Goal: Task Accomplishment & Management: Use online tool/utility

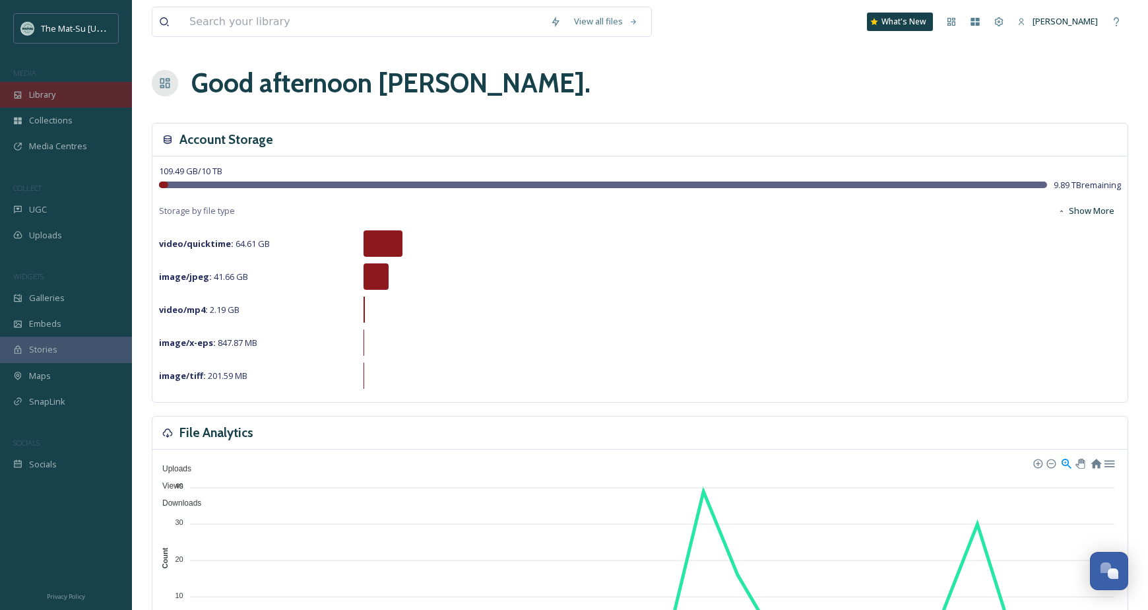
click at [40, 93] on span "Library" at bounding box center [42, 94] width 26 height 13
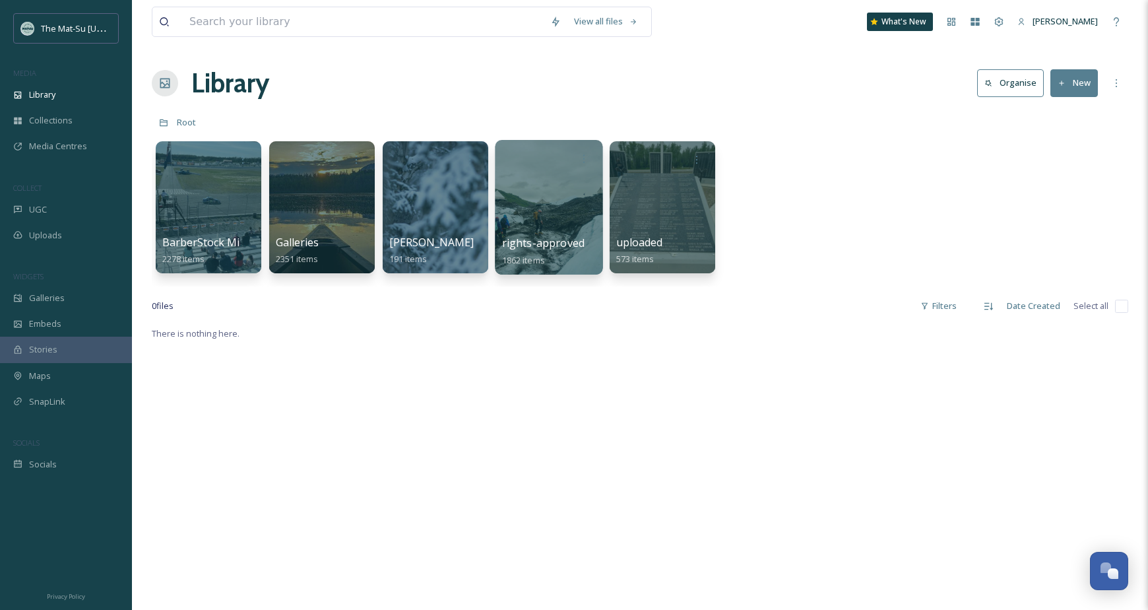
click at [546, 220] on div at bounding box center [549, 207] width 108 height 135
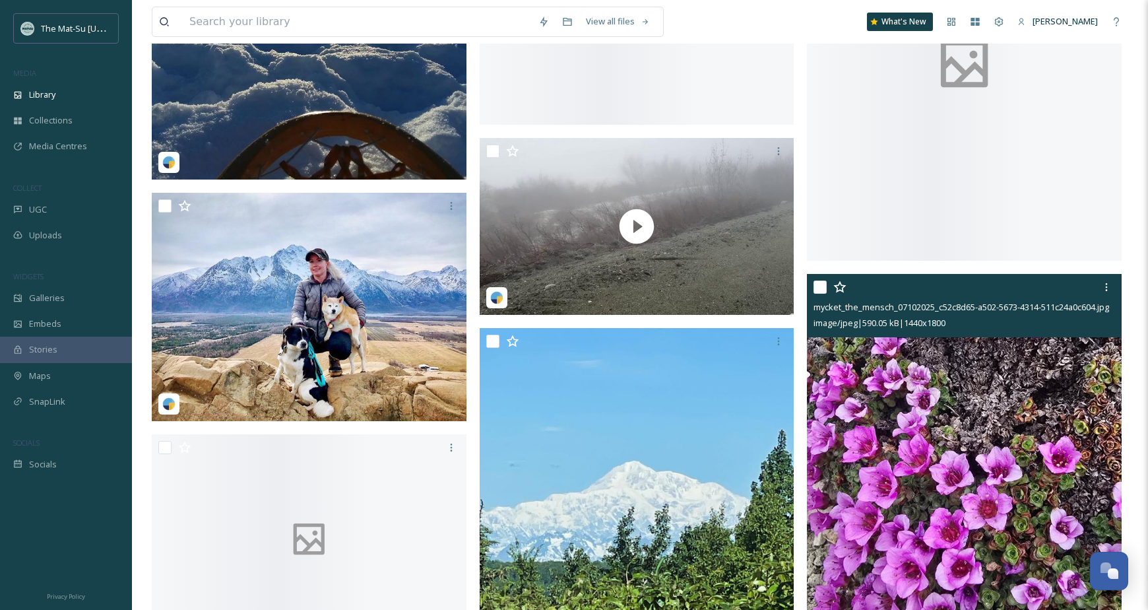
scroll to position [27767, 0]
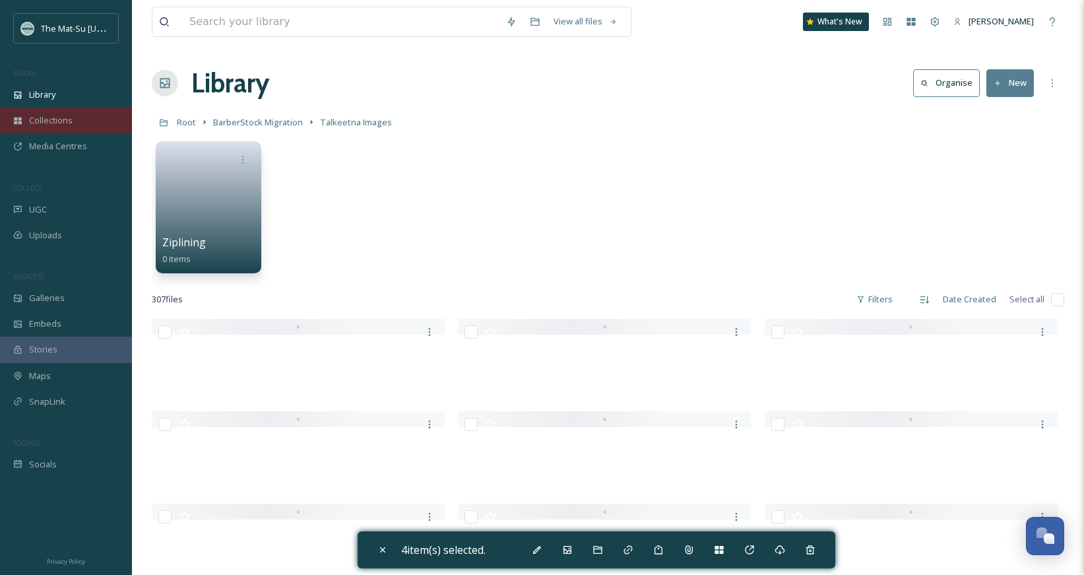
click at [40, 116] on span "Collections" at bounding box center [51, 120] width 44 height 13
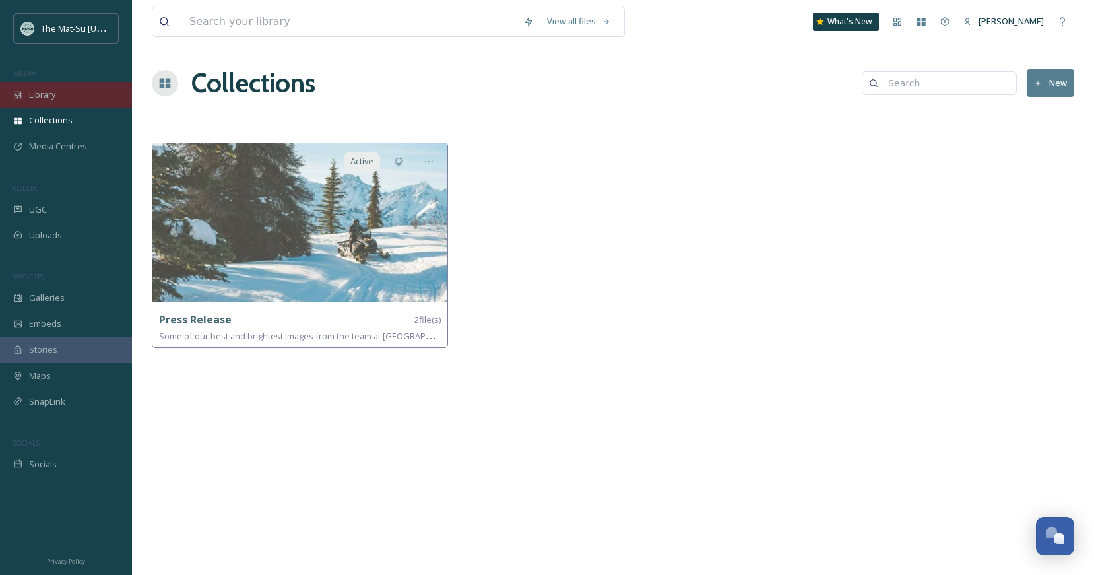
click at [46, 96] on span "Library" at bounding box center [42, 94] width 26 height 13
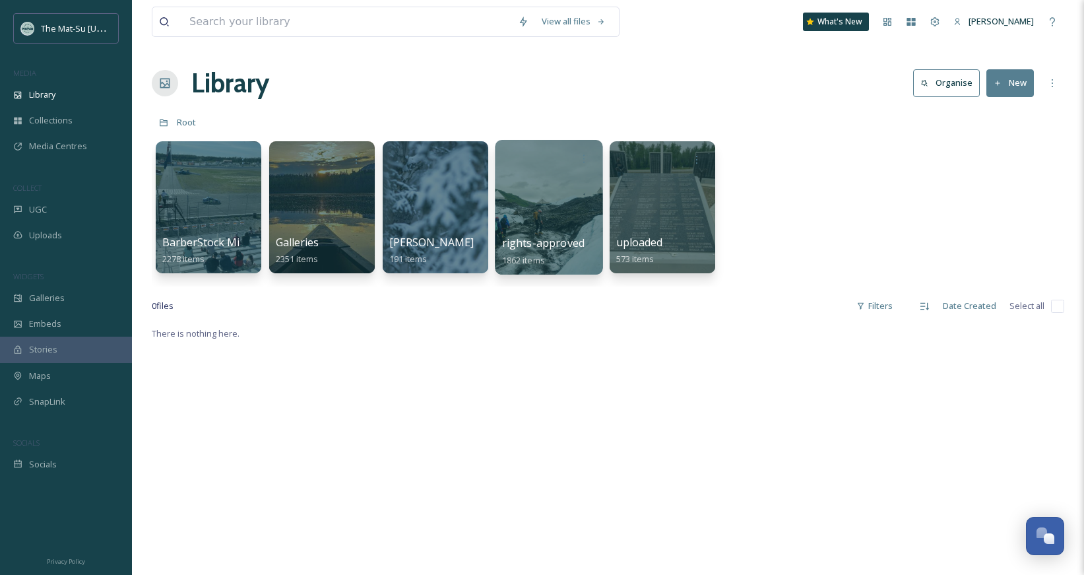
click at [558, 246] on span "rights-approved" at bounding box center [543, 243] width 82 height 15
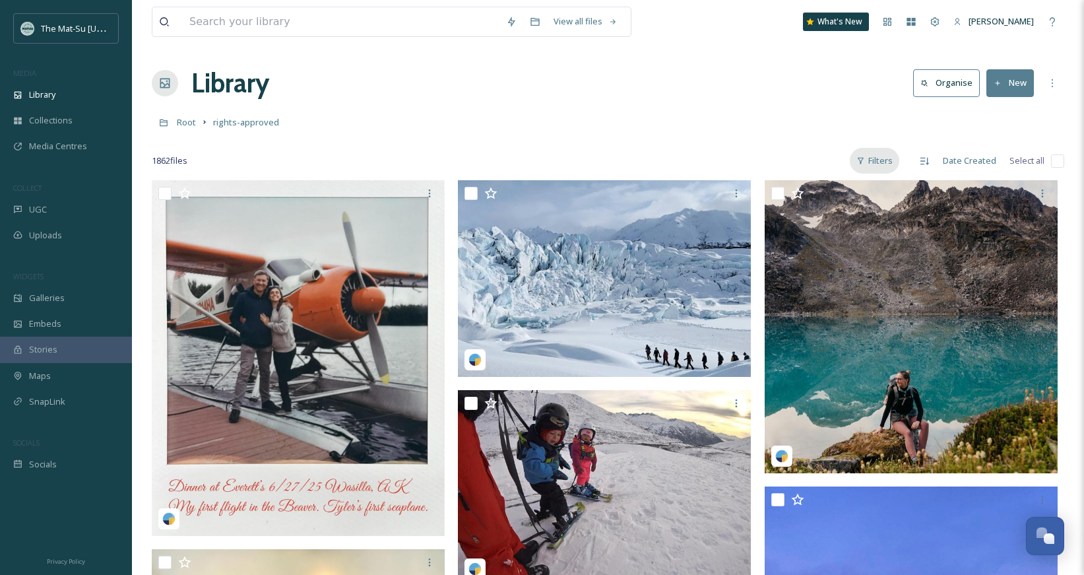
click at [880, 158] on div "Filters" at bounding box center [874, 161] width 49 height 26
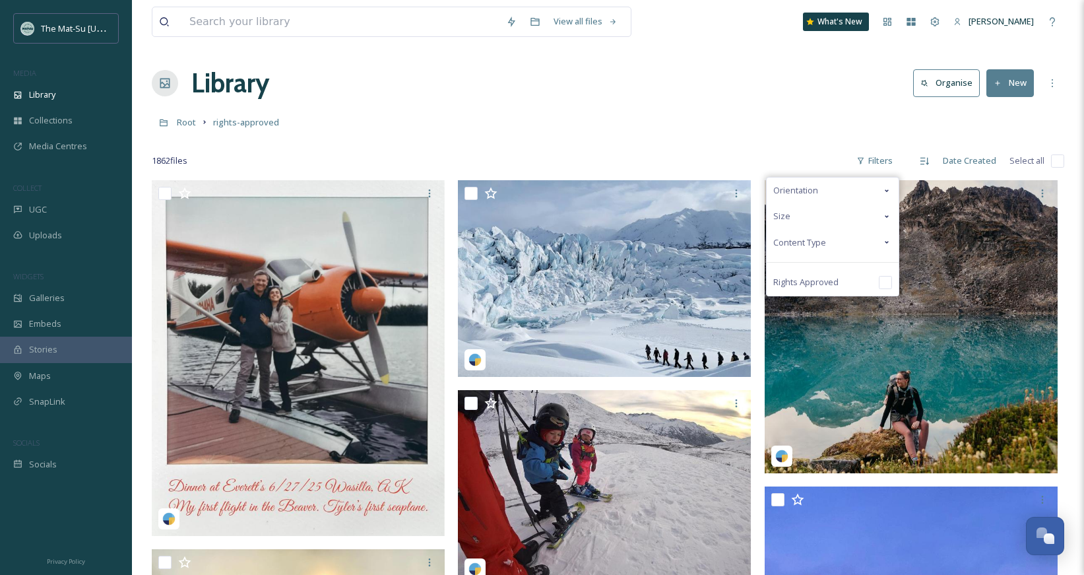
click at [889, 216] on icon at bounding box center [887, 216] width 4 height 3
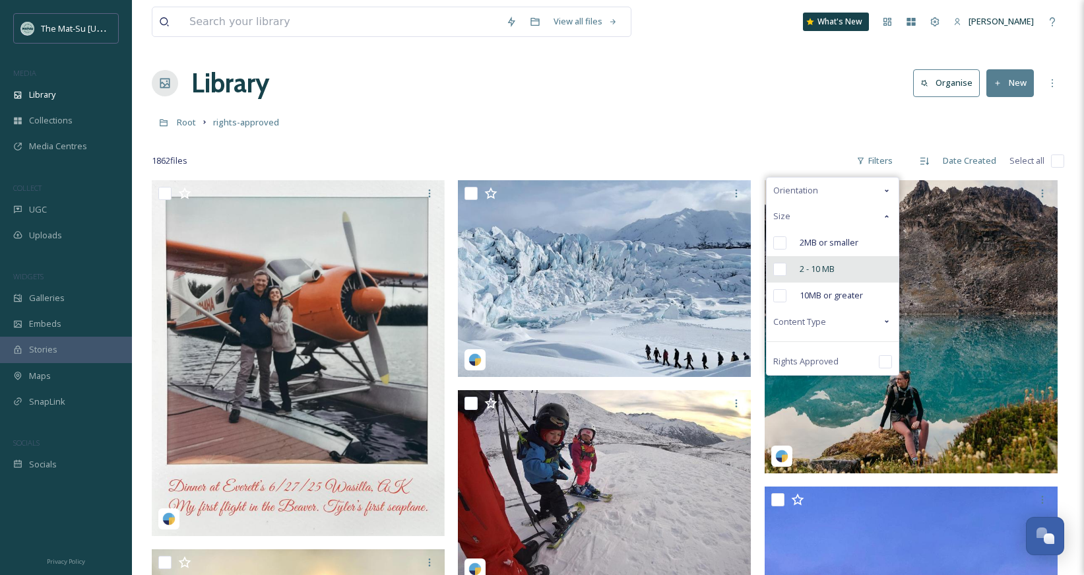
click at [783, 271] on input "checkbox" at bounding box center [779, 269] width 13 height 13
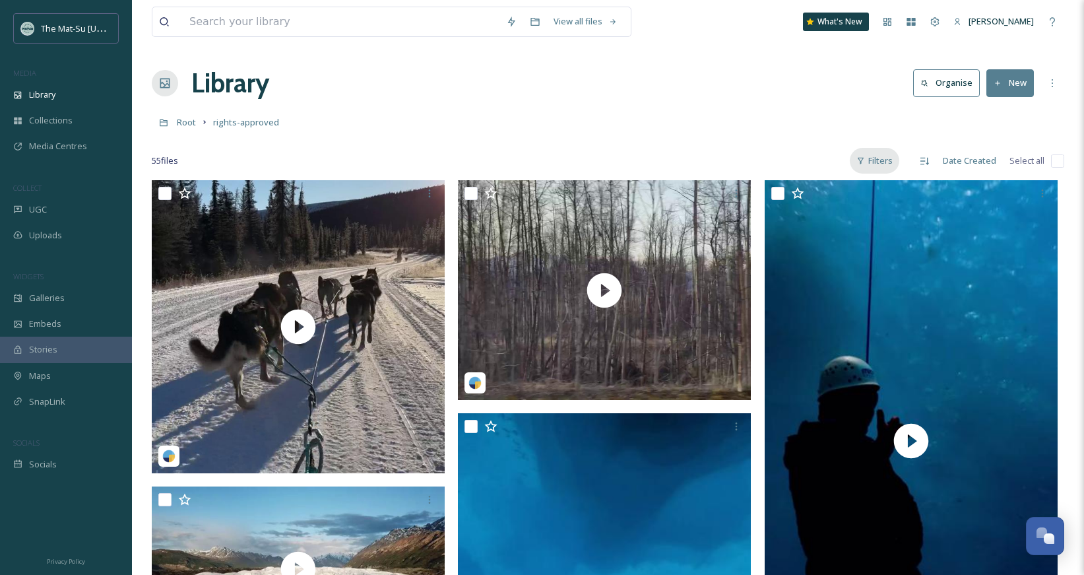
click at [885, 168] on div "Filters" at bounding box center [874, 161] width 49 height 26
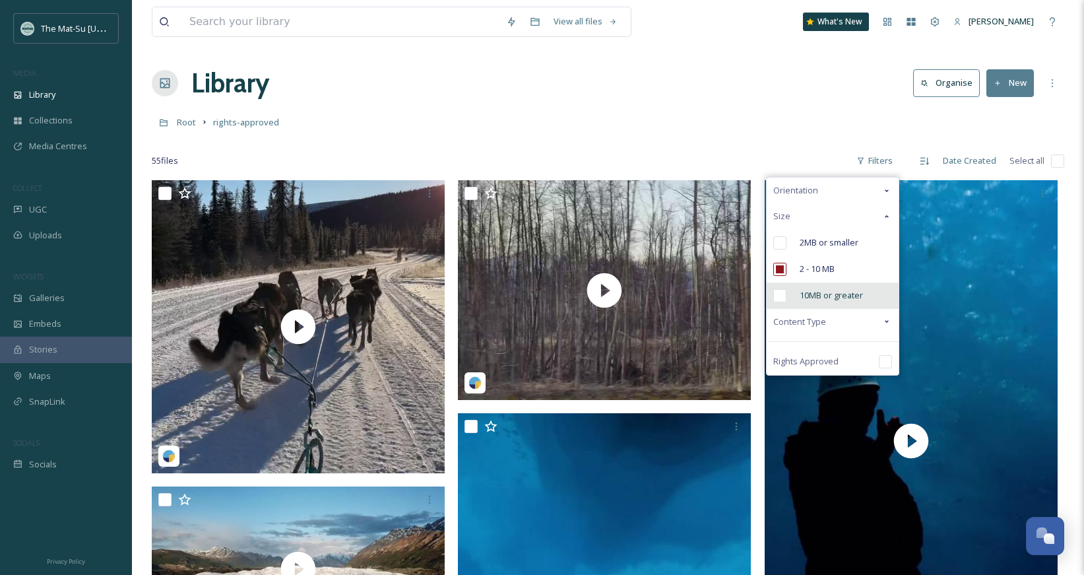
click at [786, 298] on input "checkbox" at bounding box center [779, 295] width 13 height 13
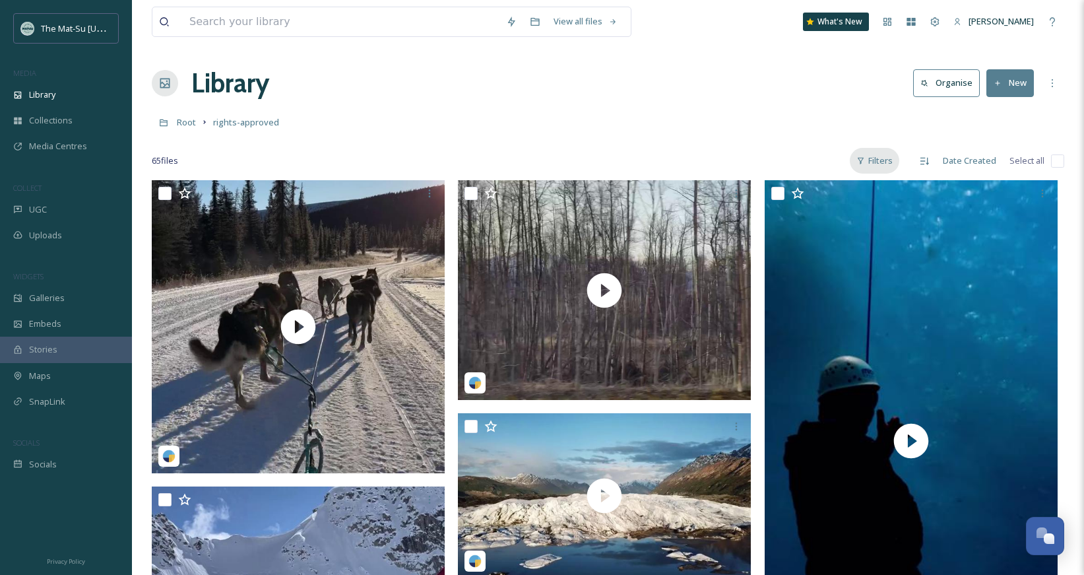
click at [875, 165] on div "Filters" at bounding box center [874, 161] width 49 height 26
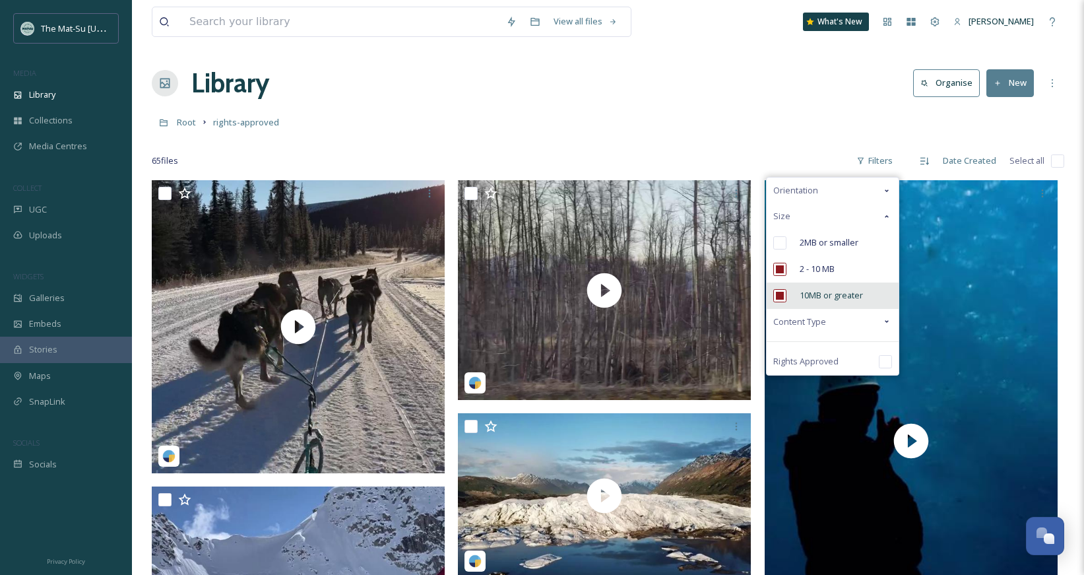
click at [784, 296] on input "checkbox" at bounding box center [779, 295] width 13 height 13
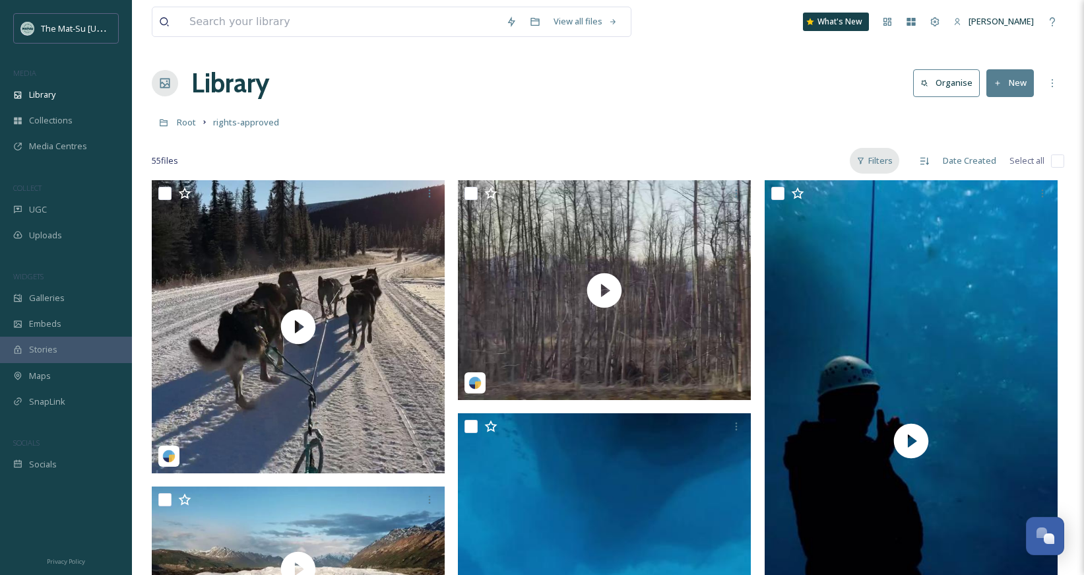
click at [890, 160] on div "Filters" at bounding box center [874, 161] width 49 height 26
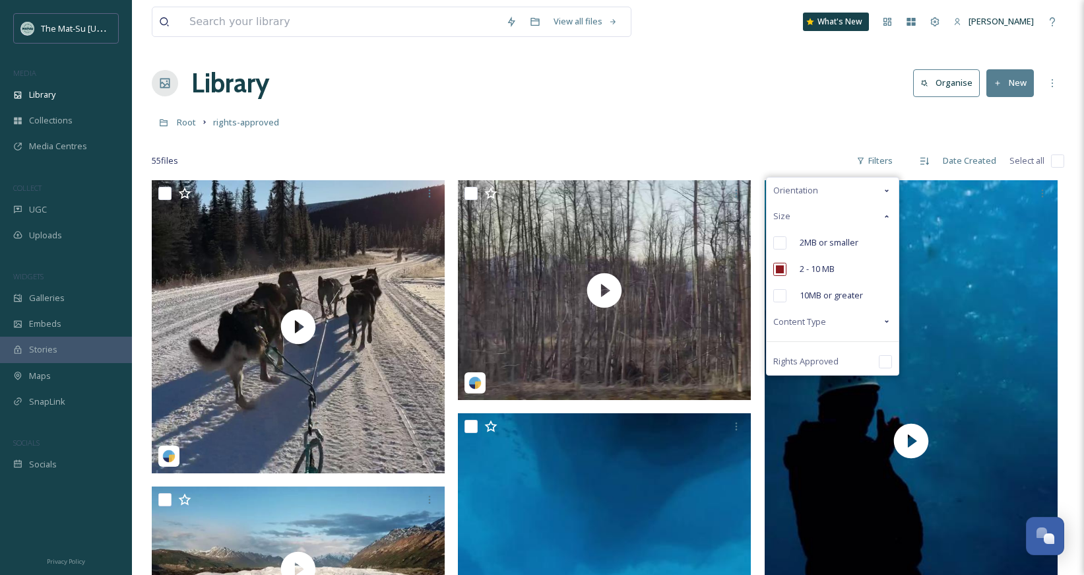
click at [891, 319] on icon at bounding box center [886, 321] width 11 height 11
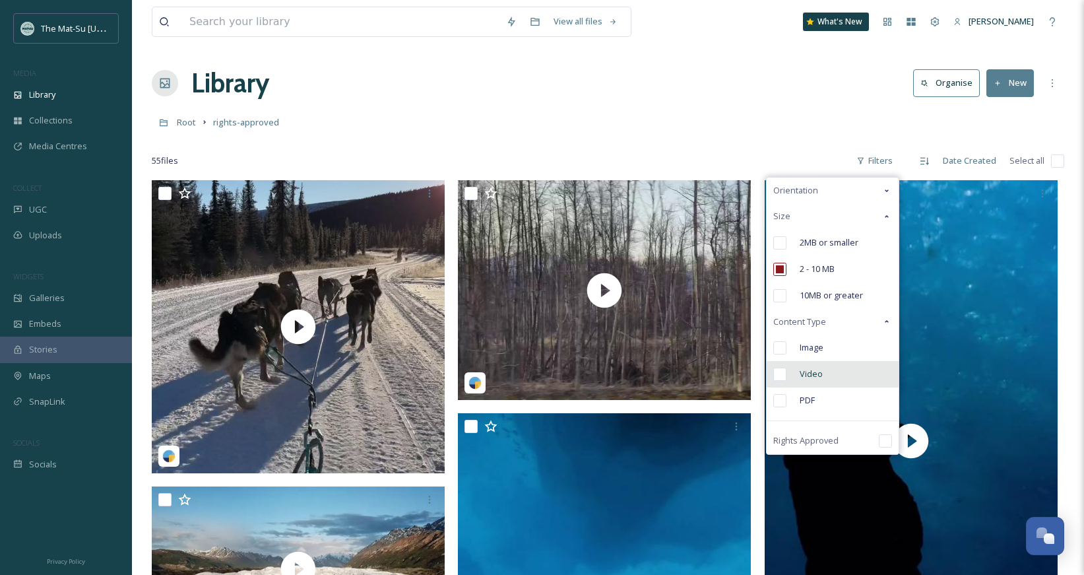
click at [813, 373] on span "Video" at bounding box center [811, 373] width 23 height 13
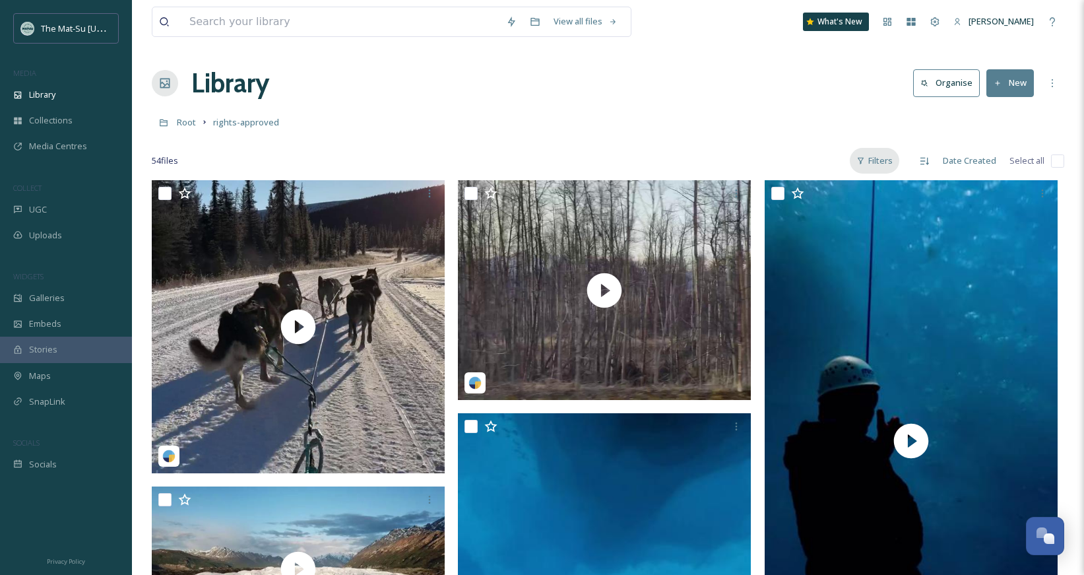
click at [891, 159] on div "Filters" at bounding box center [874, 161] width 49 height 26
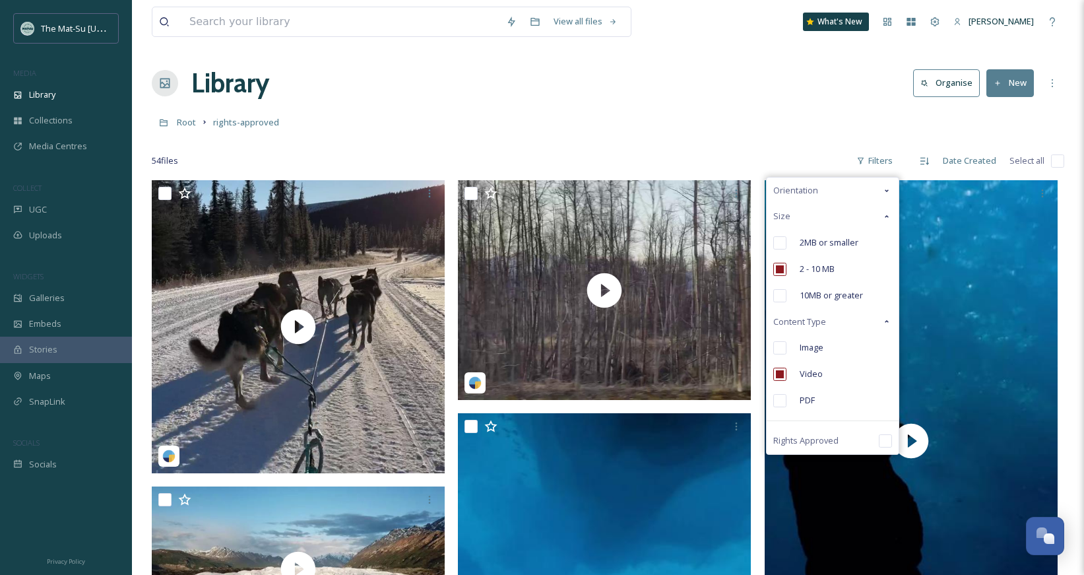
click at [787, 354] on div "Image" at bounding box center [833, 347] width 132 height 26
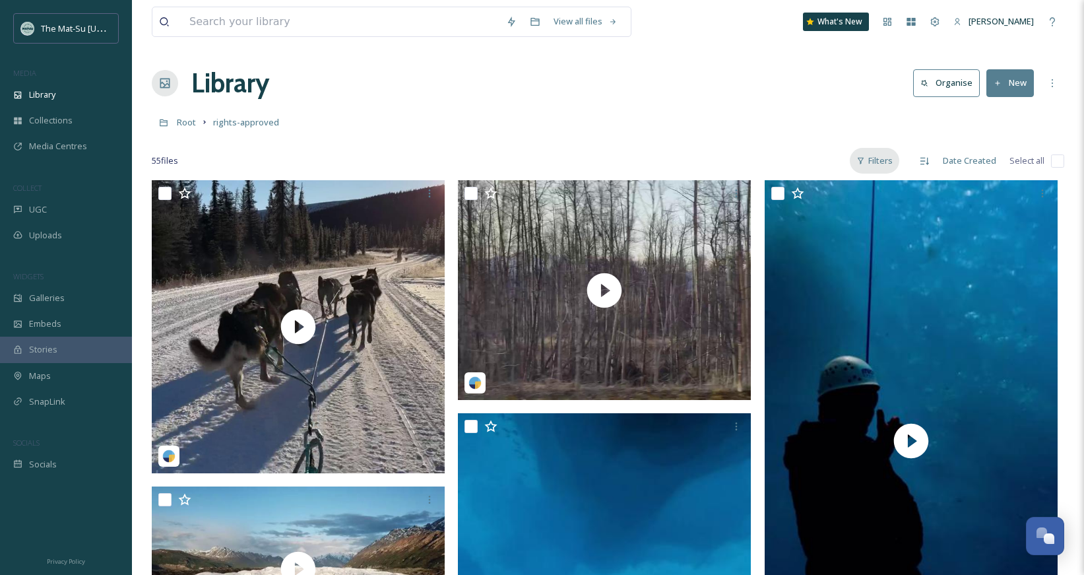
click at [881, 157] on div "Filters" at bounding box center [874, 161] width 49 height 26
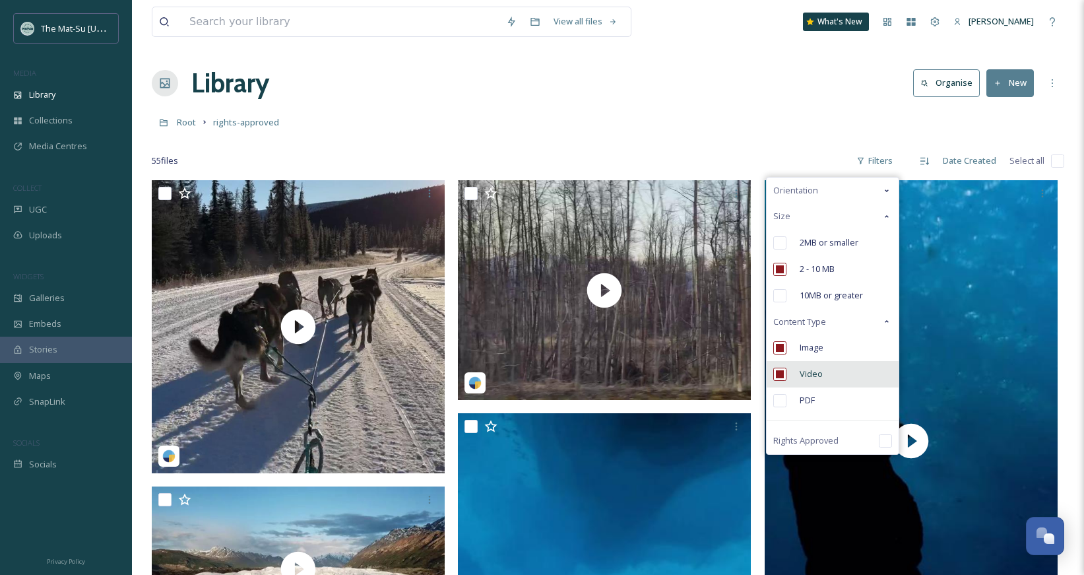
click at [784, 373] on input "checkbox" at bounding box center [779, 373] width 13 height 13
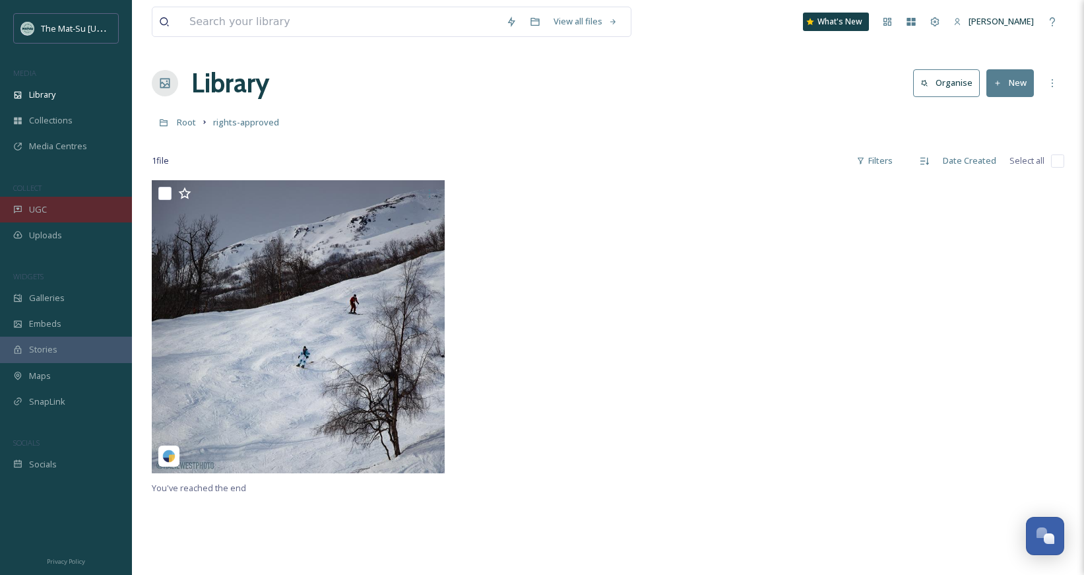
click at [36, 203] on span "UGC" at bounding box center [38, 209] width 18 height 13
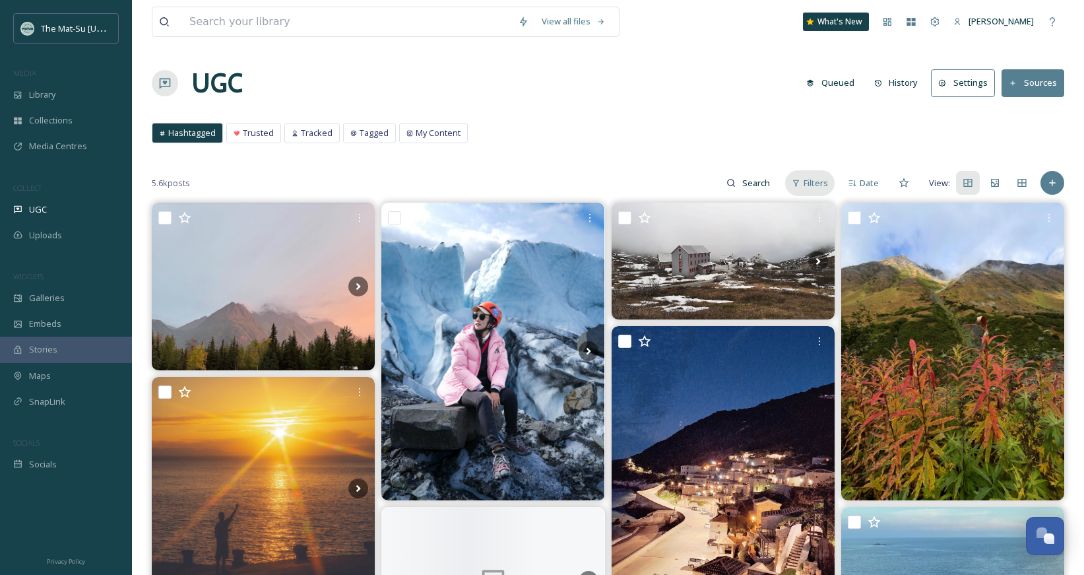
click at [816, 180] on span "Filters" at bounding box center [816, 183] width 24 height 13
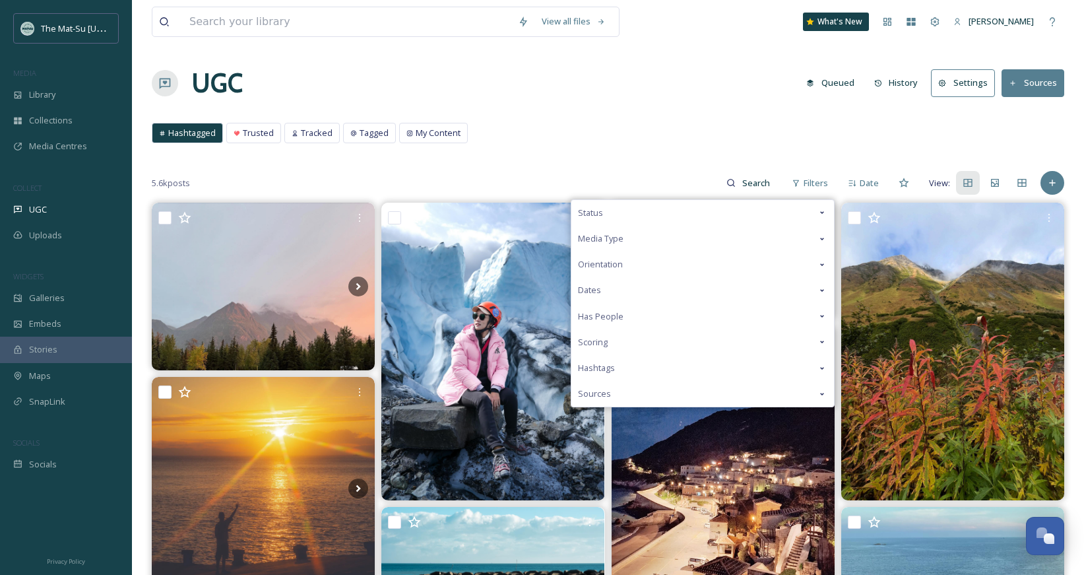
click at [825, 213] on icon at bounding box center [822, 212] width 11 height 11
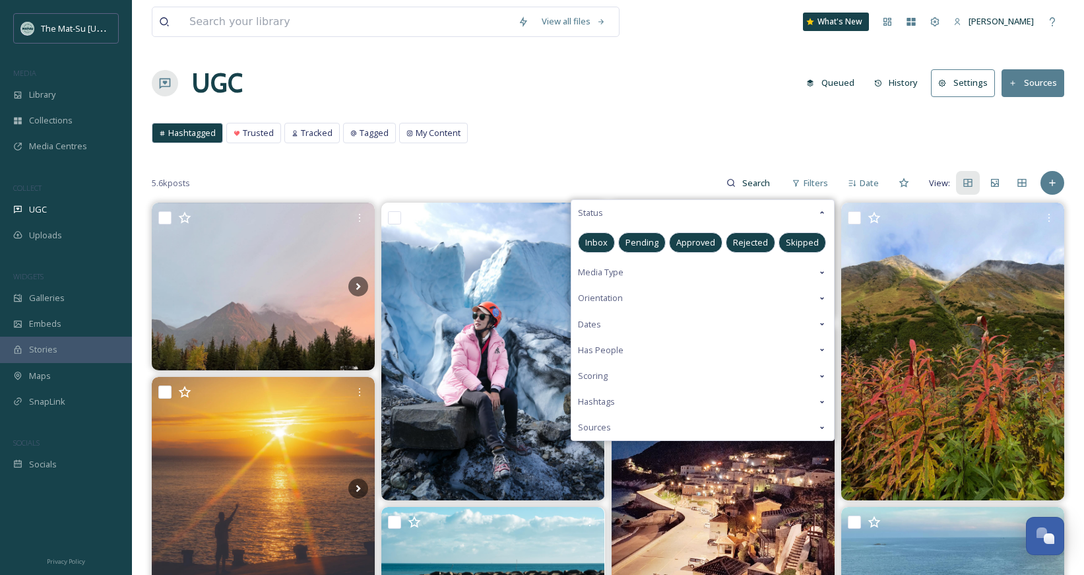
click at [698, 238] on span "Approved" at bounding box center [695, 242] width 39 height 13
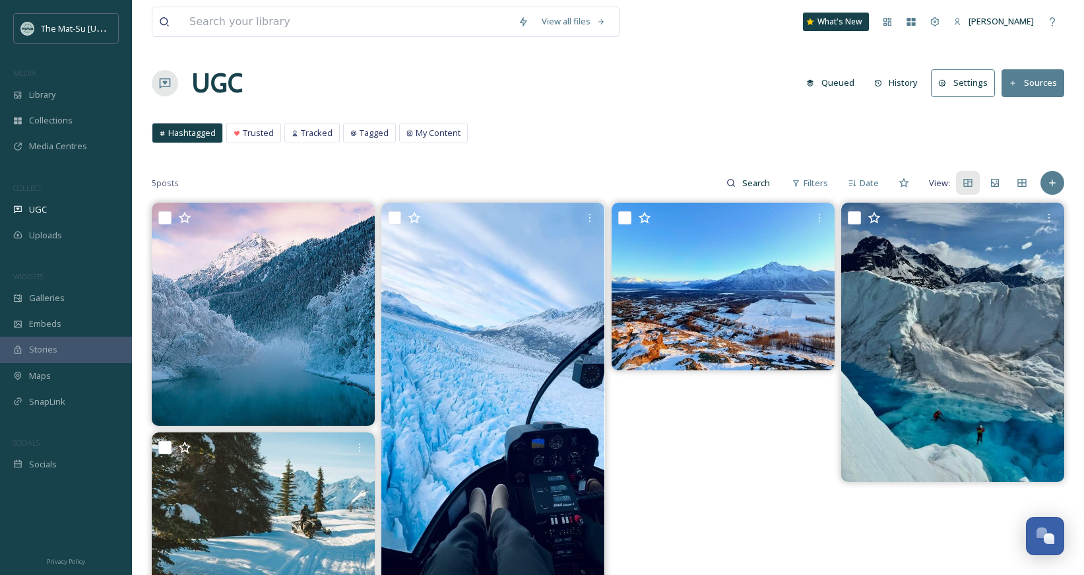
click at [658, 141] on div "Hashtagged Trusted Tracked Tagged My Content Hashtagged Trusted Tracked Tagged …" at bounding box center [608, 136] width 912 height 27
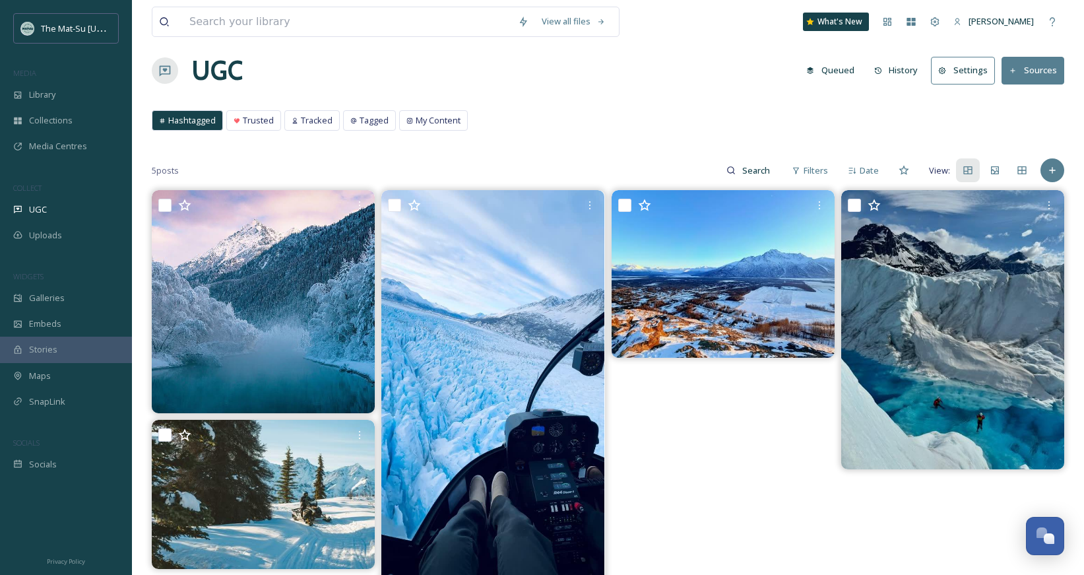
scroll to position [96, 0]
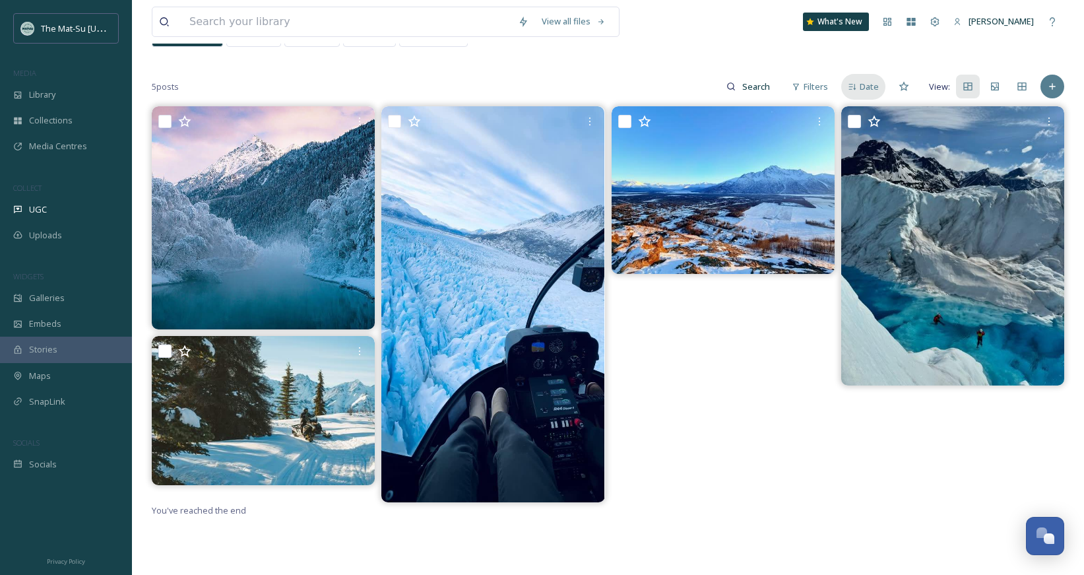
click at [847, 86] on div "Date" at bounding box center [863, 87] width 44 height 26
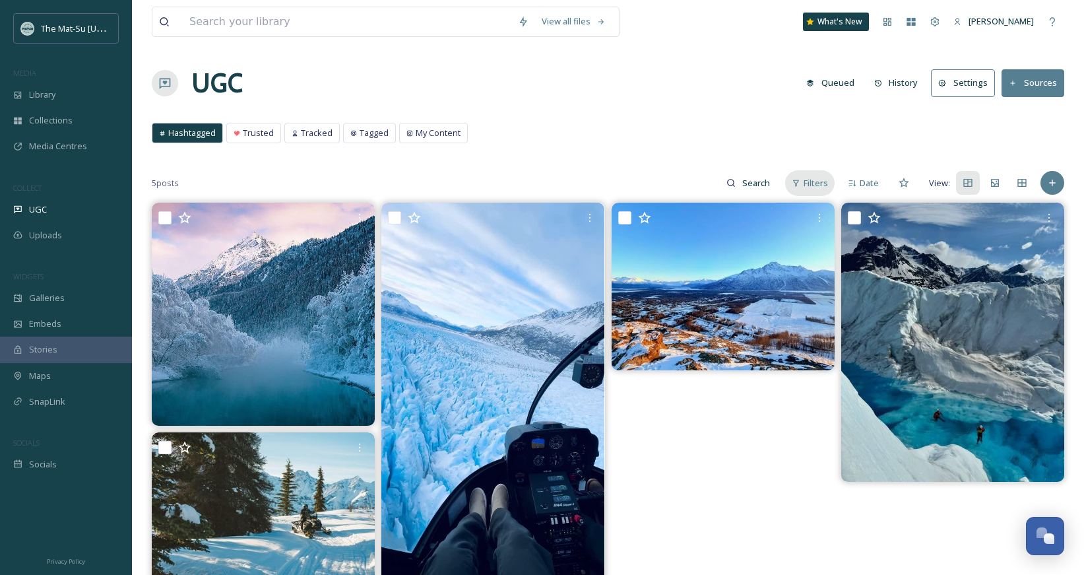
click at [810, 175] on div "Filters" at bounding box center [809, 183] width 49 height 26
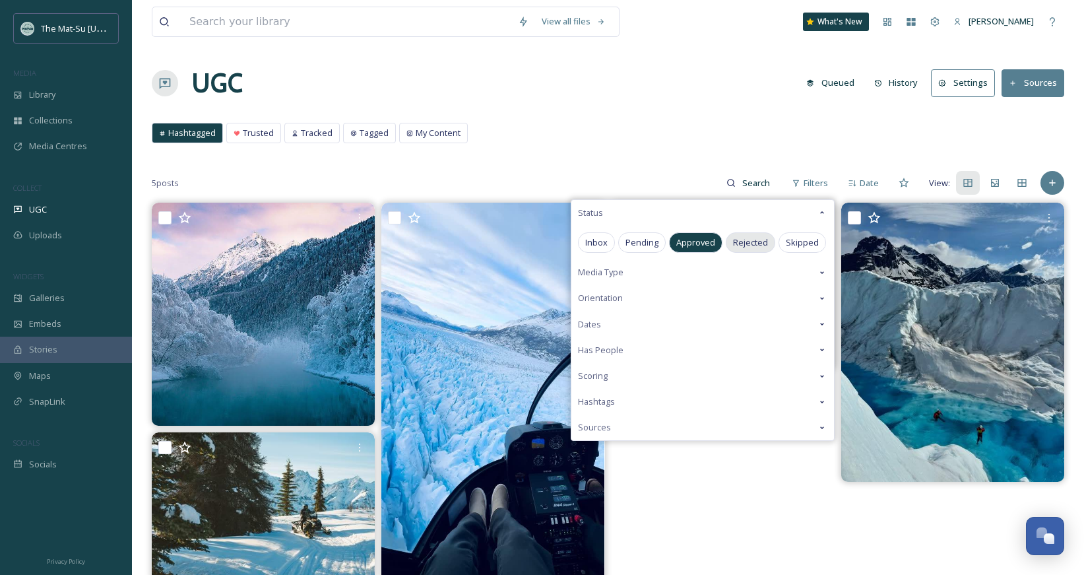
click at [748, 243] on span "Rejected" at bounding box center [750, 242] width 35 height 13
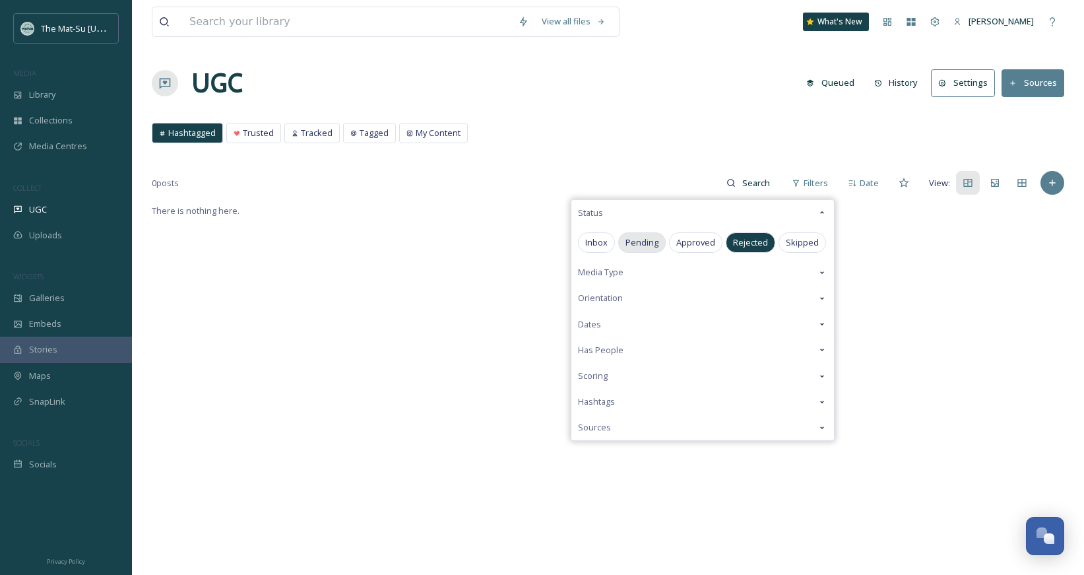
click at [639, 243] on span "Pending" at bounding box center [641, 242] width 33 height 13
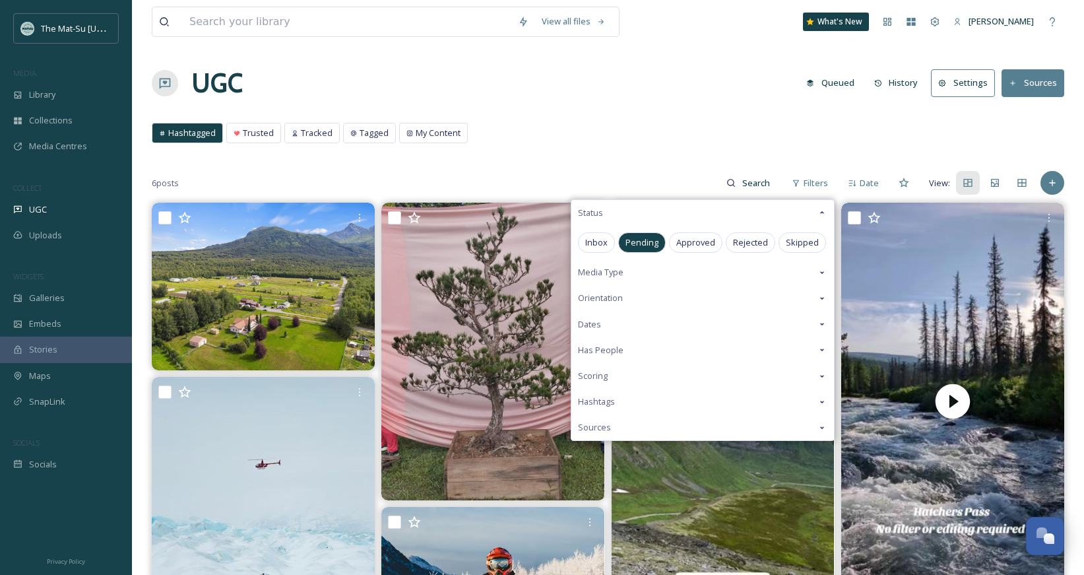
click at [673, 154] on div "View all files What's New Amy Adams UGC Queued History Settings Sources Hashtag…" at bounding box center [608, 400] width 952 height 801
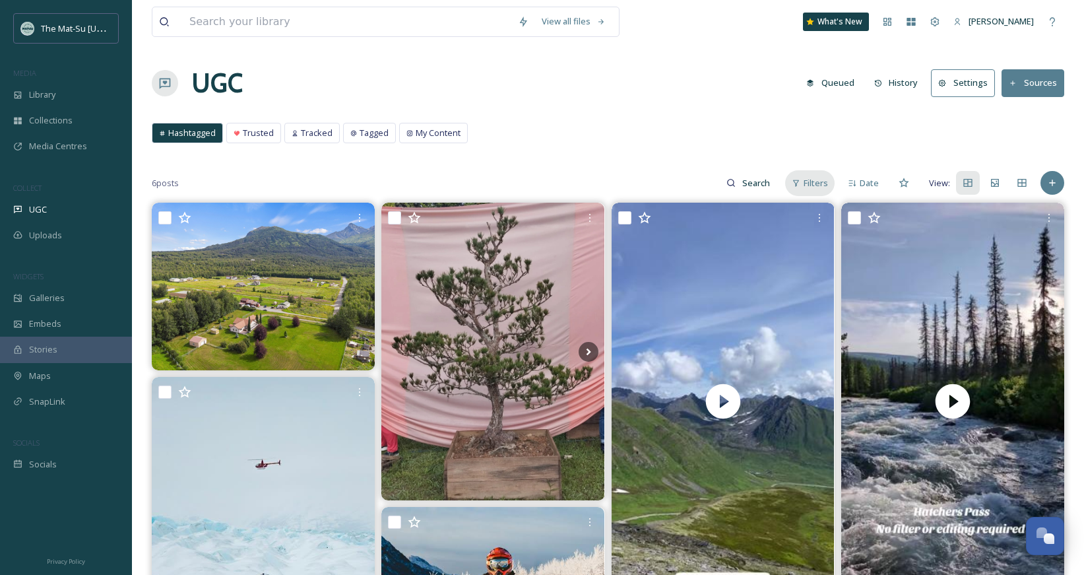
click at [825, 182] on span "Filters" at bounding box center [816, 183] width 24 height 13
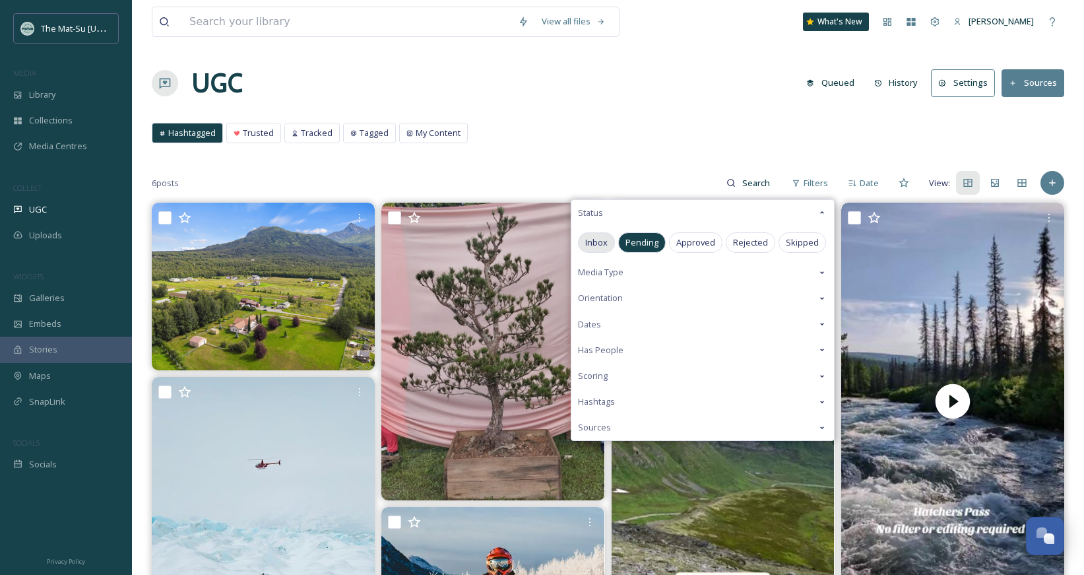
click at [608, 239] on div "Inbox" at bounding box center [596, 242] width 37 height 20
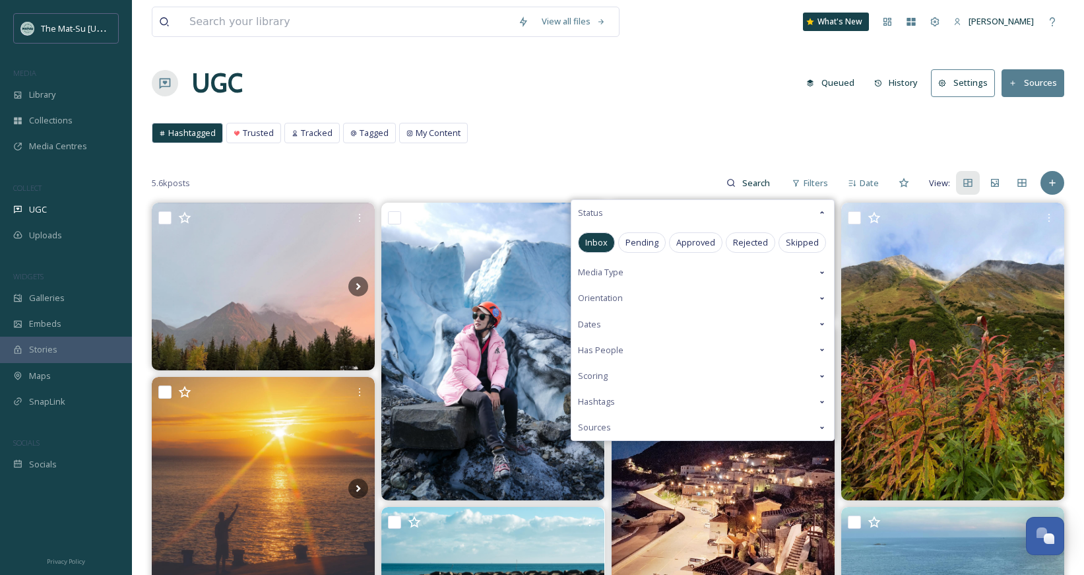
drag, startPoint x: 651, startPoint y: 117, endPoint x: 648, endPoint y: 131, distance: 14.1
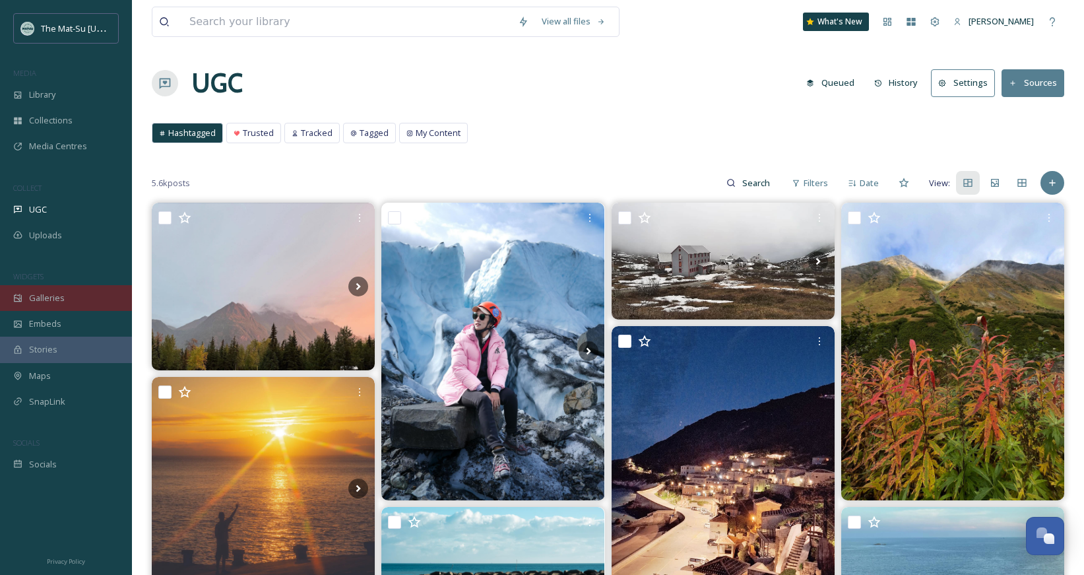
click at [59, 295] on span "Galleries" at bounding box center [47, 298] width 36 height 13
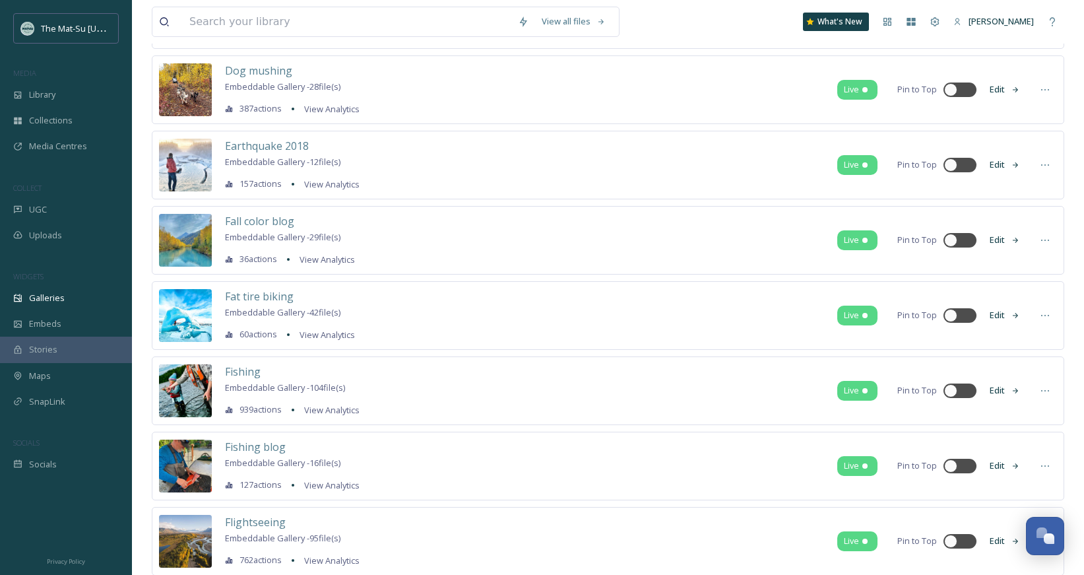
scroll to position [1243, 0]
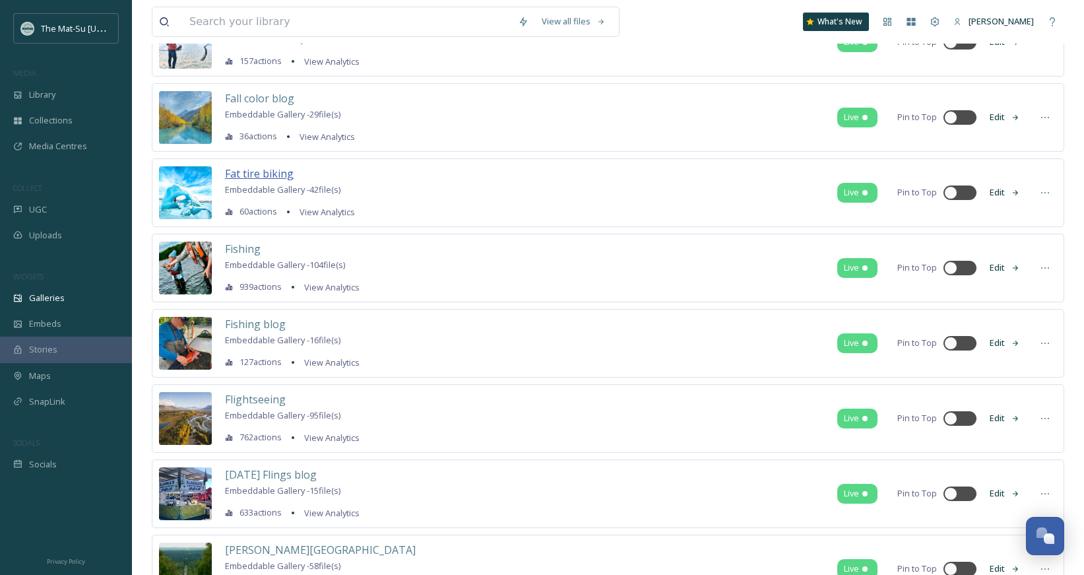
click at [258, 175] on span "Fat tire biking" at bounding box center [259, 173] width 69 height 15
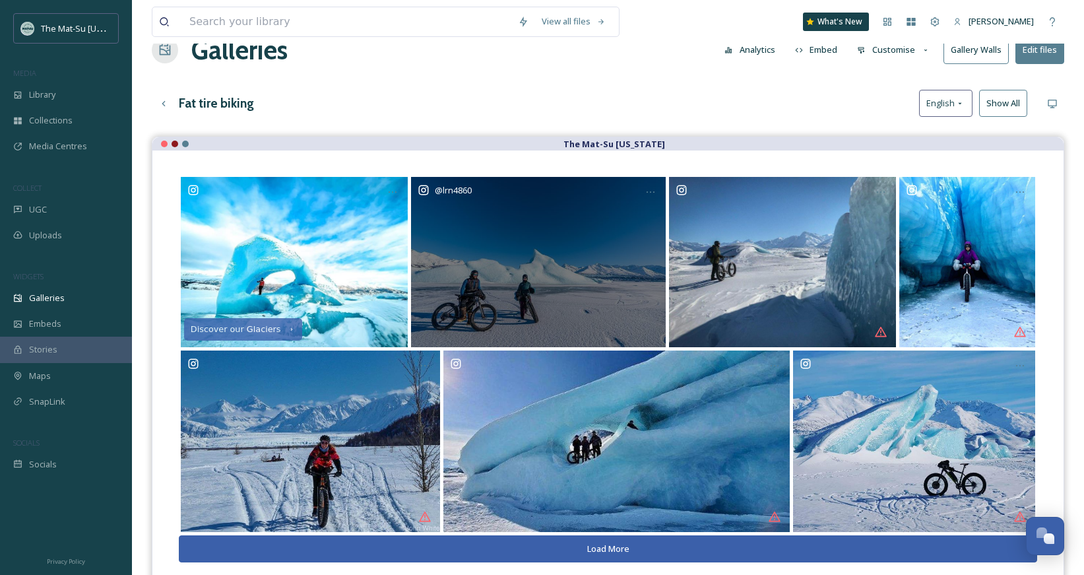
scroll to position [33, 0]
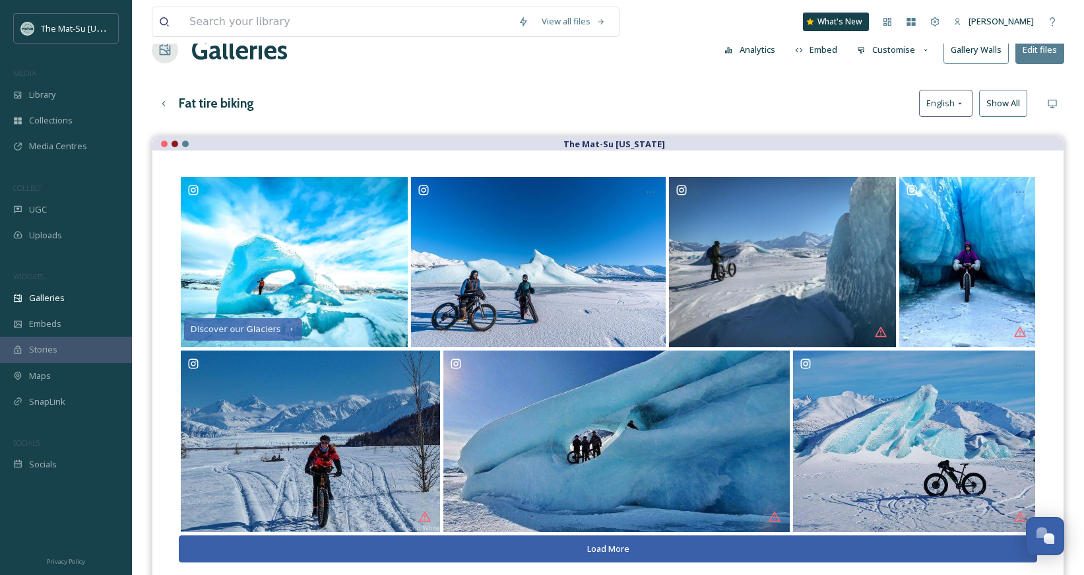
click at [603, 548] on button "Load More" at bounding box center [608, 548] width 858 height 27
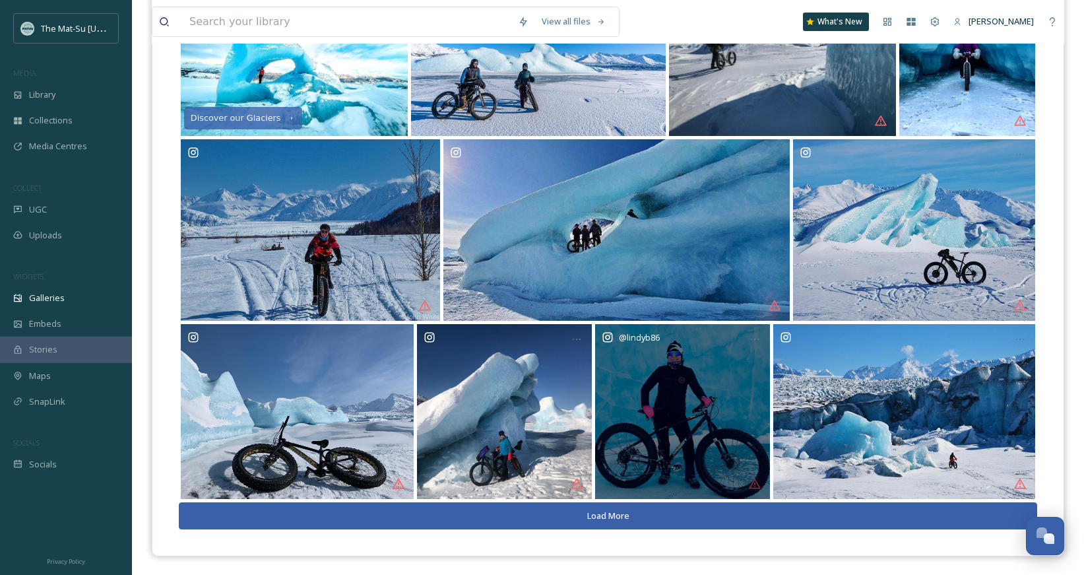
scroll to position [0, 0]
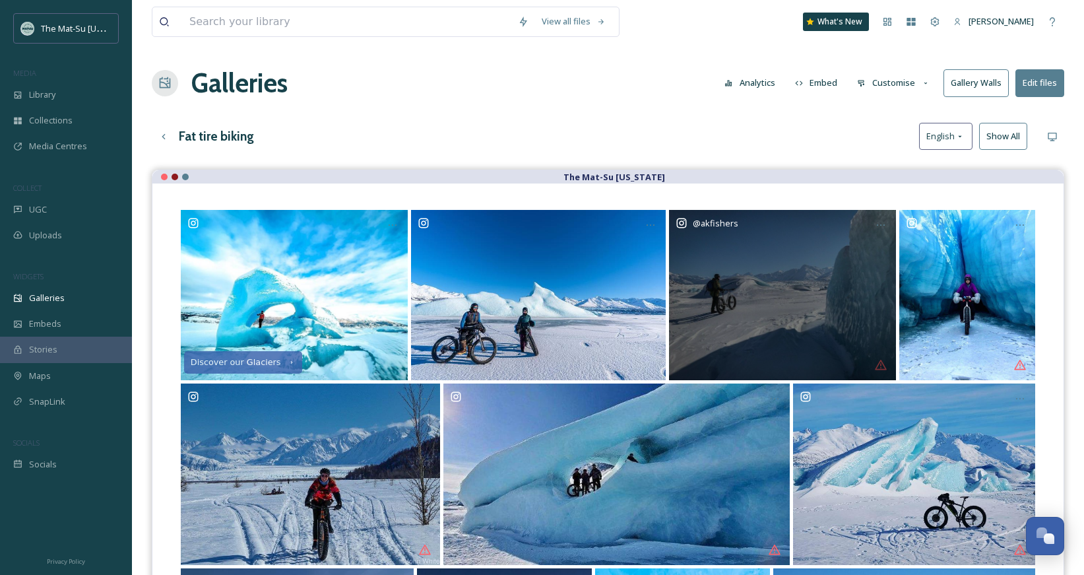
click at [881, 367] on div "@ akfishers" at bounding box center [782, 295] width 227 height 170
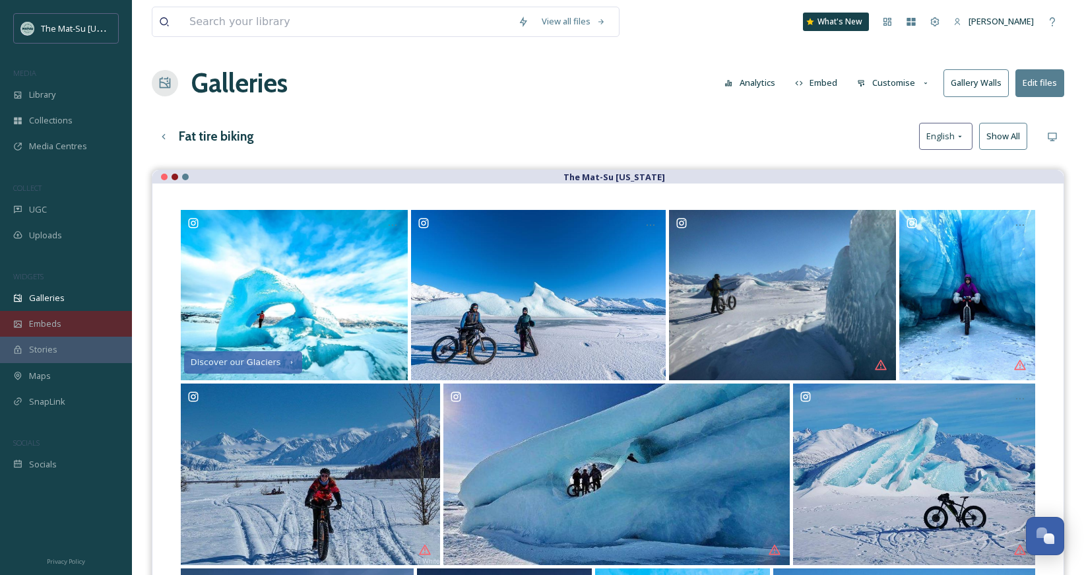
click at [59, 321] on span "Embeds" at bounding box center [45, 323] width 32 height 13
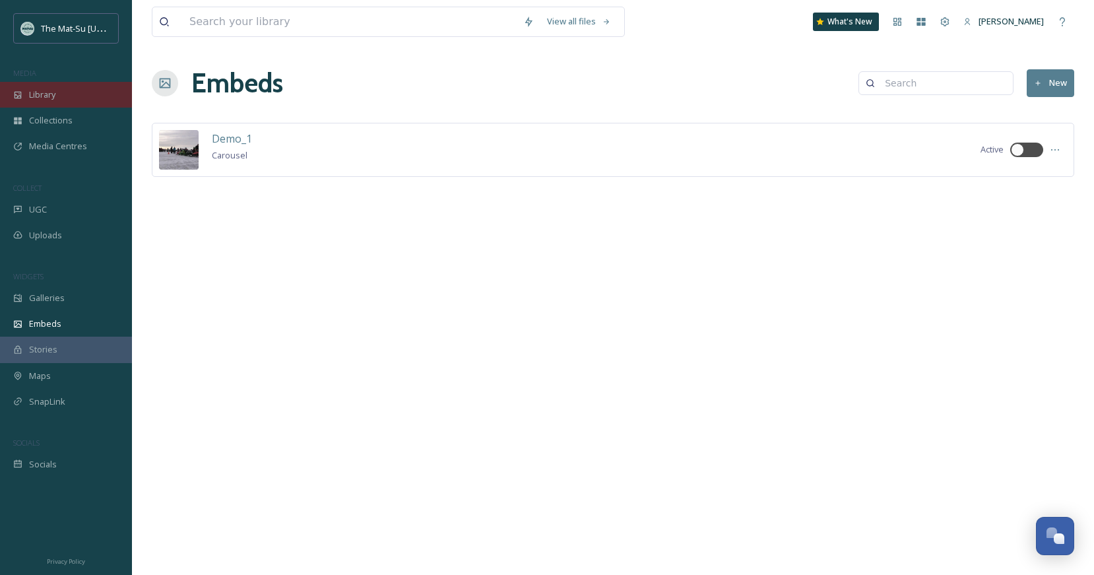
click at [66, 96] on div "Library" at bounding box center [66, 95] width 132 height 26
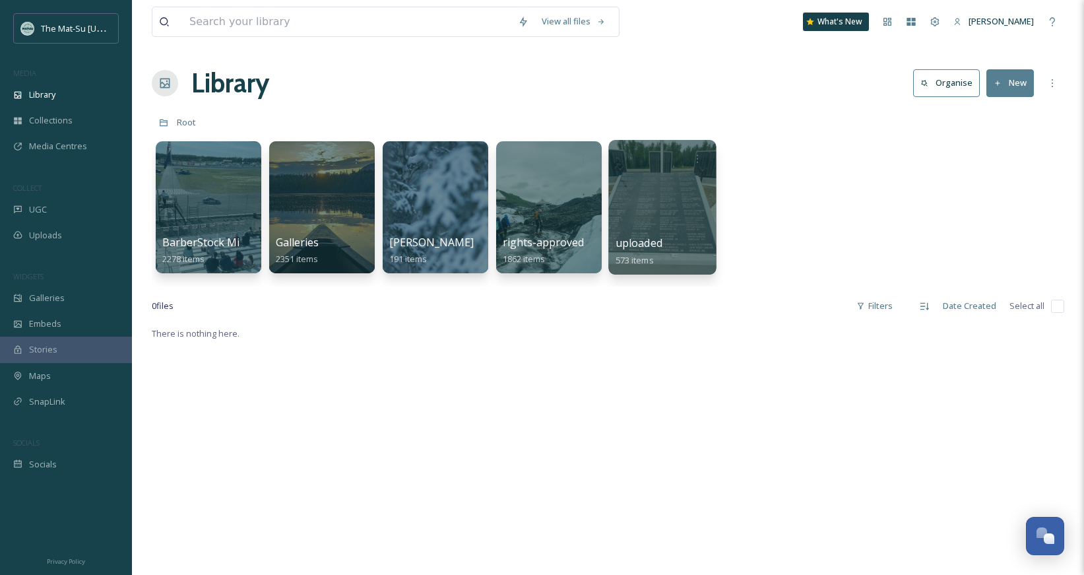
click at [641, 247] on span "uploaded" at bounding box center [639, 243] width 47 height 15
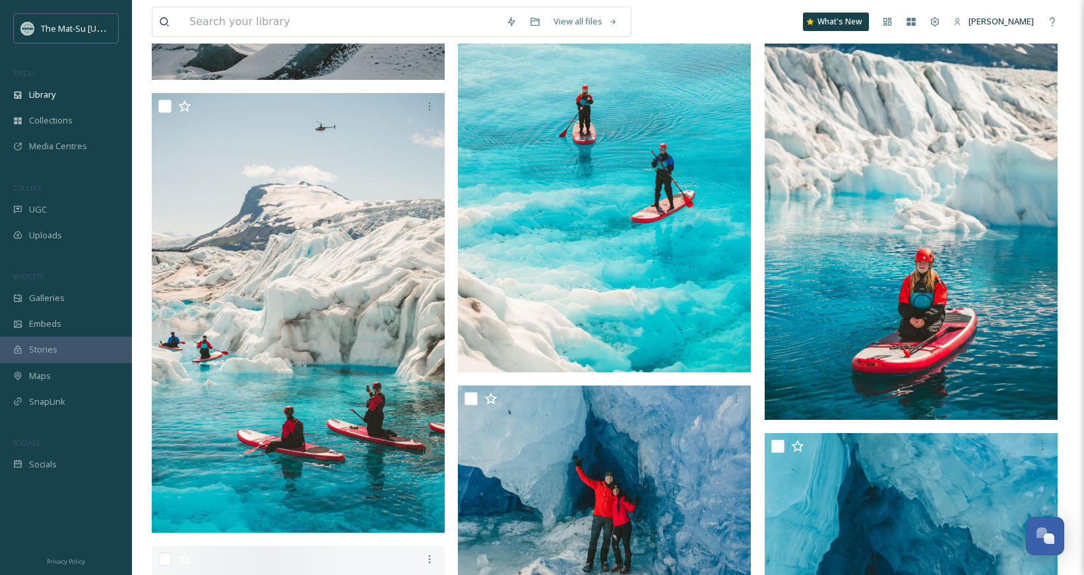
scroll to position [1561, 0]
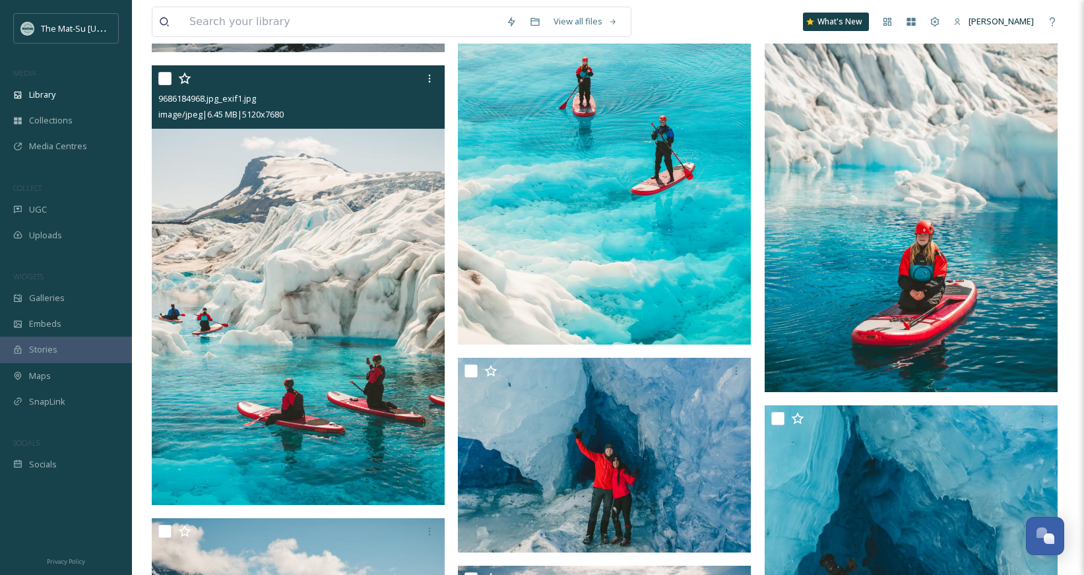
click at [168, 79] on input "checkbox" at bounding box center [164, 78] width 13 height 13
checkbox input "true"
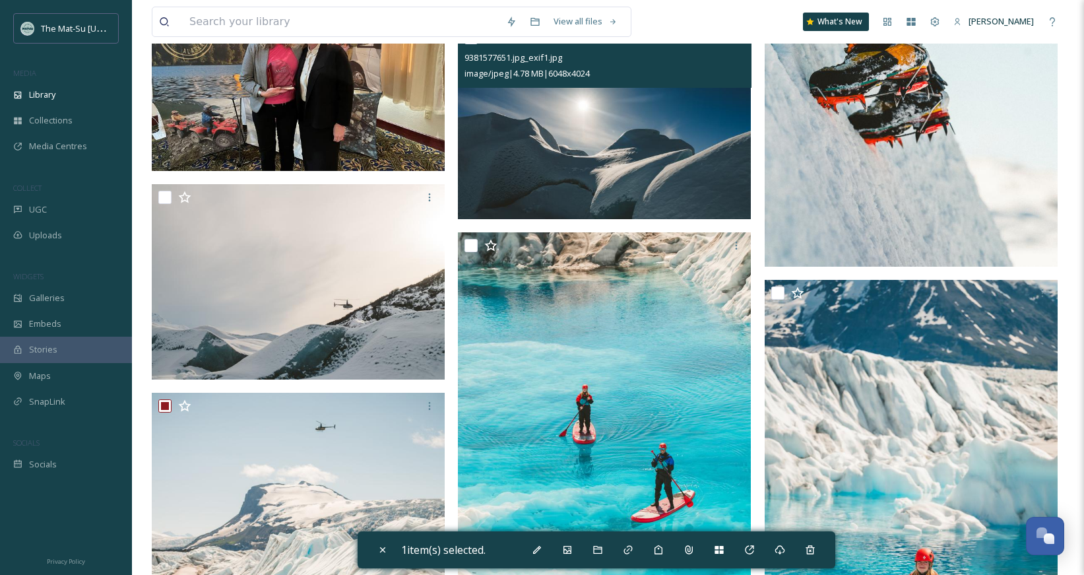
scroll to position [1339, 0]
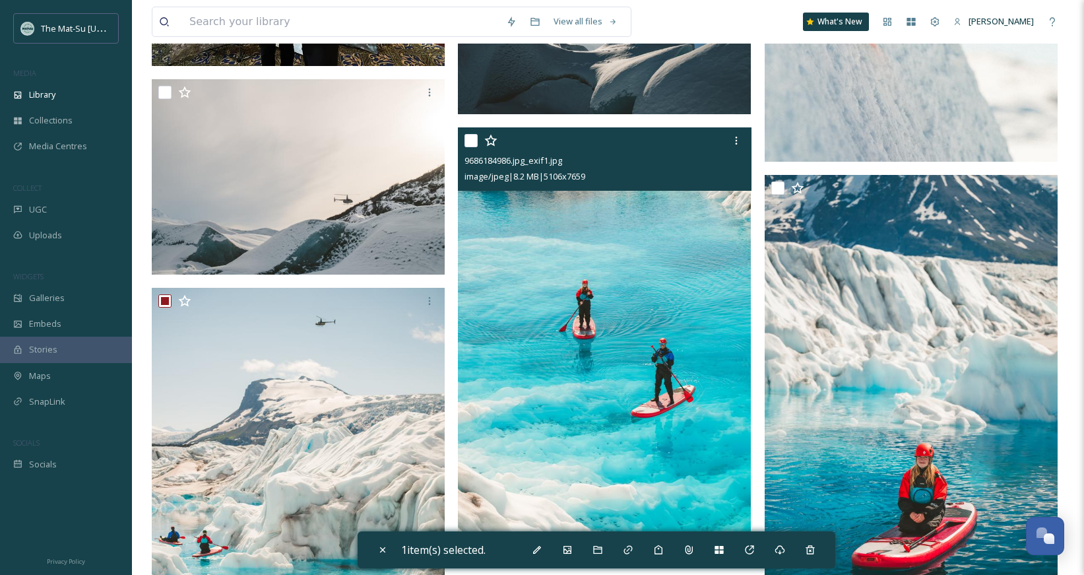
click at [470, 141] on input "checkbox" at bounding box center [470, 140] width 13 height 13
checkbox input "true"
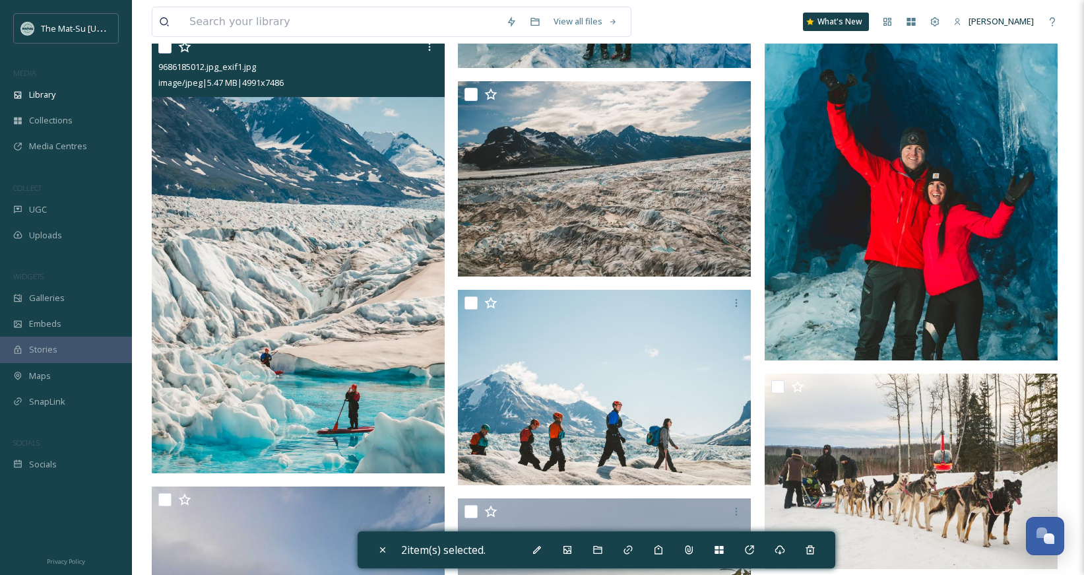
scroll to position [2027, 0]
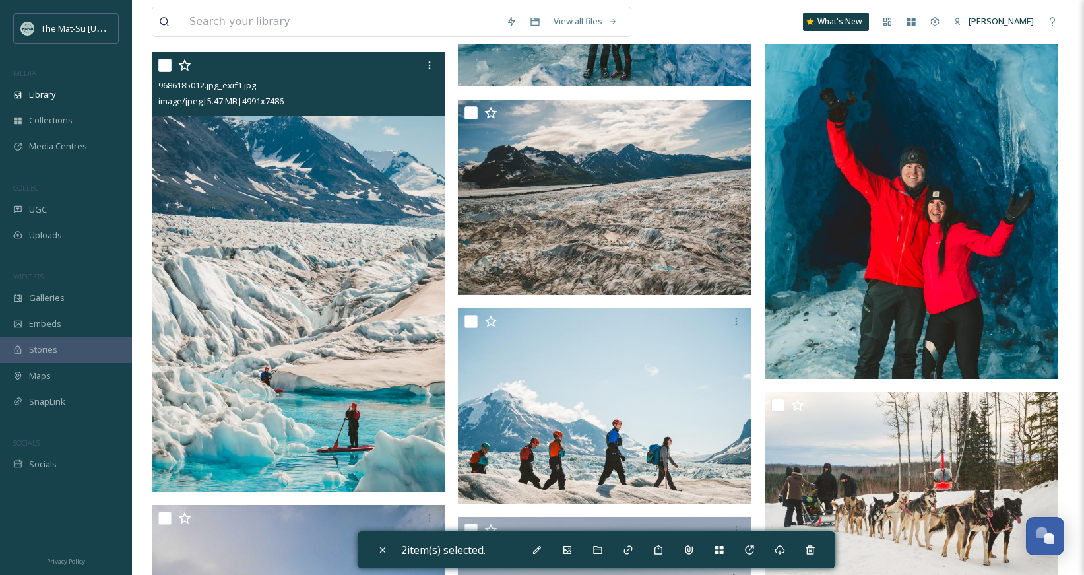
click at [160, 59] on div at bounding box center [164, 65] width 13 height 13
click at [166, 67] on input "checkbox" at bounding box center [164, 65] width 13 height 13
checkbox input "true"
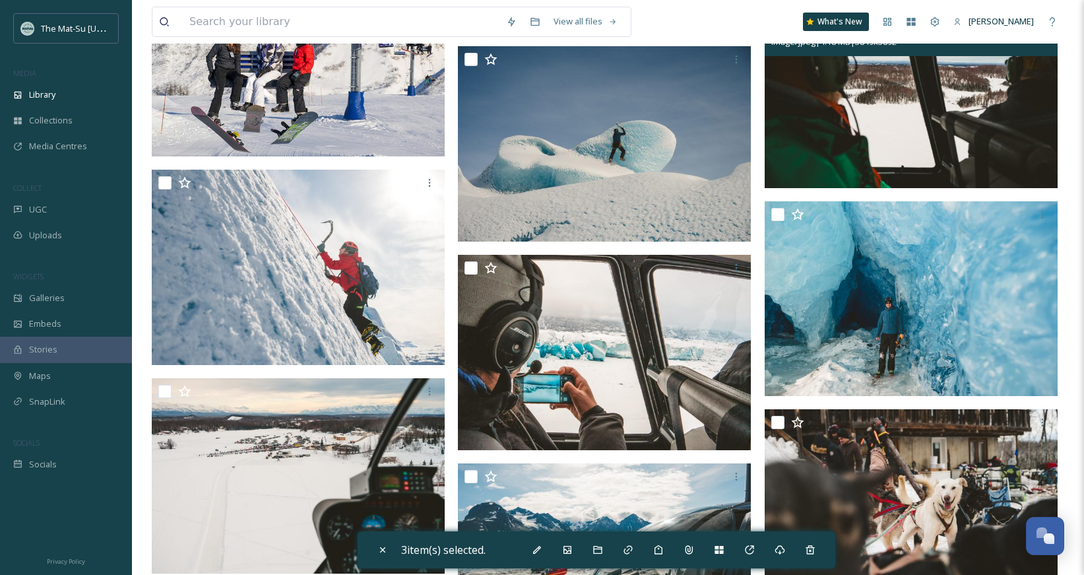
scroll to position [4088, 0]
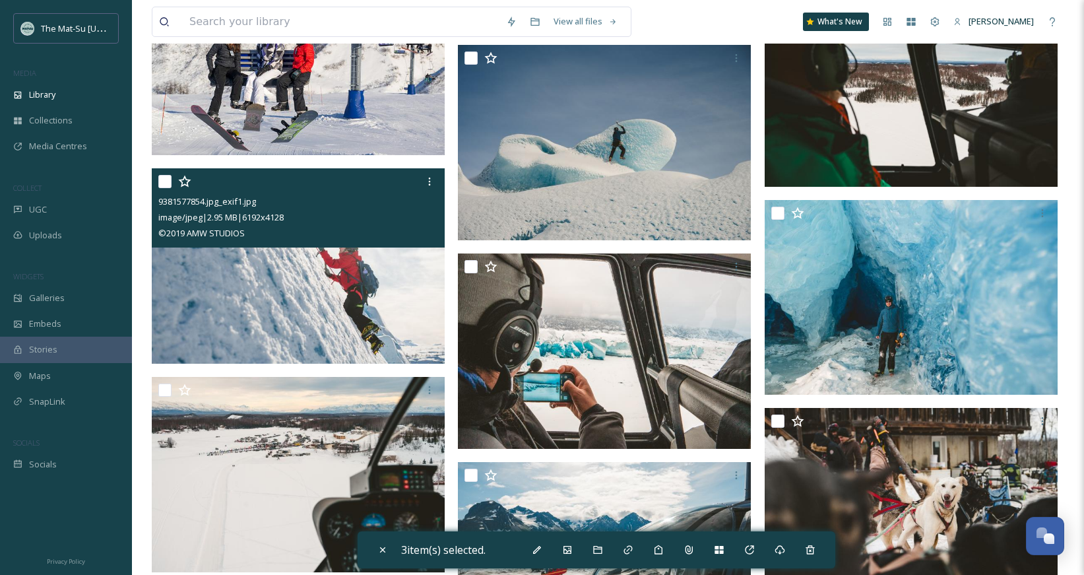
click at [168, 180] on input "checkbox" at bounding box center [164, 181] width 13 height 13
checkbox input "true"
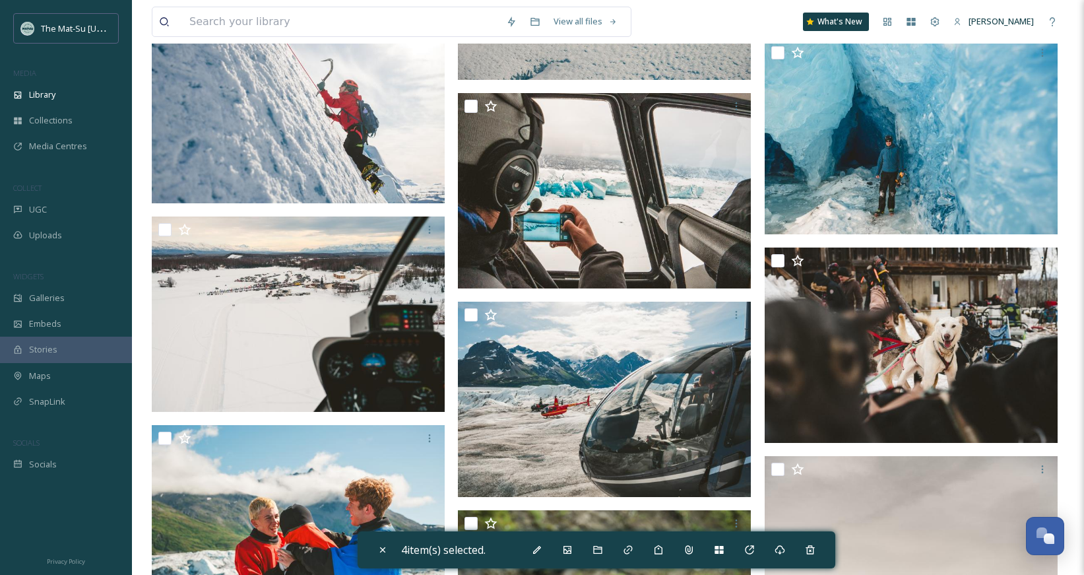
scroll to position [4392, 0]
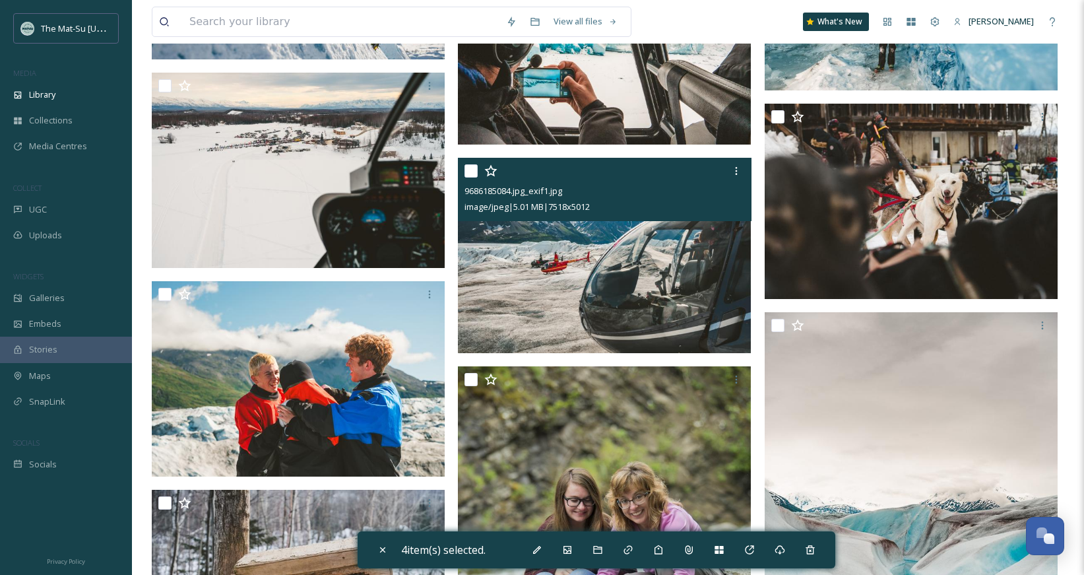
click at [469, 176] on input "checkbox" at bounding box center [470, 170] width 13 height 13
checkbox input "true"
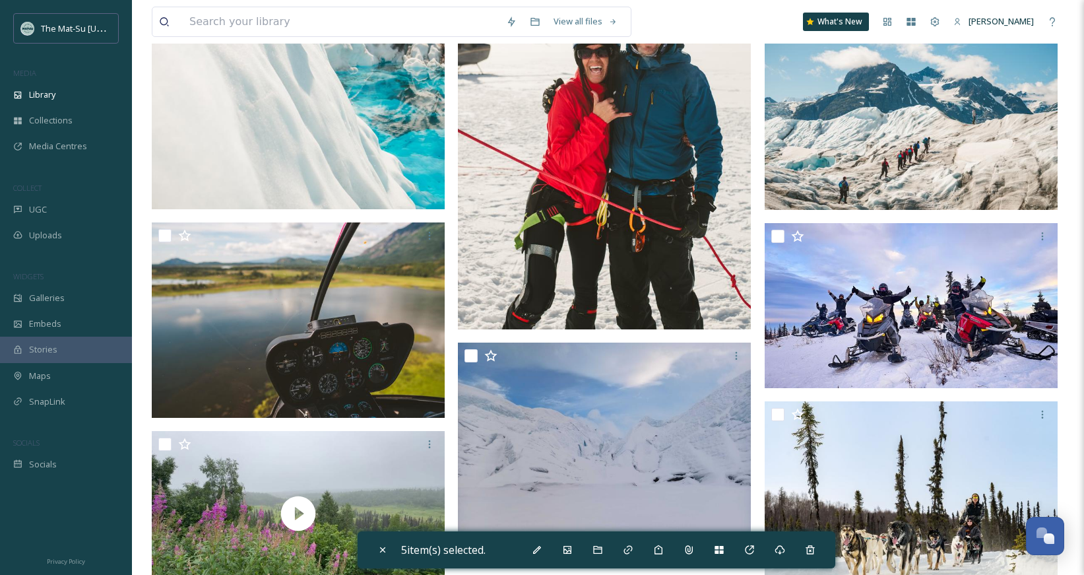
scroll to position [5500, 0]
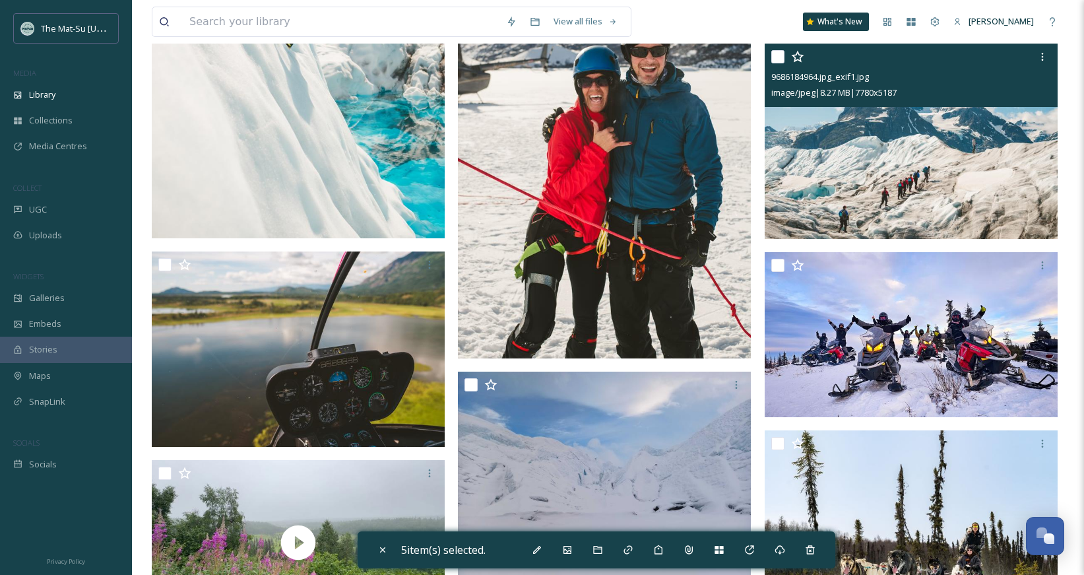
click at [773, 57] on input "checkbox" at bounding box center [777, 56] width 13 height 13
checkbox input "true"
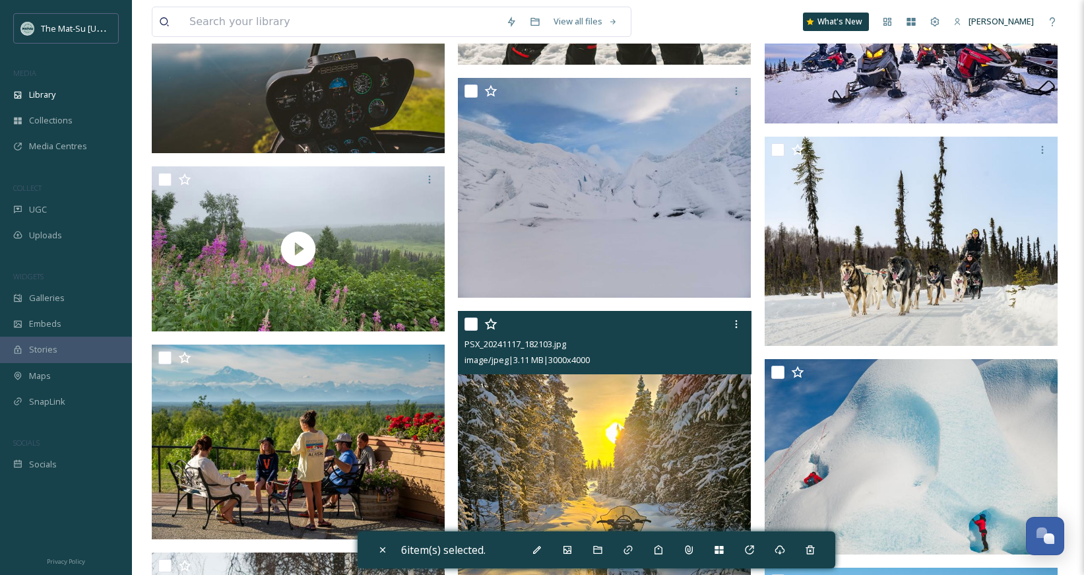
scroll to position [6000, 0]
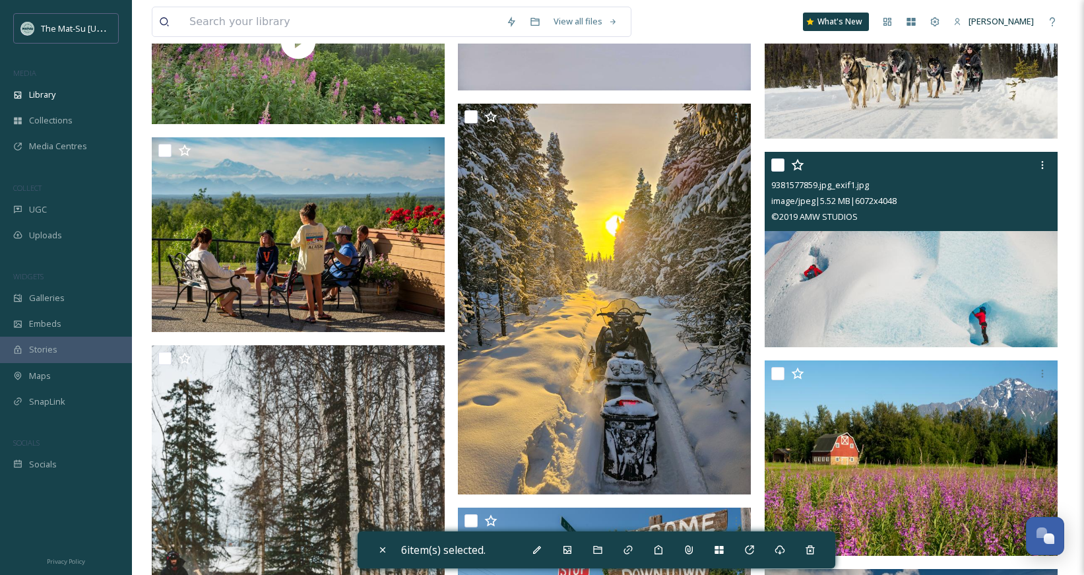
click at [776, 162] on input "checkbox" at bounding box center [777, 164] width 13 height 13
checkbox input "true"
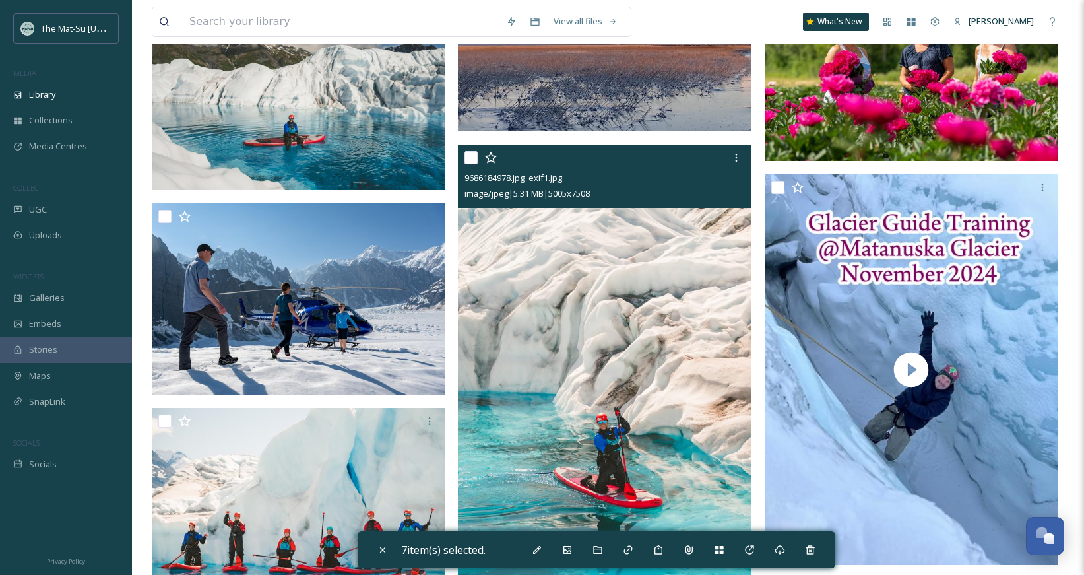
scroll to position [7060, 0]
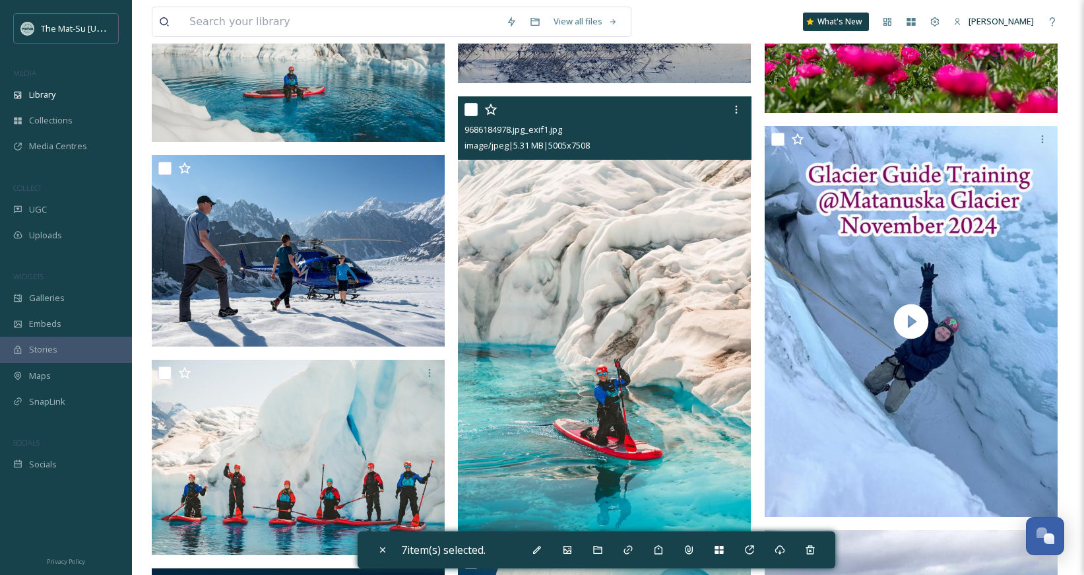
click at [469, 109] on input "checkbox" at bounding box center [470, 109] width 13 height 13
checkbox input "true"
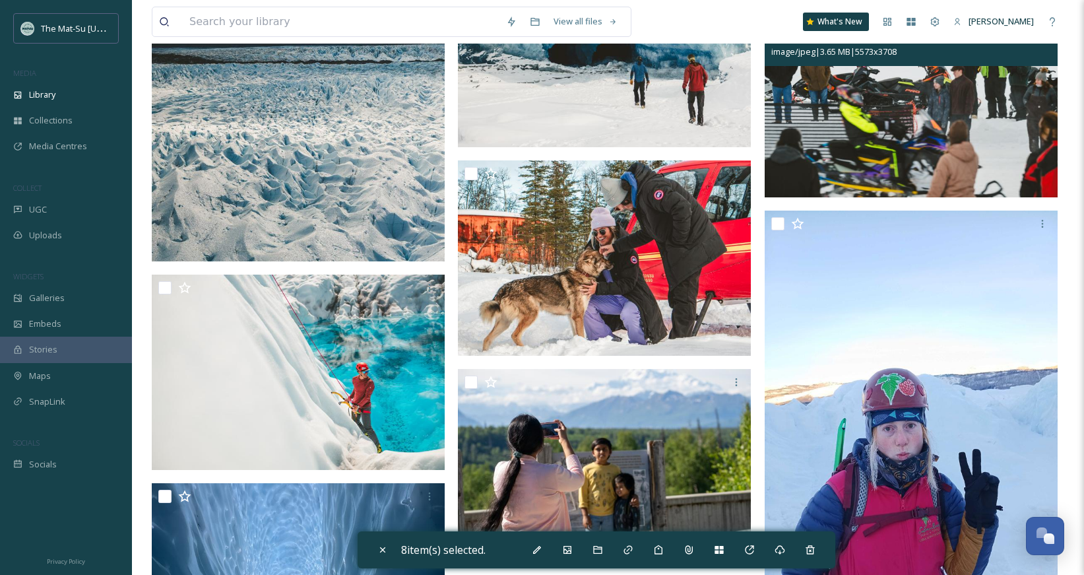
scroll to position [9304, 0]
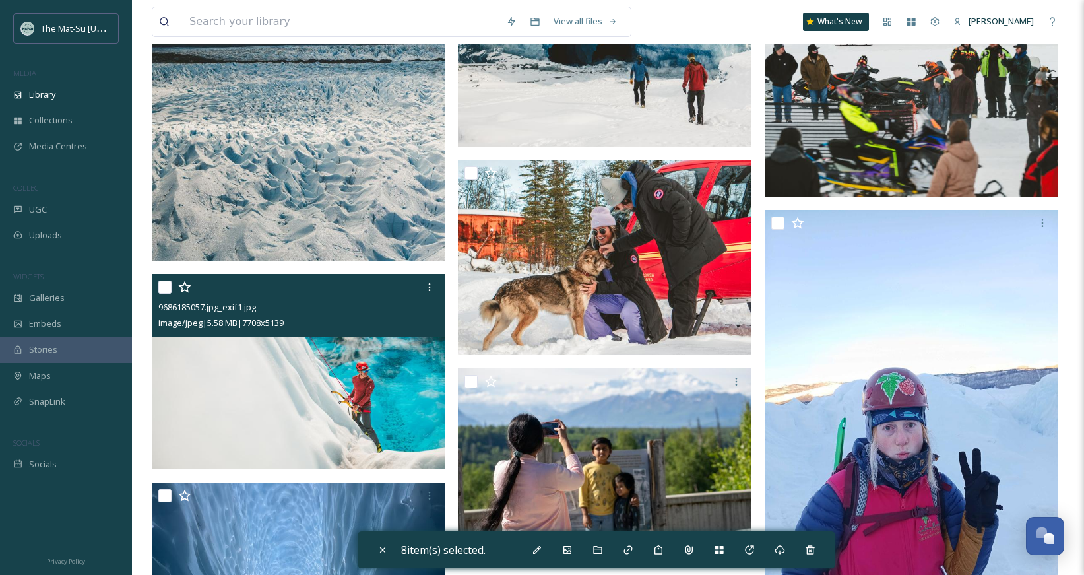
click at [167, 286] on input "checkbox" at bounding box center [164, 286] width 13 height 13
checkbox input "true"
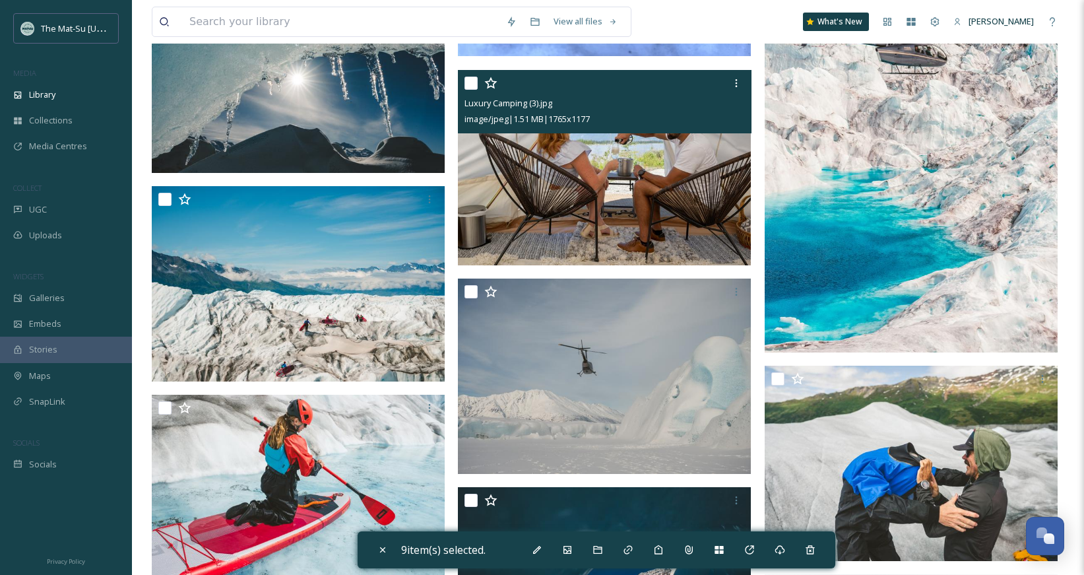
scroll to position [10698, 0]
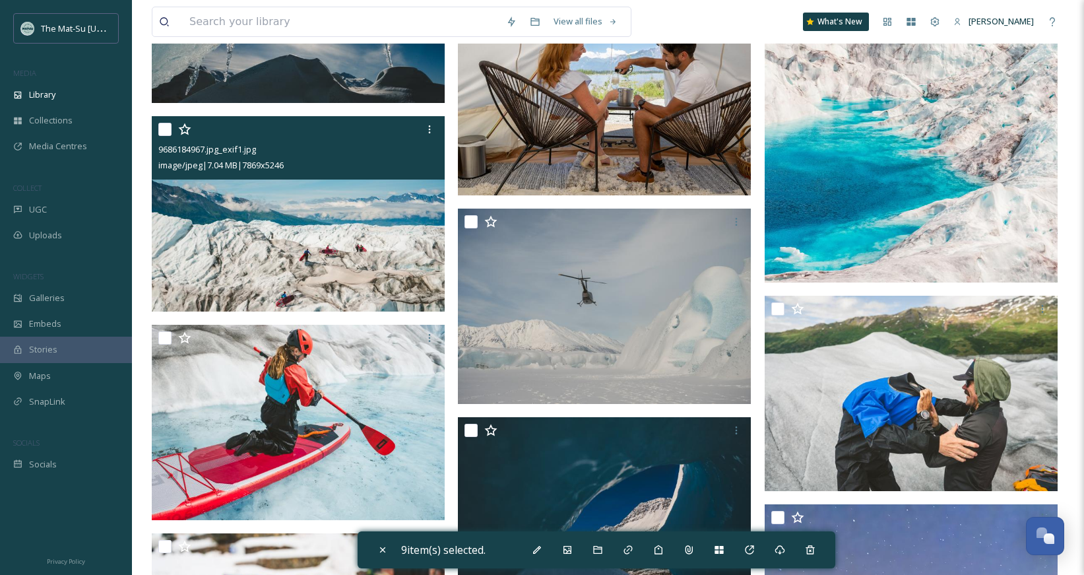
click at [166, 133] on input "checkbox" at bounding box center [164, 129] width 13 height 13
checkbox input "true"
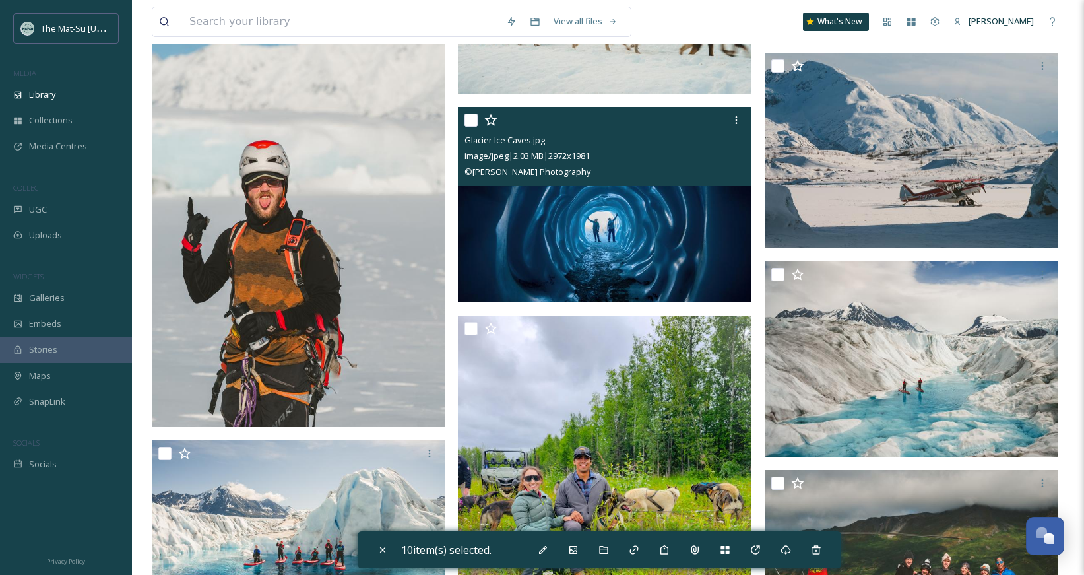
scroll to position [12303, 0]
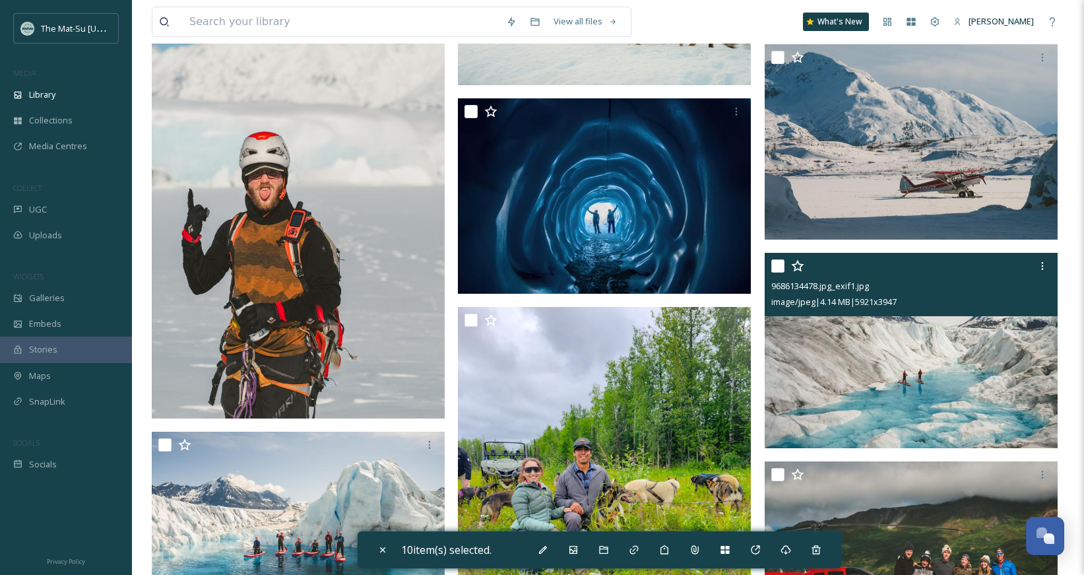
click at [777, 267] on input "checkbox" at bounding box center [777, 265] width 13 height 13
checkbox input "true"
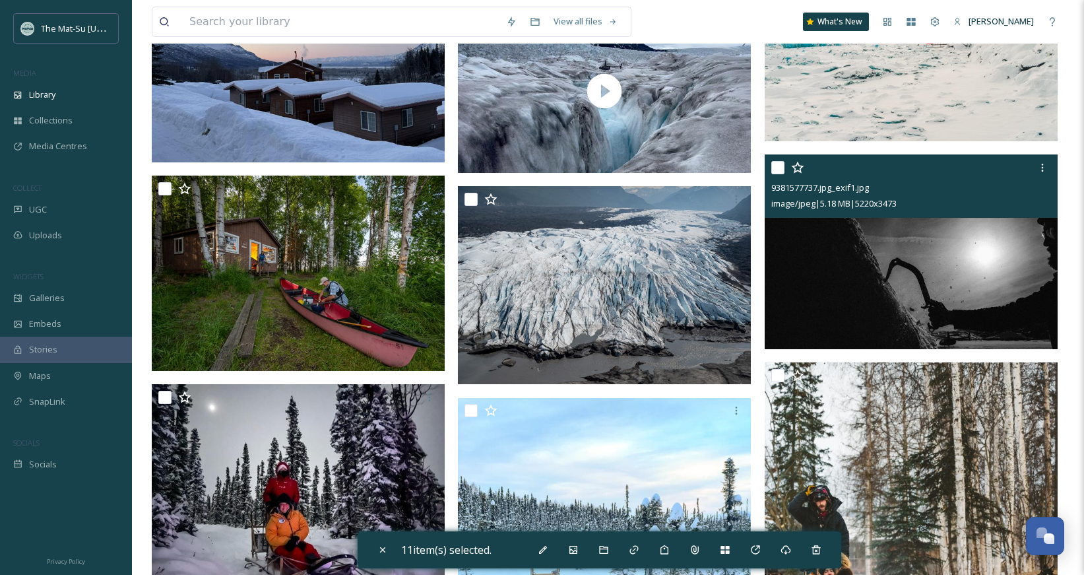
scroll to position [15792, 0]
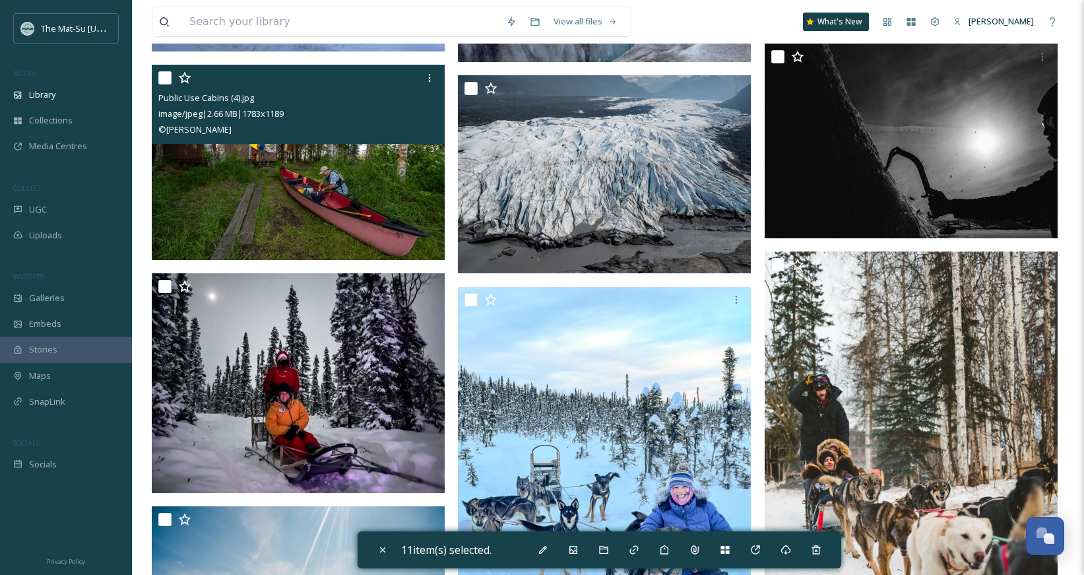
click at [165, 79] on input "checkbox" at bounding box center [164, 77] width 13 height 13
checkbox input "true"
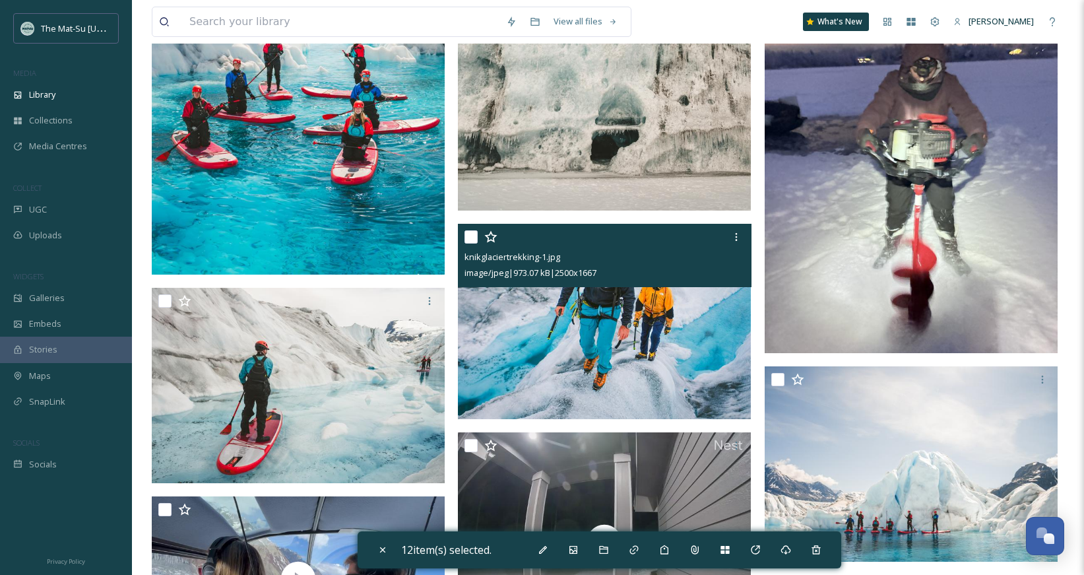
scroll to position [18511, 0]
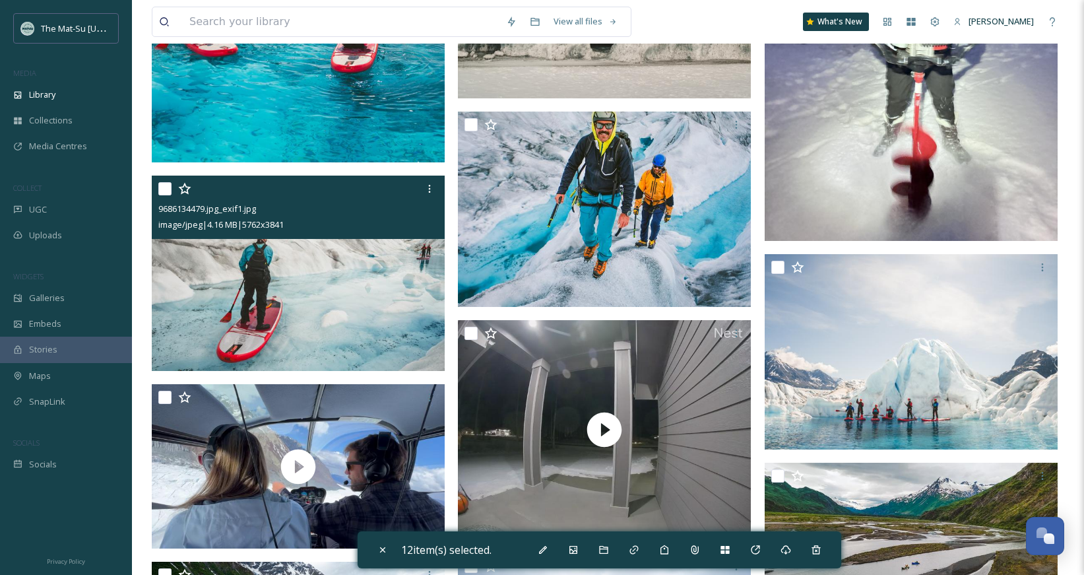
click at [162, 193] on input "checkbox" at bounding box center [164, 188] width 13 height 13
checkbox input "true"
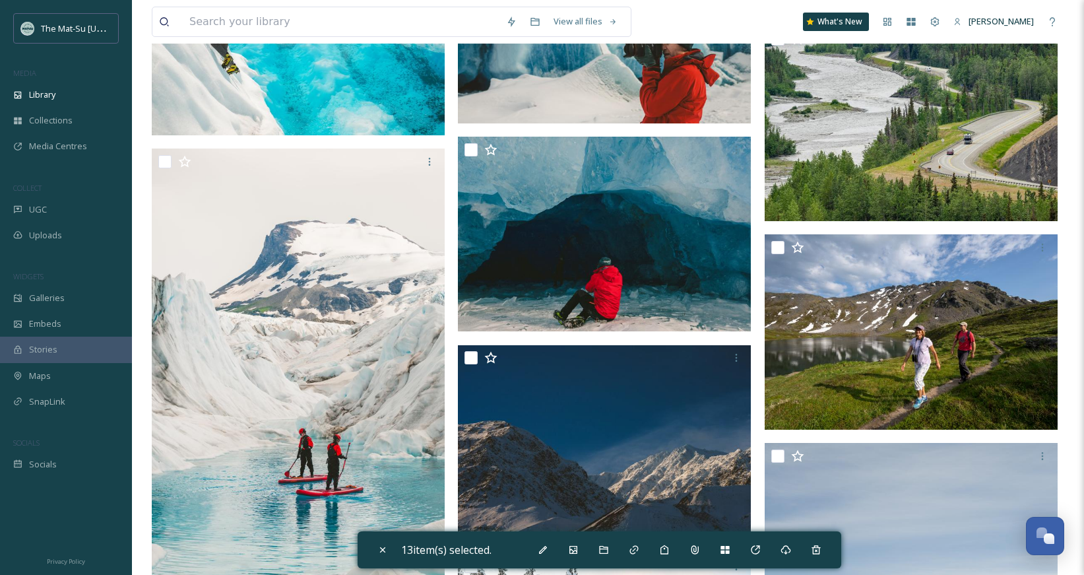
scroll to position [19583, 0]
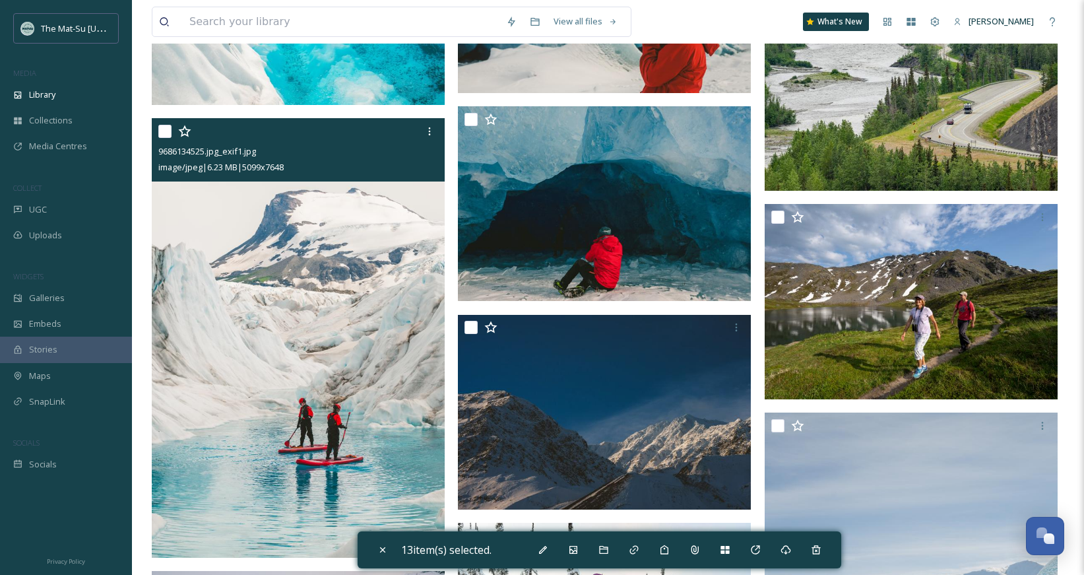
click at [168, 126] on input "checkbox" at bounding box center [164, 131] width 13 height 13
checkbox input "true"
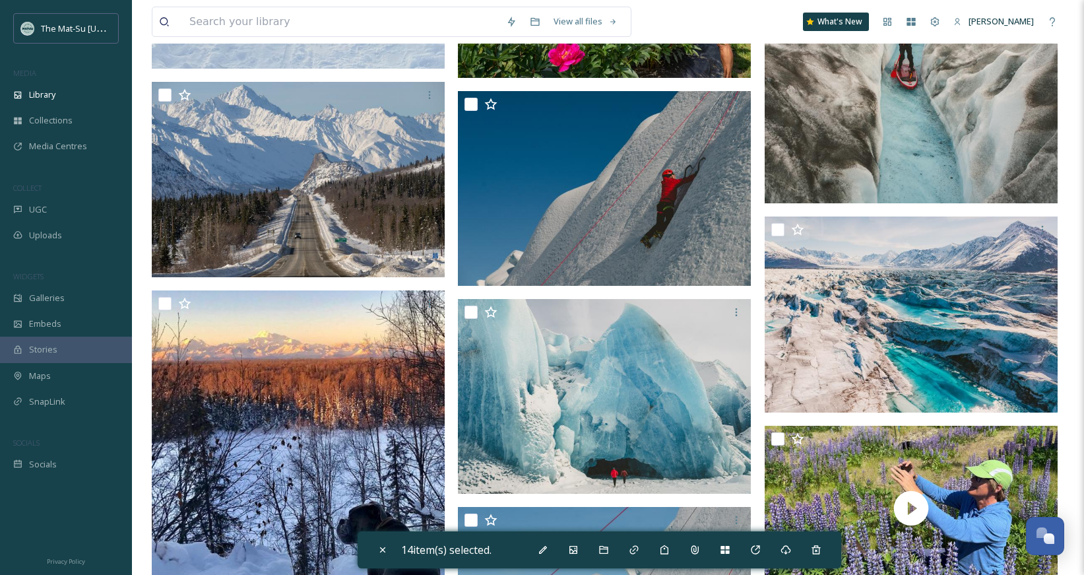
scroll to position [20791, 0]
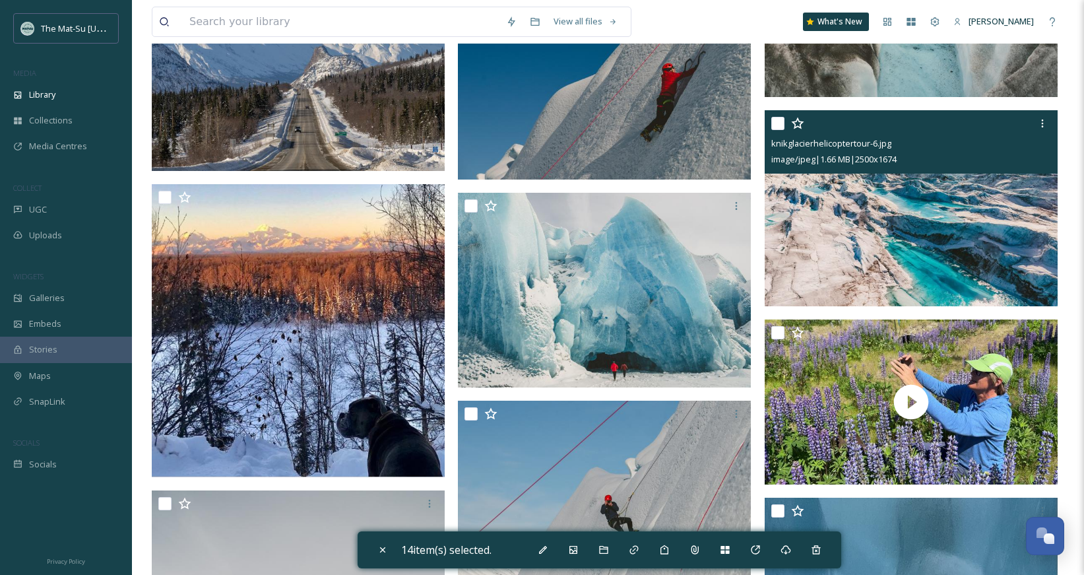
click at [774, 126] on input "checkbox" at bounding box center [777, 123] width 13 height 13
checkbox input "true"
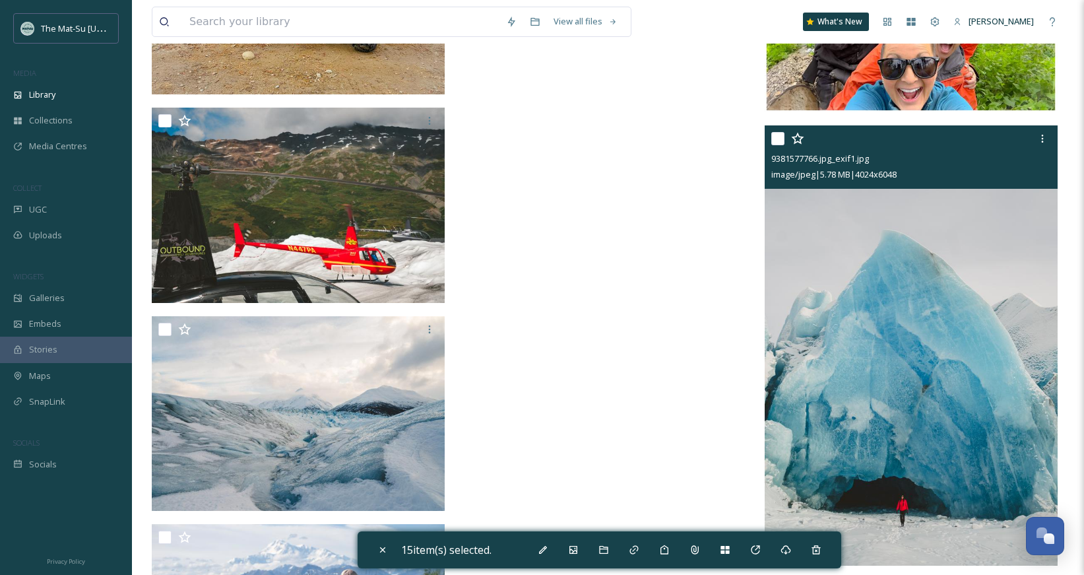
scroll to position [49792, 0]
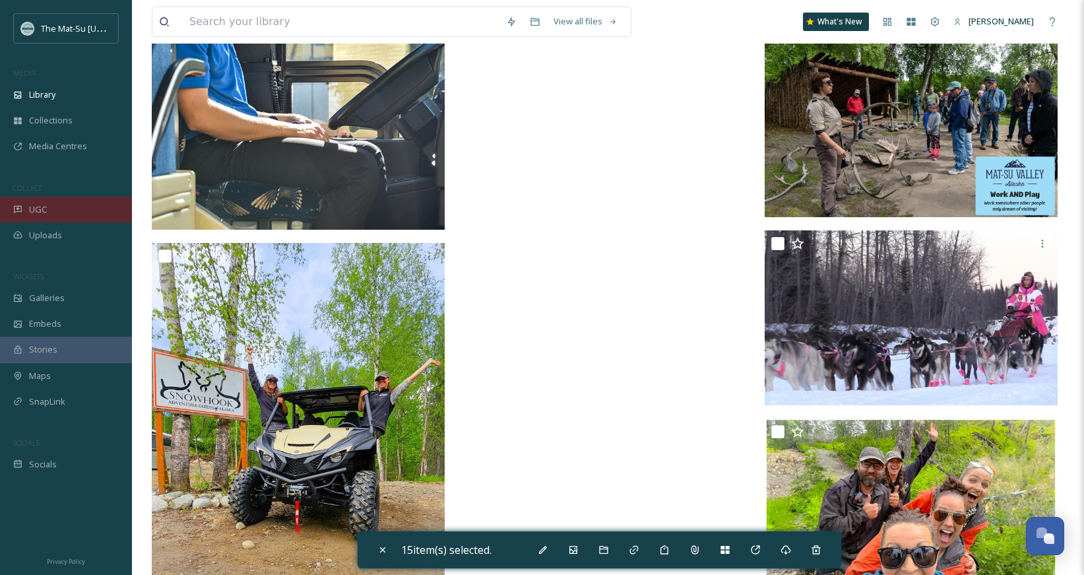
click at [32, 210] on span "UGC" at bounding box center [38, 209] width 18 height 13
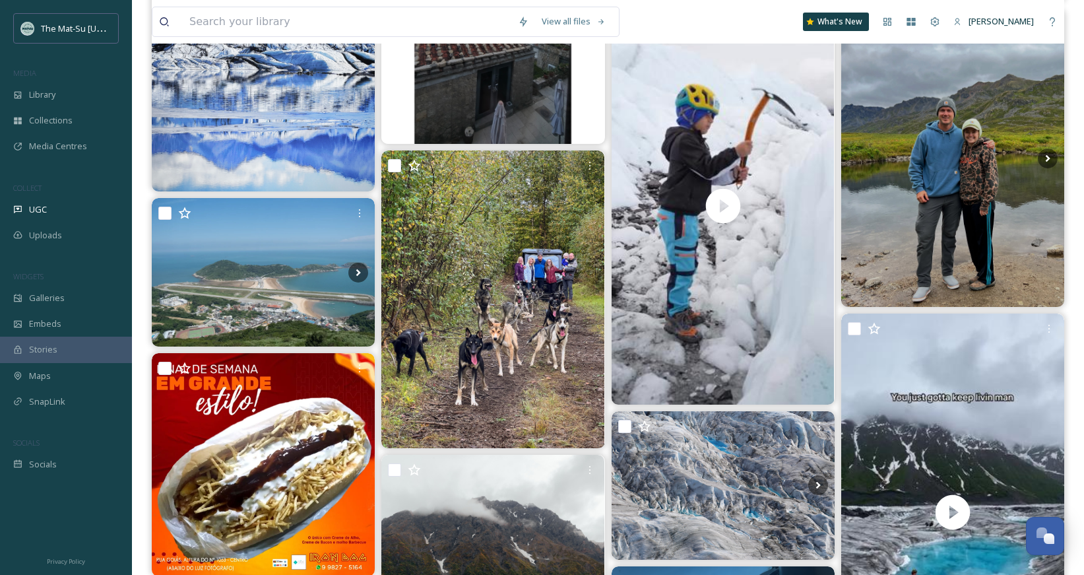
scroll to position [2207, 0]
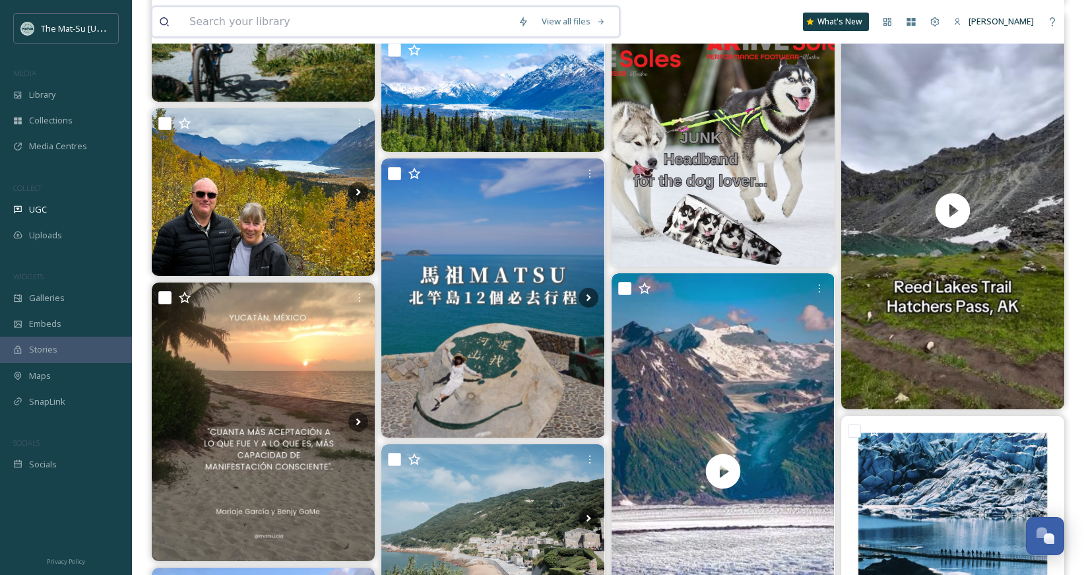
click at [230, 27] on input at bounding box center [347, 21] width 329 height 29
paste input "500e9b61-6d50-3ec3-1173-05731dc19b6d"
type input "500e9b61-6d50-3ec3-1173-05731dc19b6d"
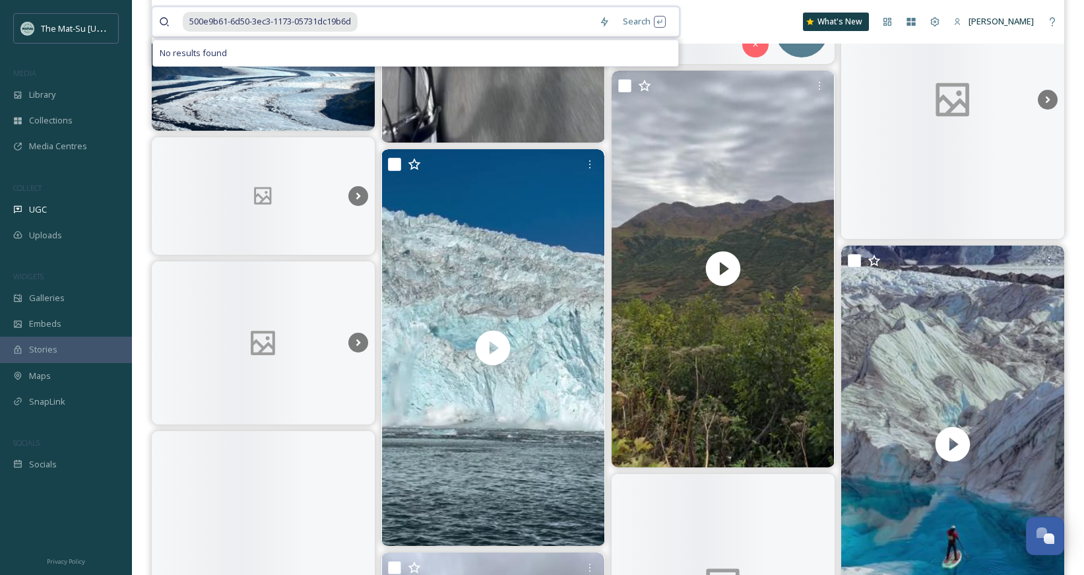
scroll to position [4849, 0]
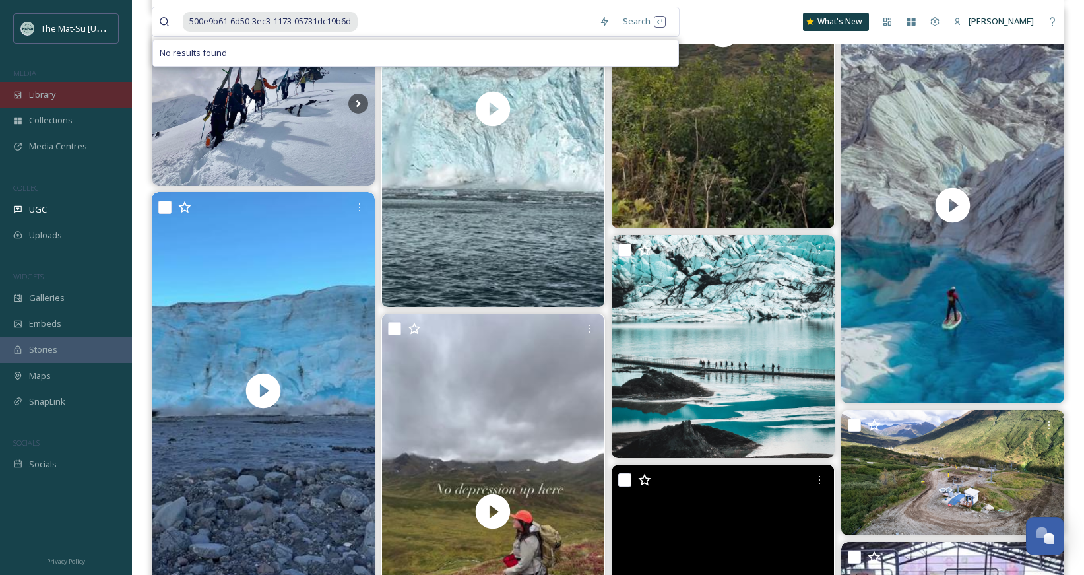
click at [72, 90] on div "Library" at bounding box center [66, 95] width 132 height 26
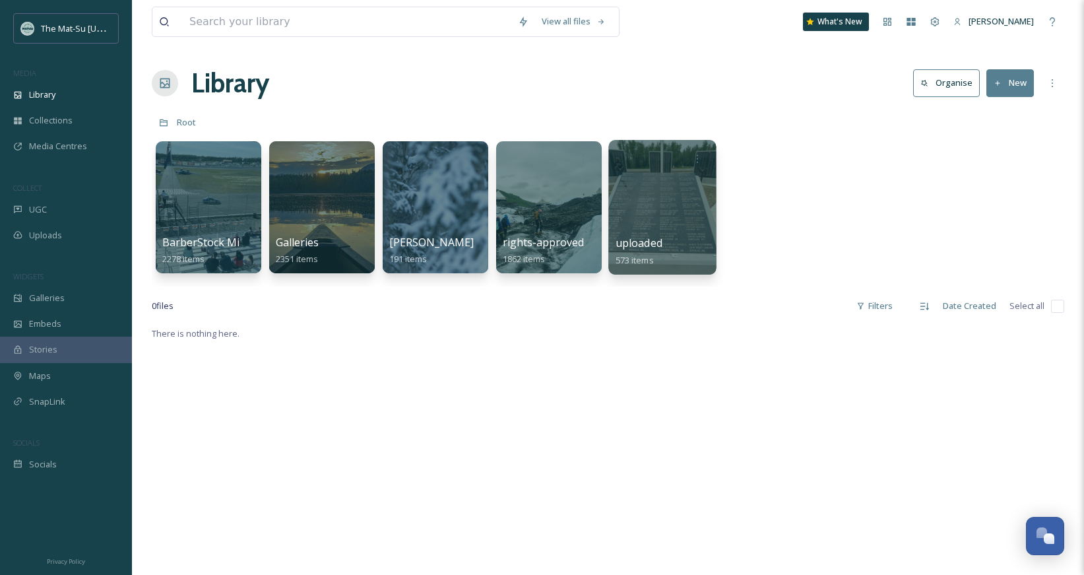
click at [679, 208] on div at bounding box center [662, 207] width 108 height 135
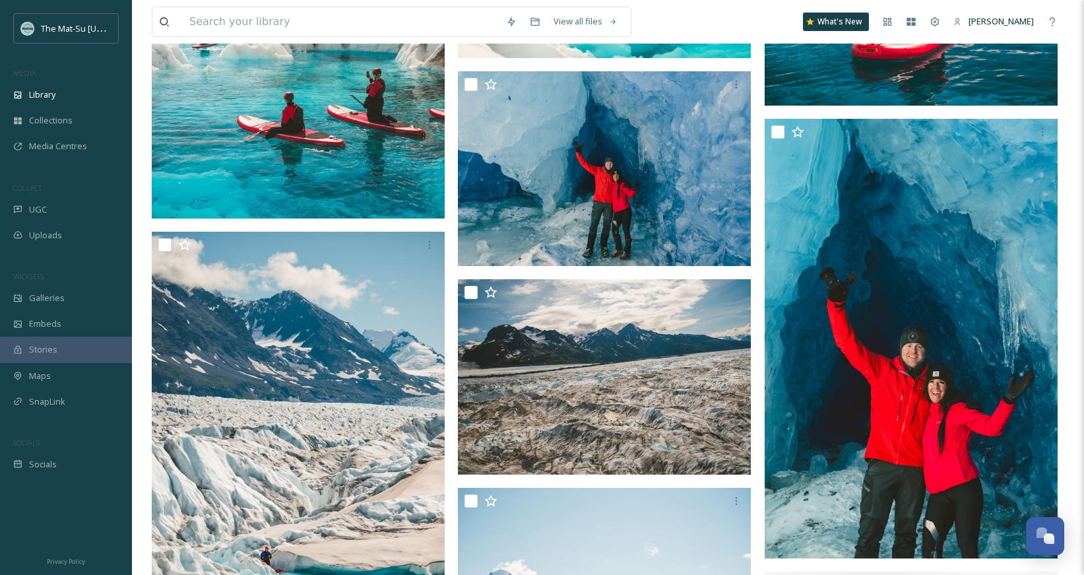
scroll to position [2034, 0]
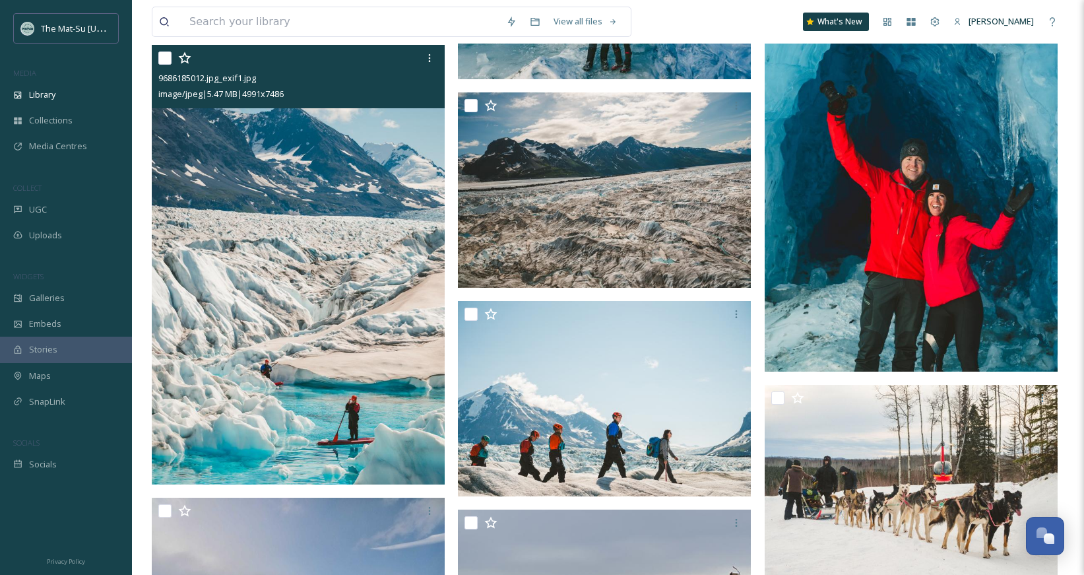
click at [163, 61] on input "checkbox" at bounding box center [164, 57] width 13 height 13
checkbox input "true"
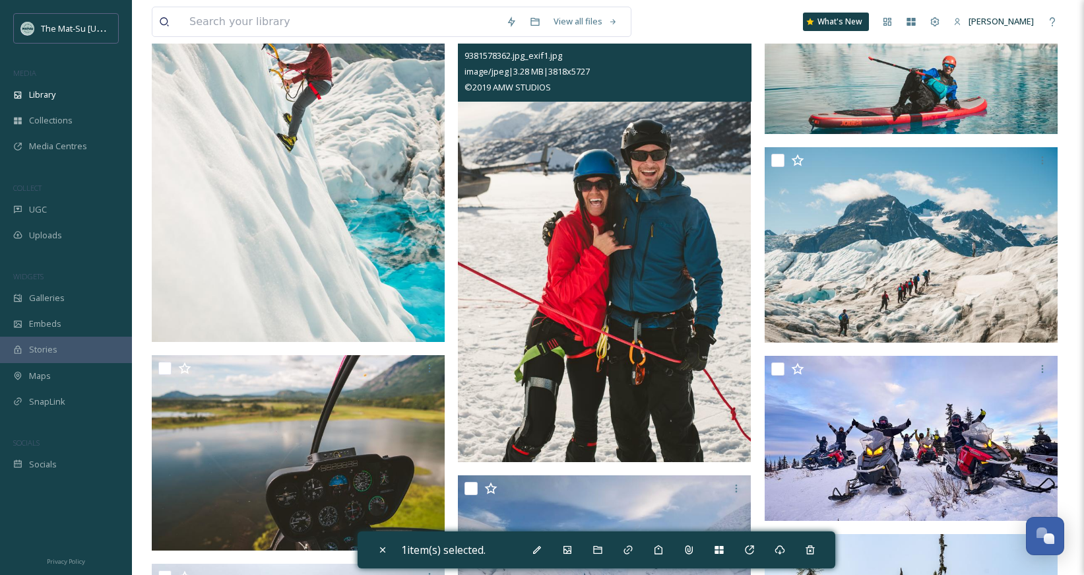
scroll to position [5406, 0]
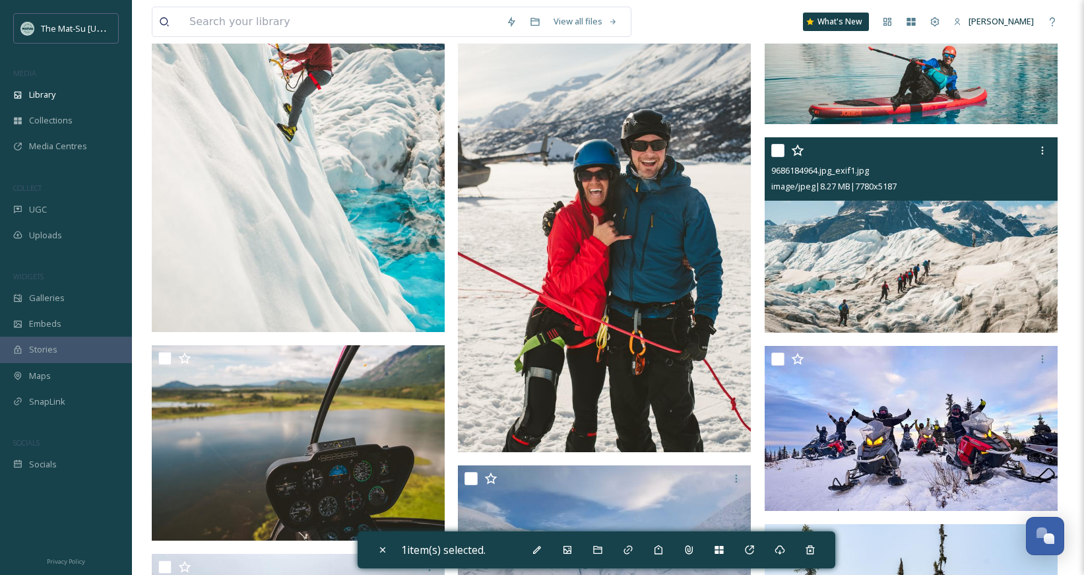
click at [778, 154] on input "checkbox" at bounding box center [777, 150] width 13 height 13
checkbox input "true"
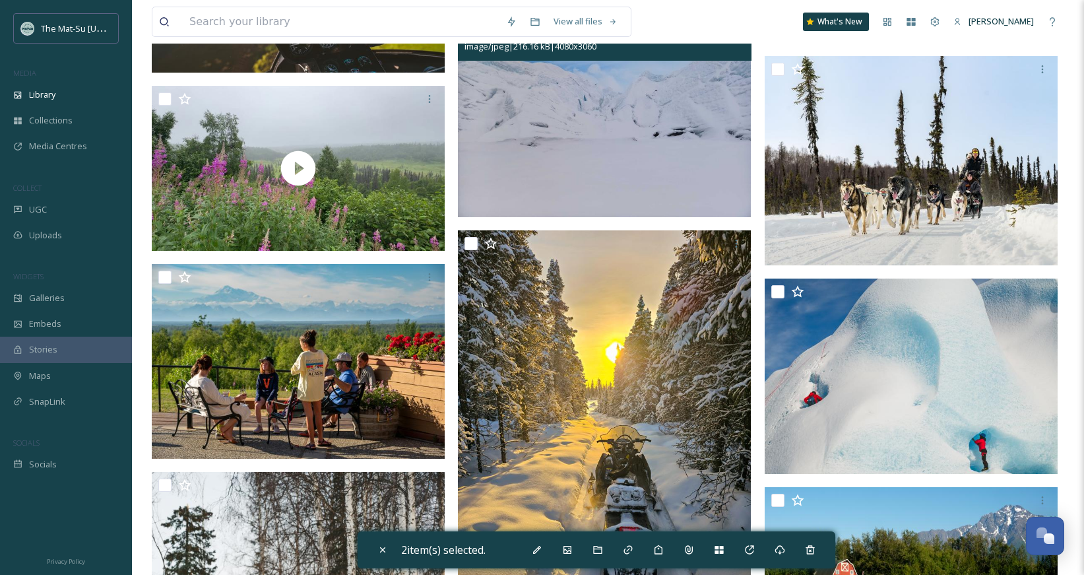
scroll to position [5856, 0]
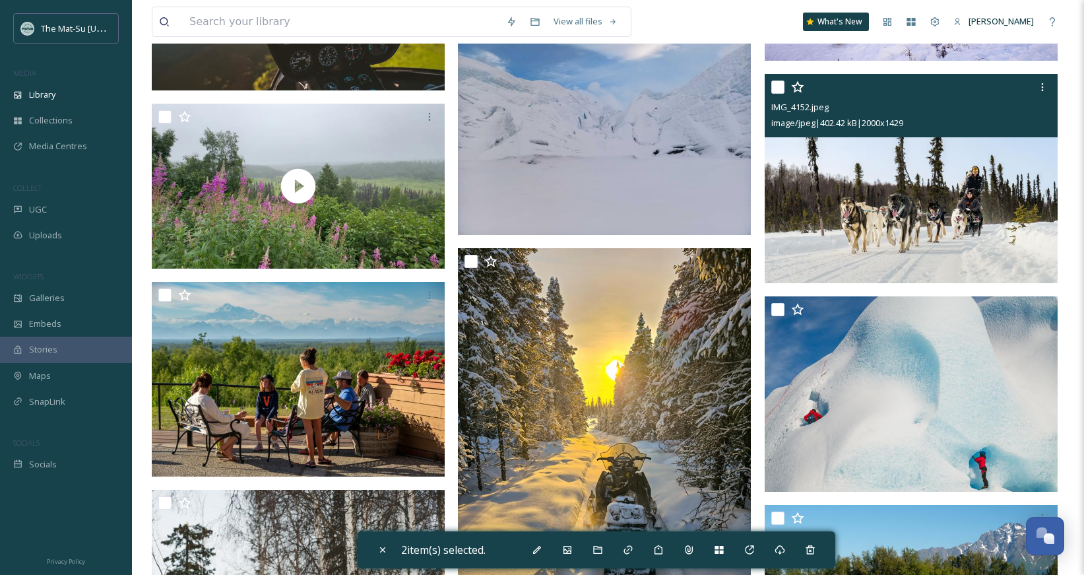
click at [775, 88] on input "checkbox" at bounding box center [777, 86] width 13 height 13
checkbox input "false"
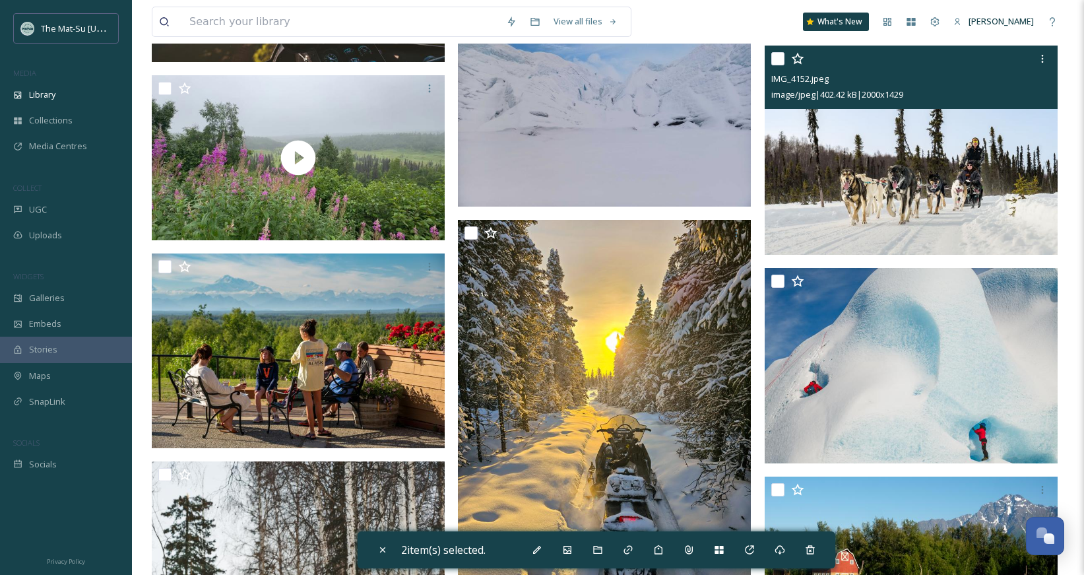
scroll to position [5886, 0]
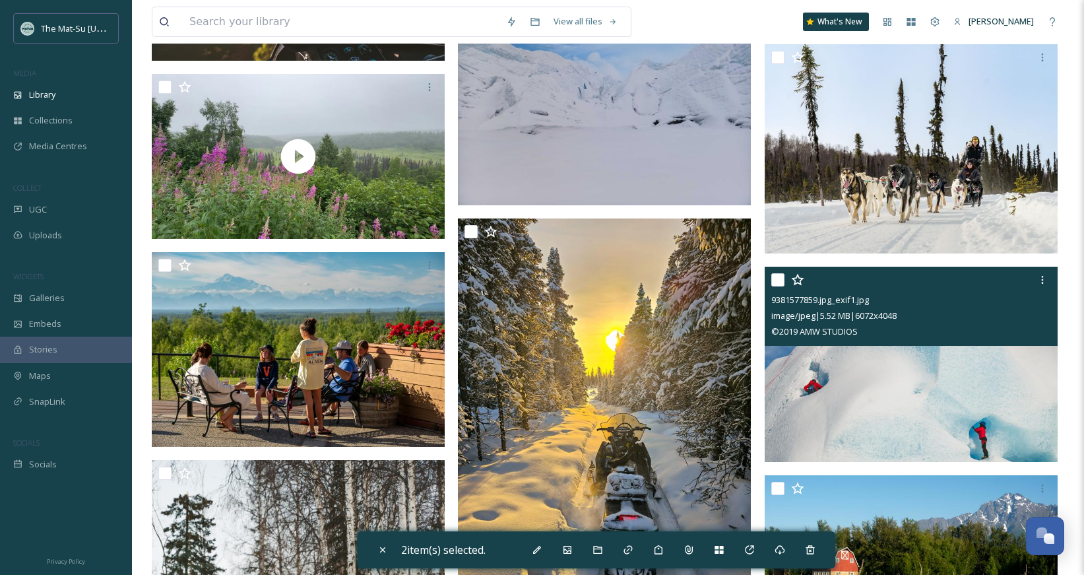
click at [779, 280] on input "checkbox" at bounding box center [777, 279] width 13 height 13
checkbox input "true"
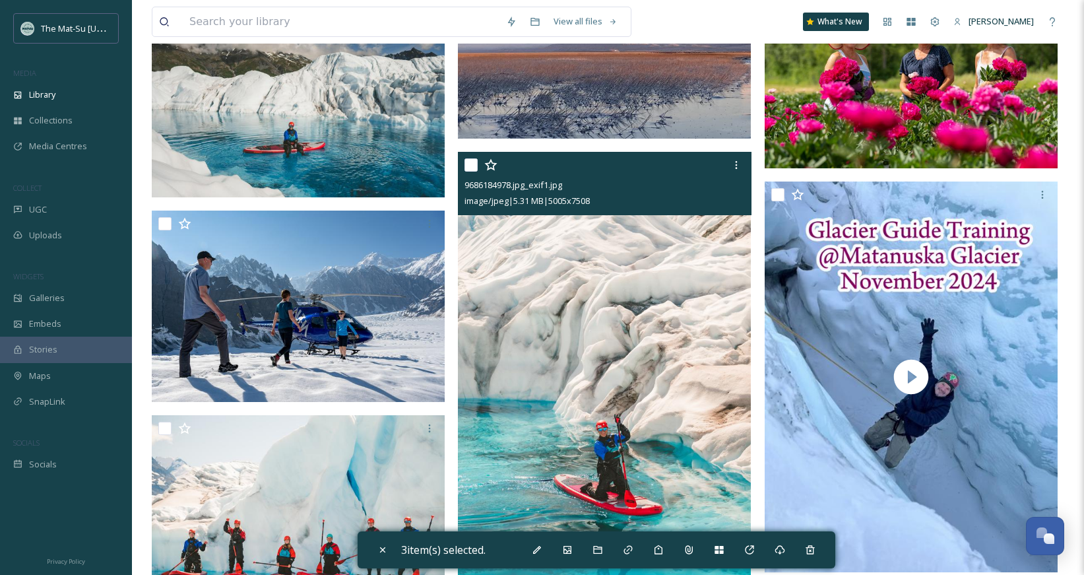
scroll to position [7005, 0]
click at [470, 166] on input "checkbox" at bounding box center [470, 164] width 13 height 13
checkbox input "true"
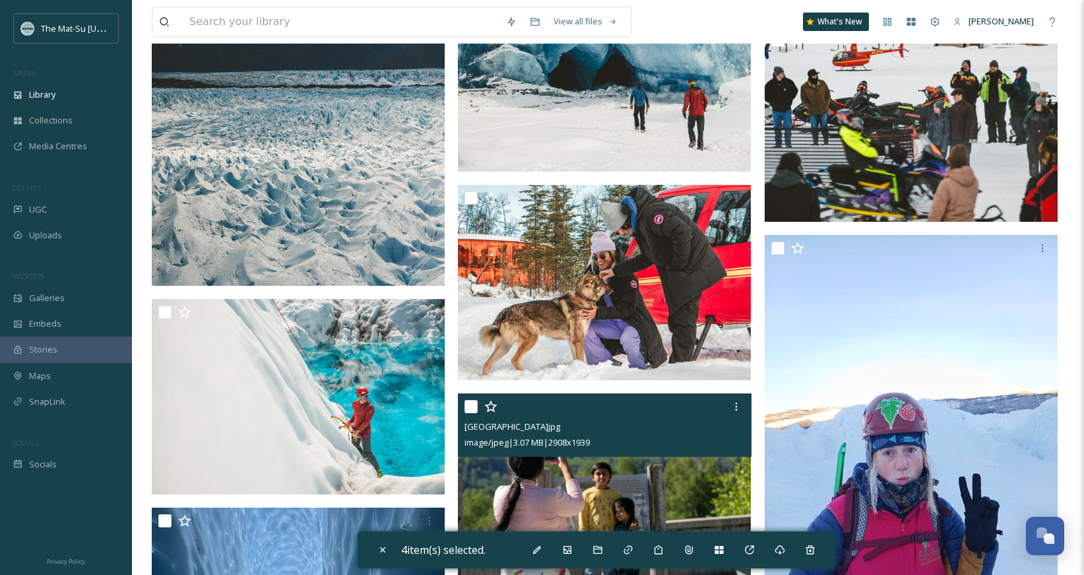
scroll to position [9425, 0]
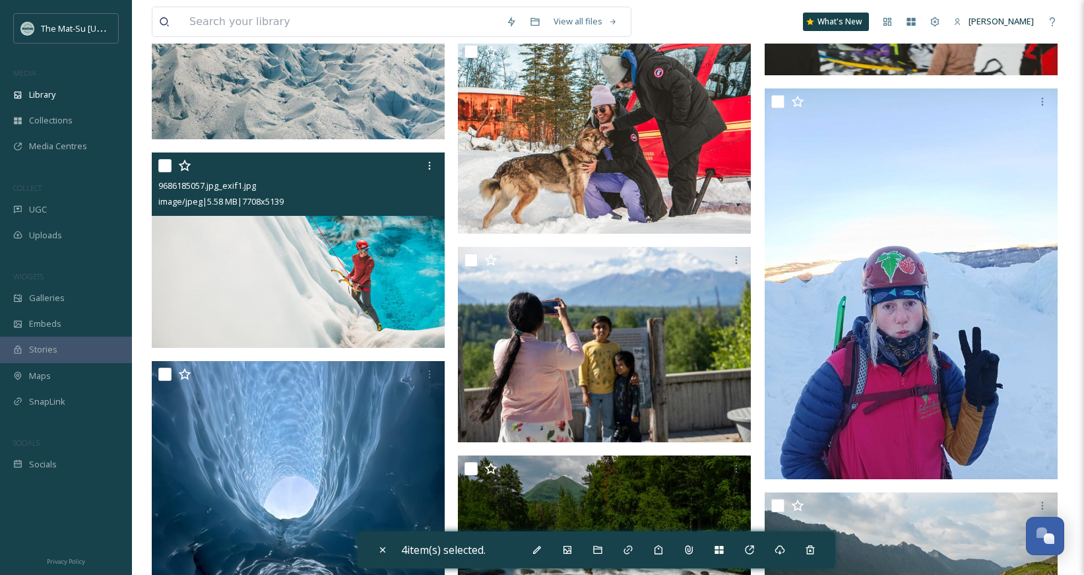
click at [162, 168] on input "checkbox" at bounding box center [164, 165] width 13 height 13
checkbox input "true"
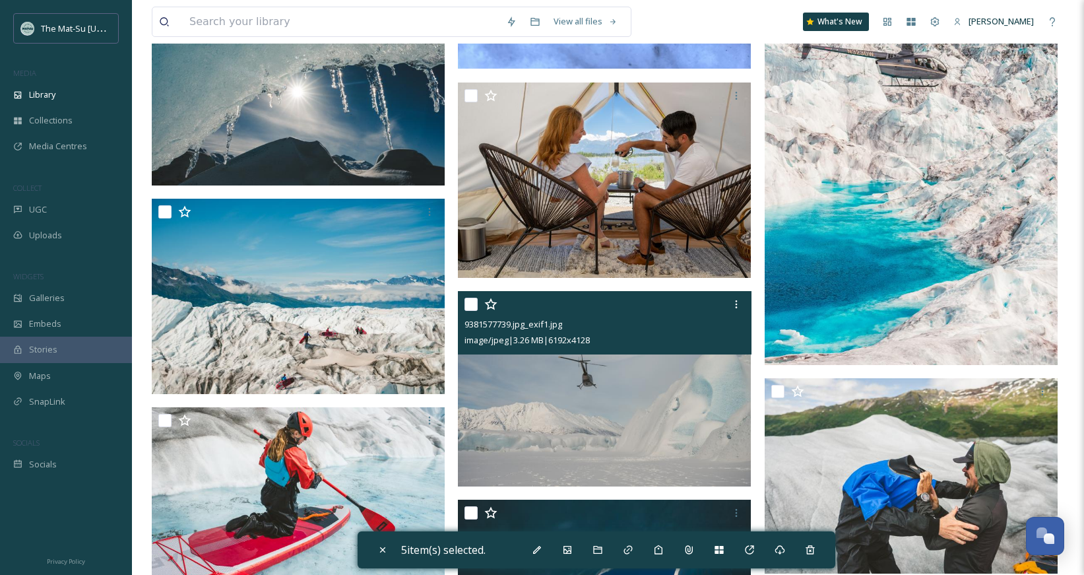
scroll to position [10754, 0]
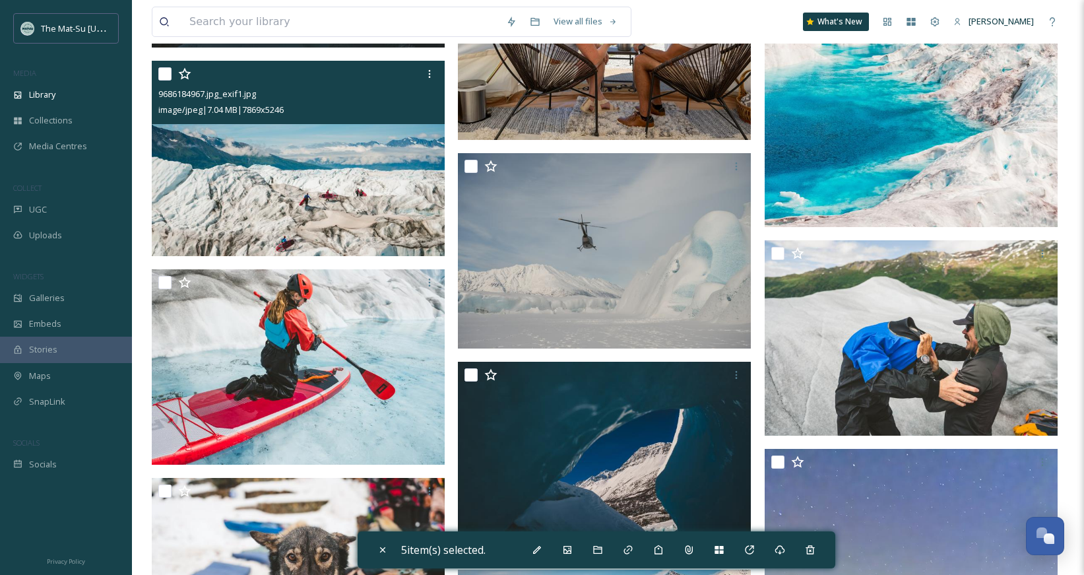
click at [160, 73] on input "checkbox" at bounding box center [164, 73] width 13 height 13
checkbox input "true"
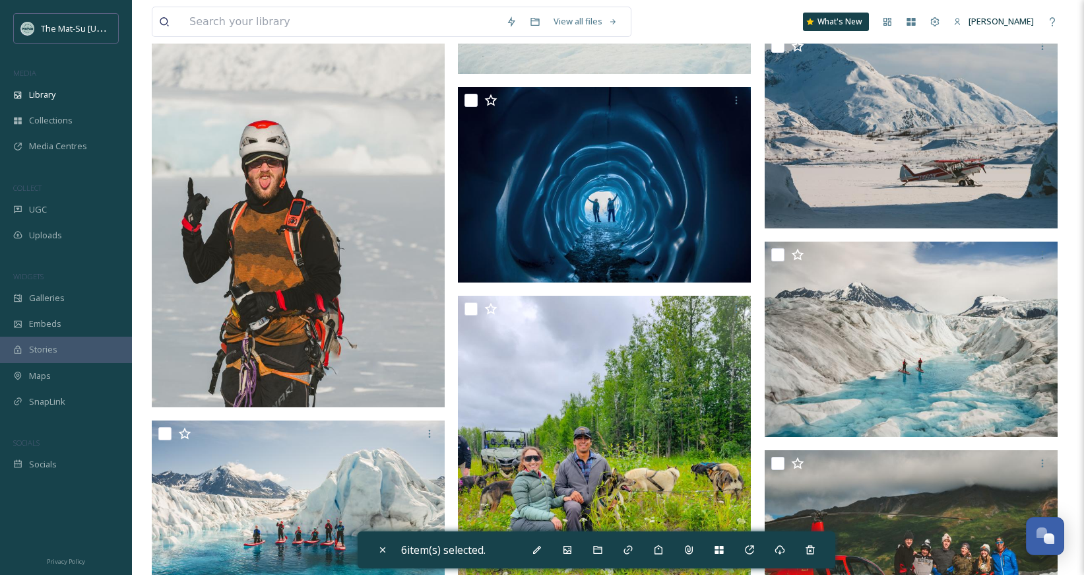
scroll to position [12432, 0]
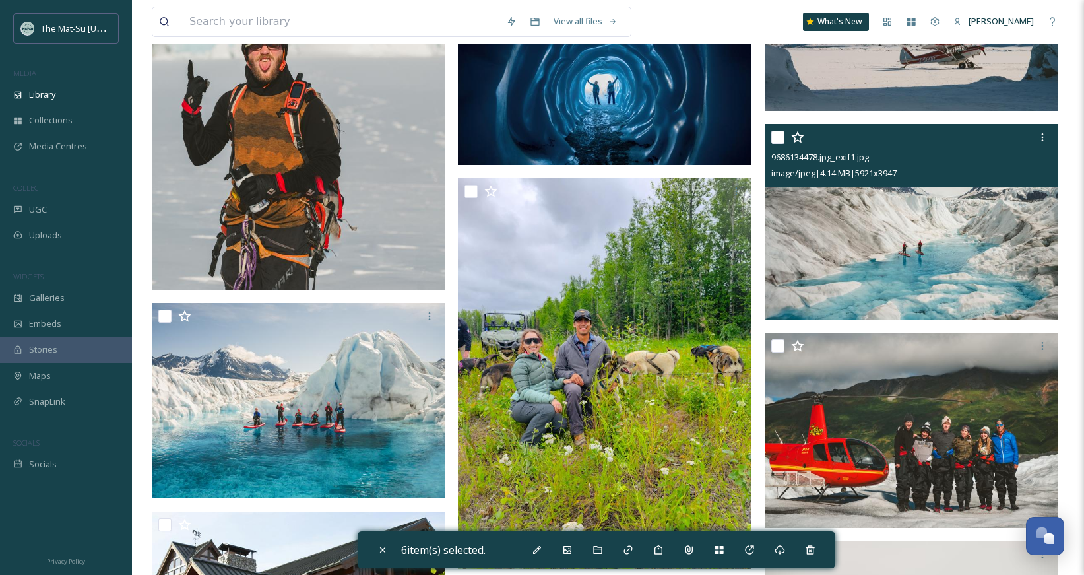
click at [779, 139] on input "checkbox" at bounding box center [777, 137] width 13 height 13
checkbox input "true"
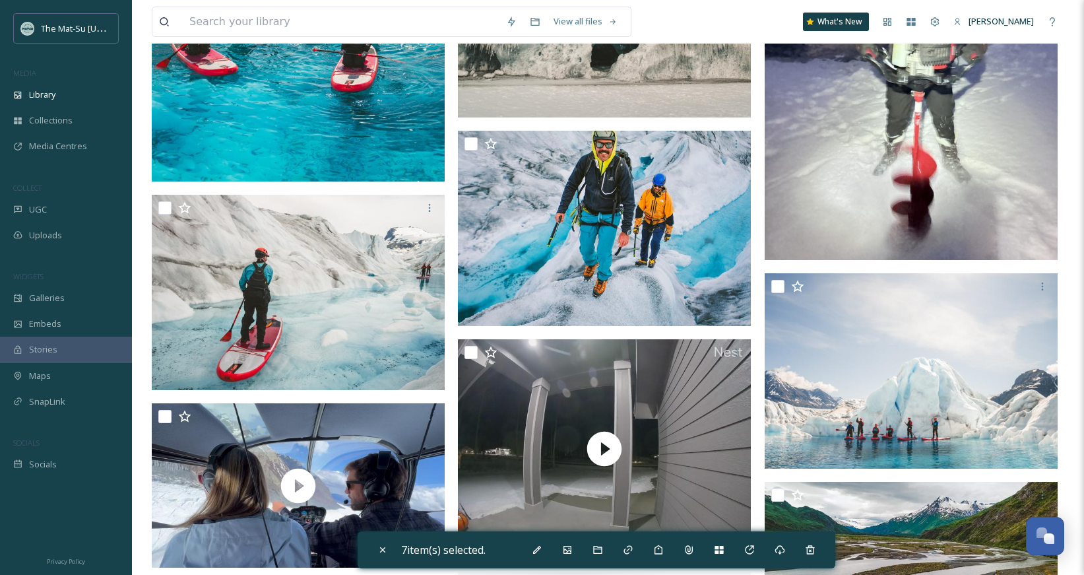
scroll to position [18619, 0]
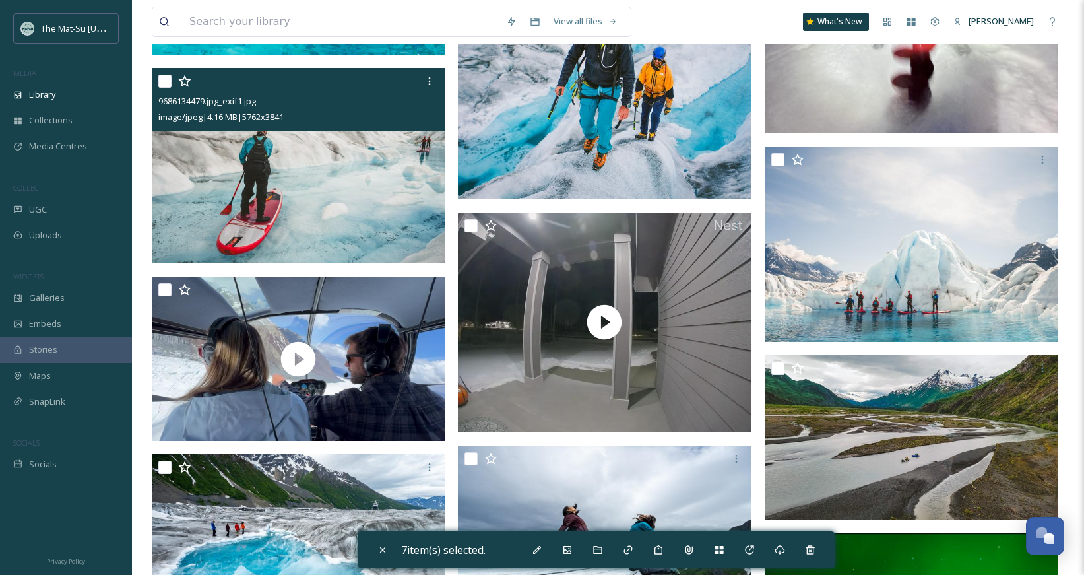
click at [166, 84] on input "checkbox" at bounding box center [164, 81] width 13 height 13
checkbox input "true"
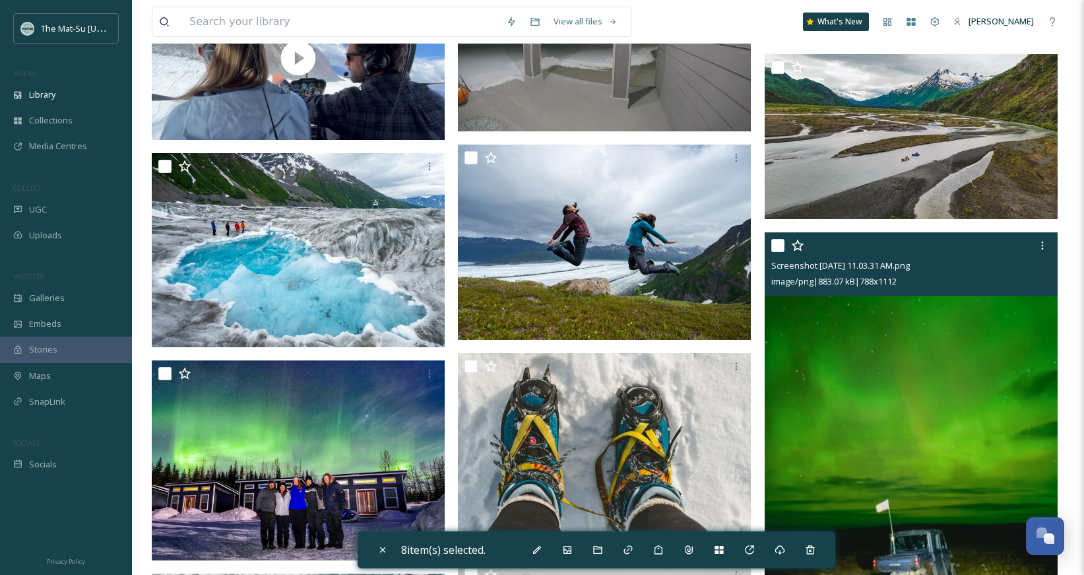
scroll to position [18752, 0]
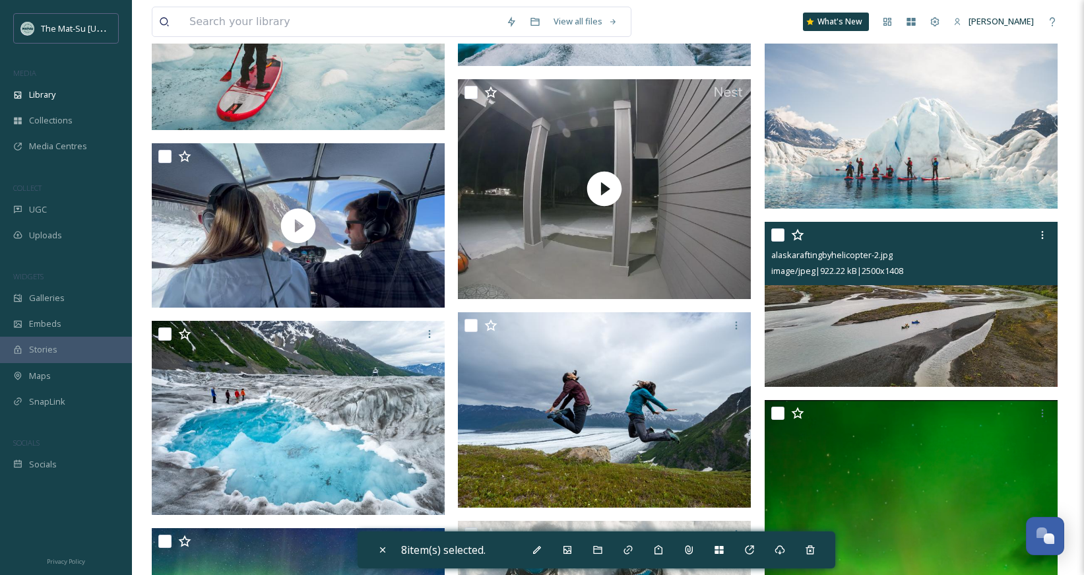
click at [775, 234] on input "checkbox" at bounding box center [777, 234] width 13 height 13
checkbox input "true"
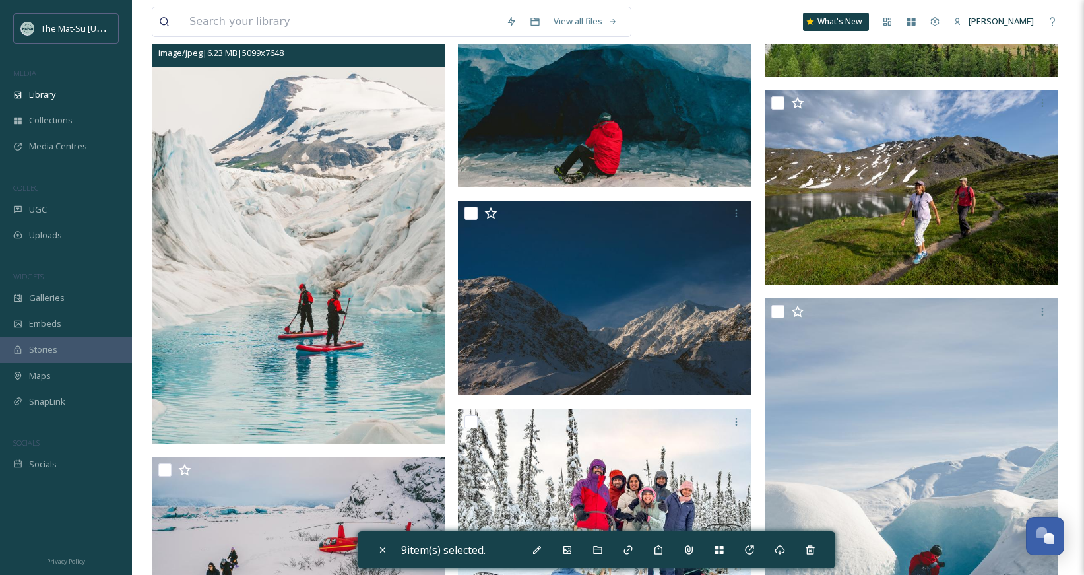
scroll to position [19526, 0]
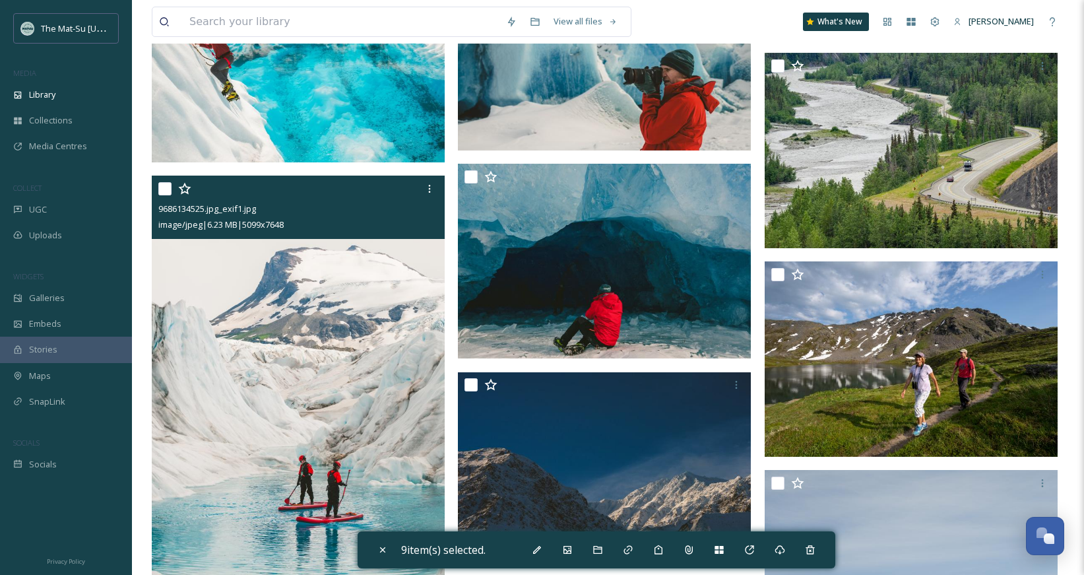
drag, startPoint x: 160, startPoint y: 194, endPoint x: 172, endPoint y: 193, distance: 11.9
click at [160, 194] on input "checkbox" at bounding box center [164, 188] width 13 height 13
checkbox input "true"
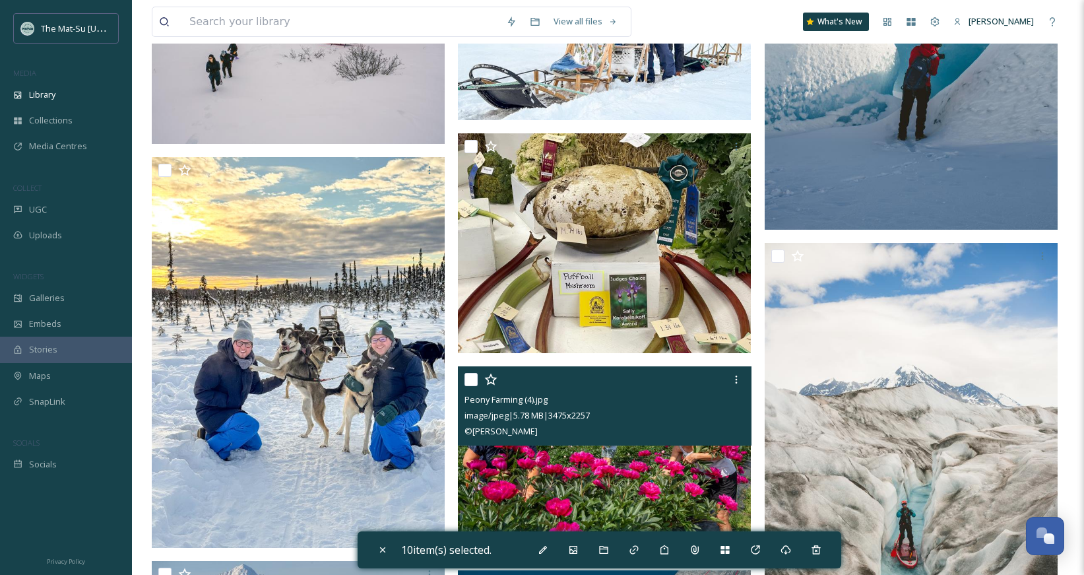
scroll to position [20317, 0]
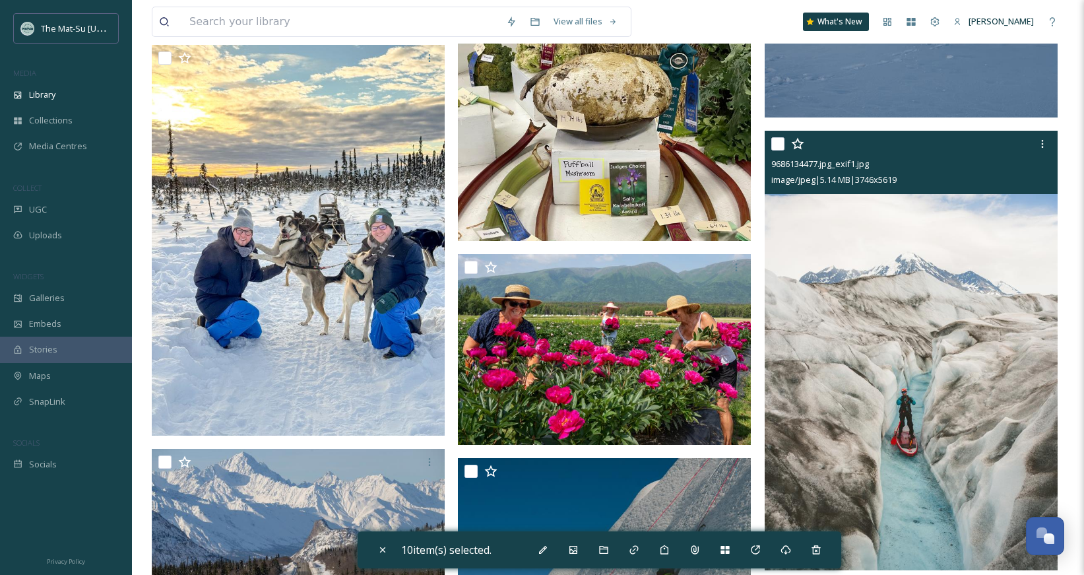
click at [778, 141] on input "checkbox" at bounding box center [777, 143] width 13 height 13
checkbox input "true"
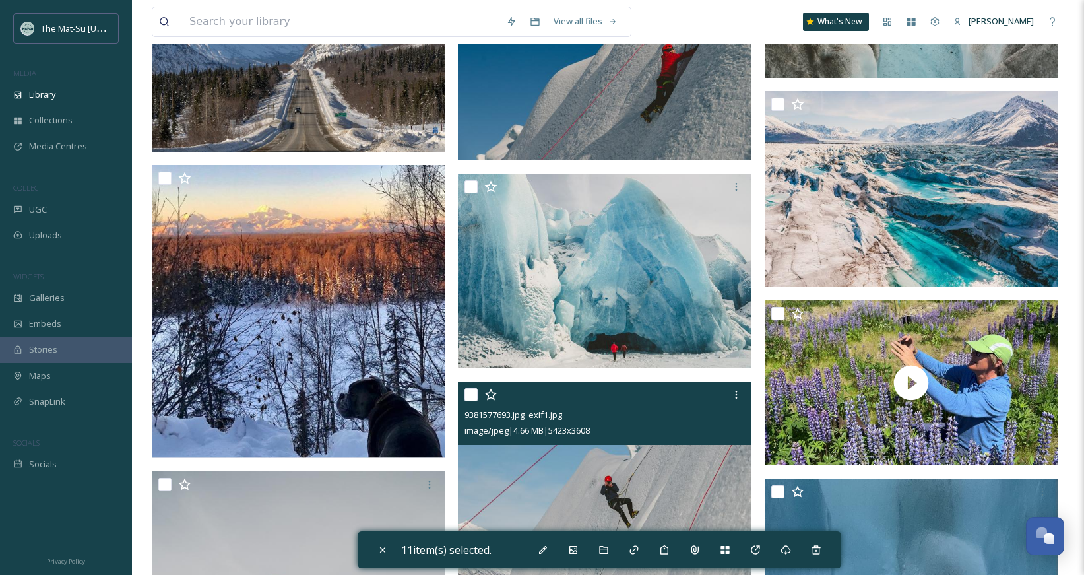
scroll to position [20810, 0]
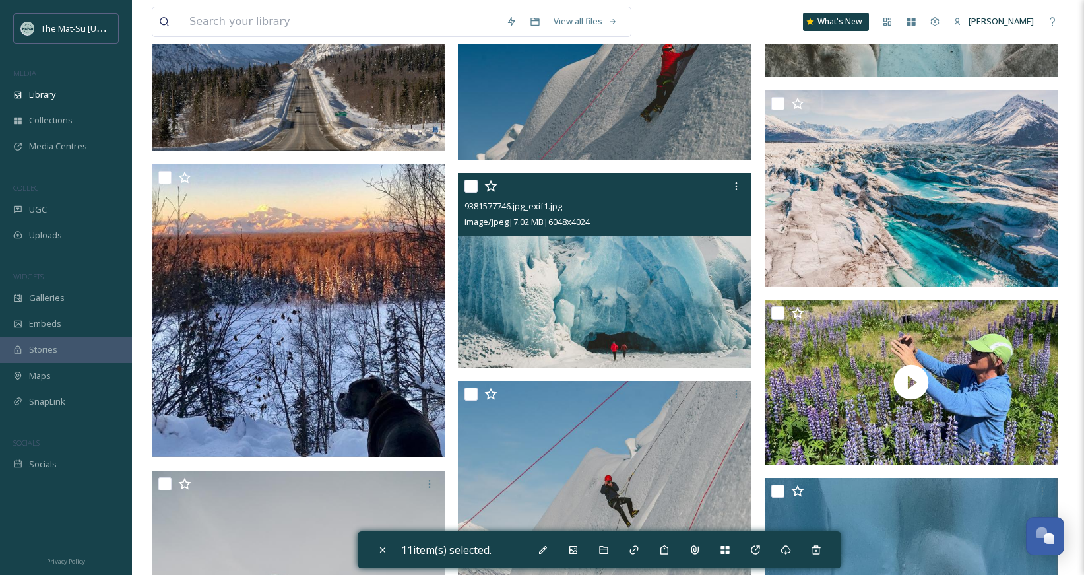
drag, startPoint x: 466, startPoint y: 181, endPoint x: 486, endPoint y: 192, distance: 22.4
click at [467, 182] on input "checkbox" at bounding box center [470, 185] width 13 height 13
checkbox input "true"
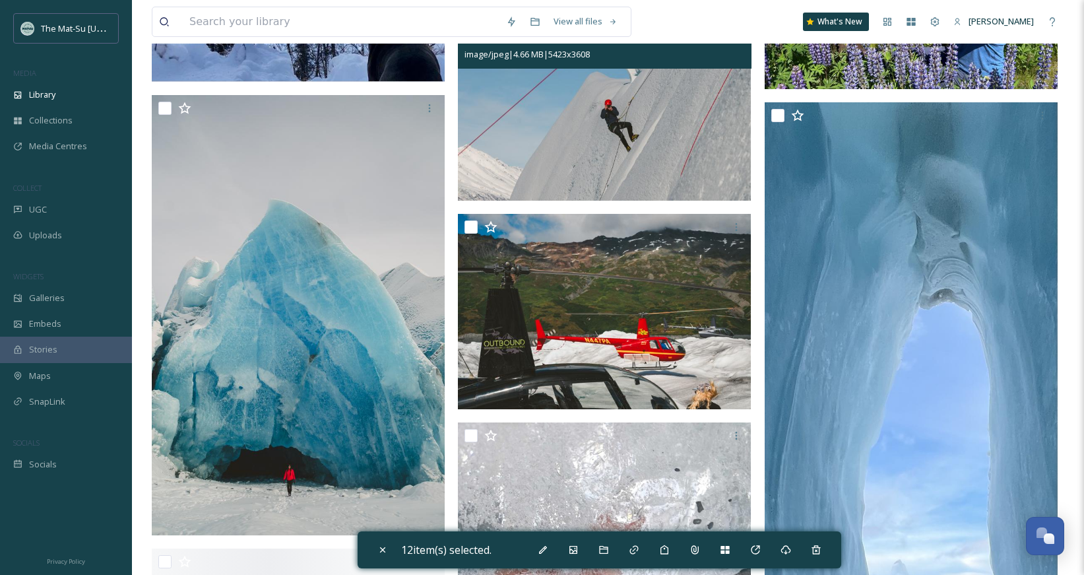
scroll to position [21206, 0]
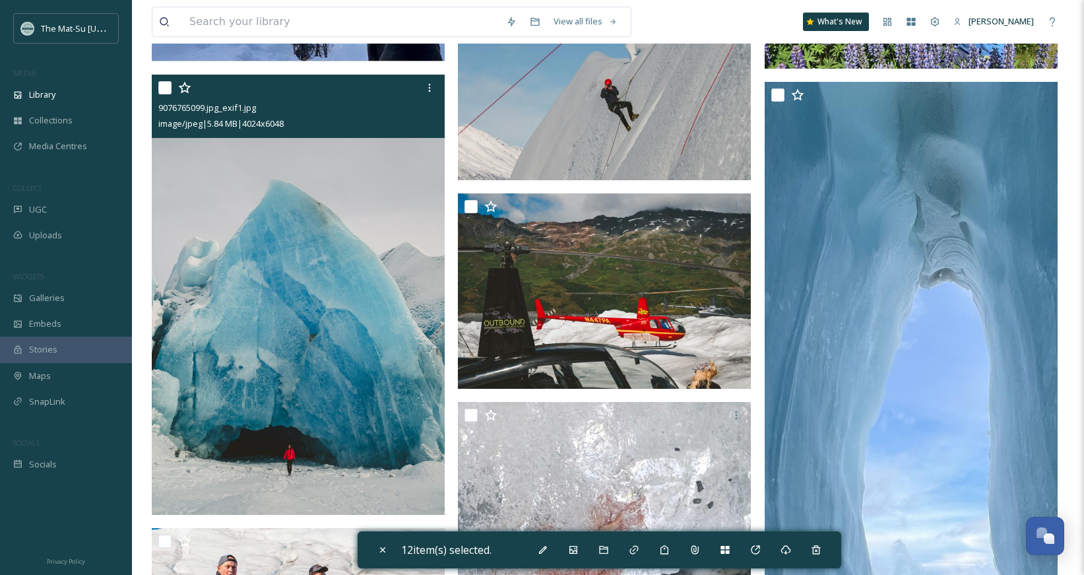
click at [158, 88] on input "checkbox" at bounding box center [164, 87] width 13 height 13
checkbox input "true"
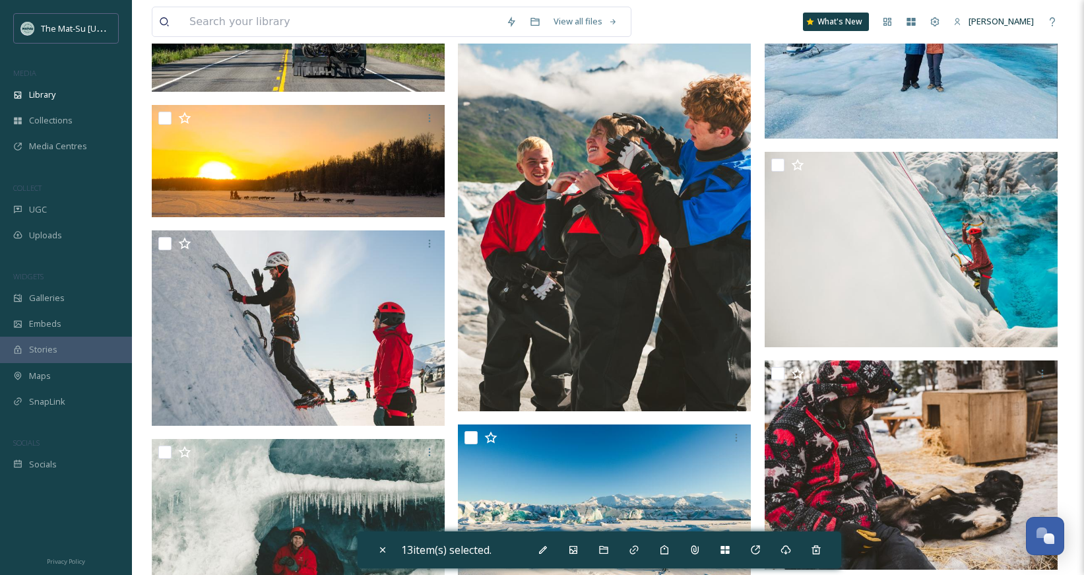
scroll to position [24570, 0]
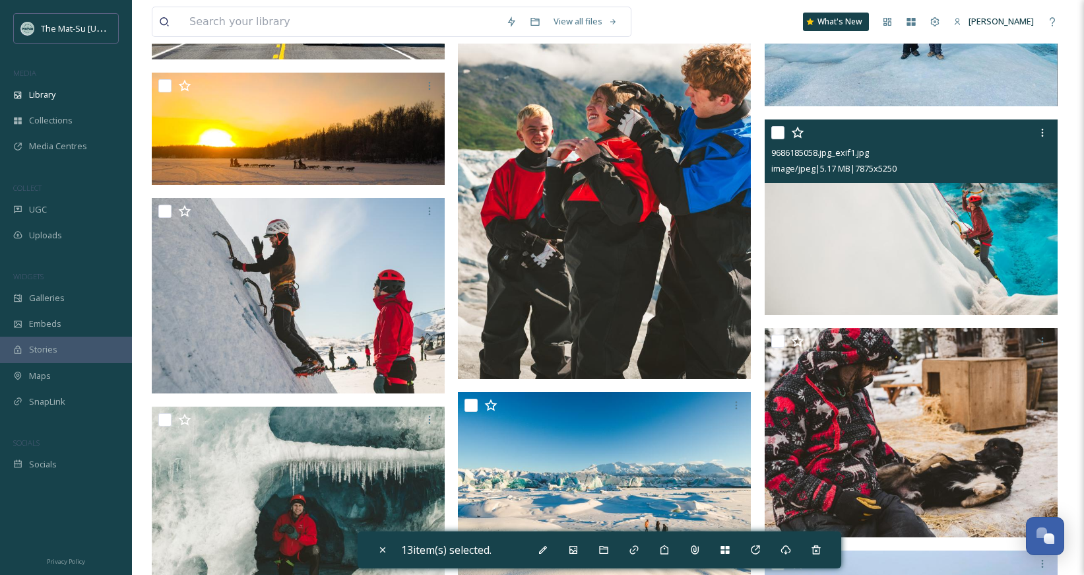
click at [775, 133] on input "checkbox" at bounding box center [777, 132] width 13 height 13
checkbox input "true"
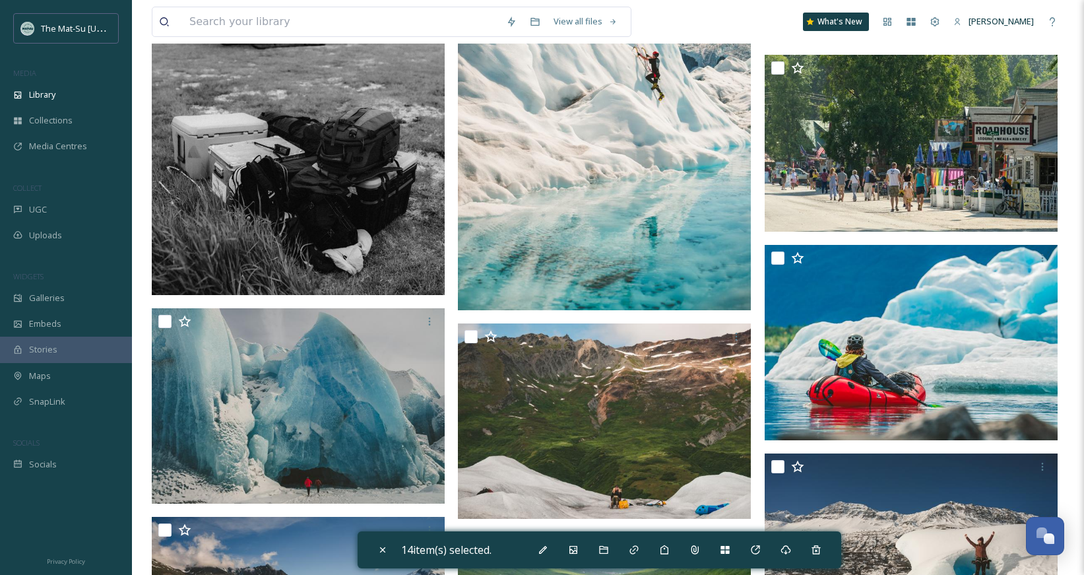
scroll to position [25473, 0]
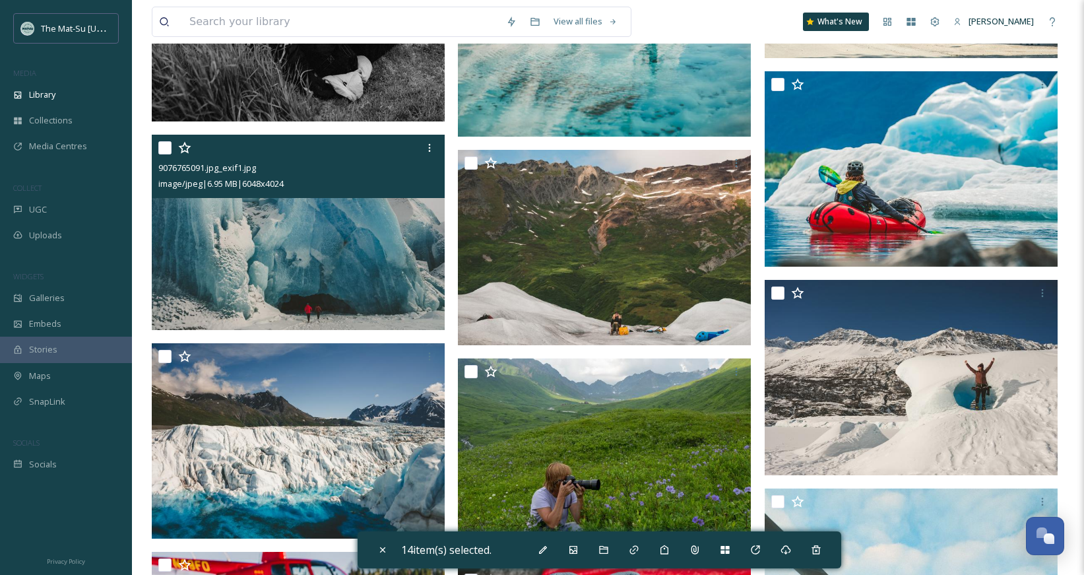
click at [165, 149] on input "checkbox" at bounding box center [164, 147] width 13 height 13
checkbox input "true"
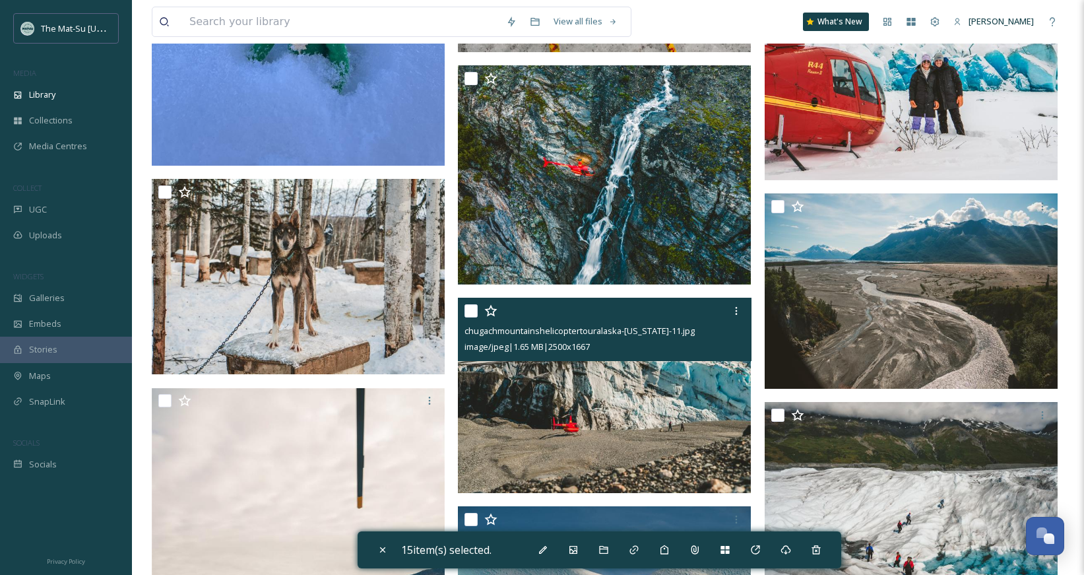
scroll to position [26430, 0]
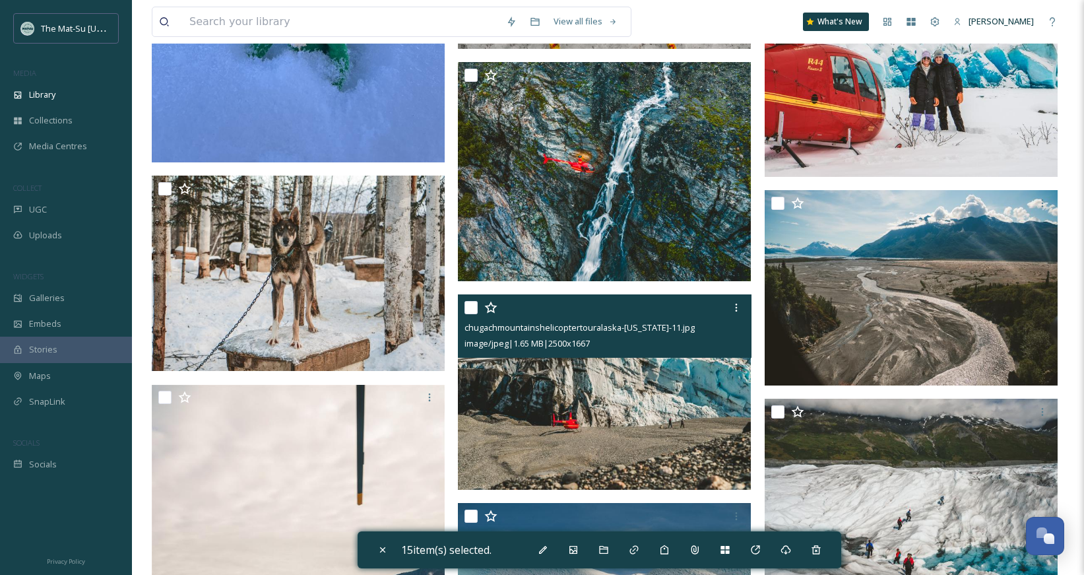
click at [472, 310] on input "checkbox" at bounding box center [470, 307] width 13 height 13
checkbox input "true"
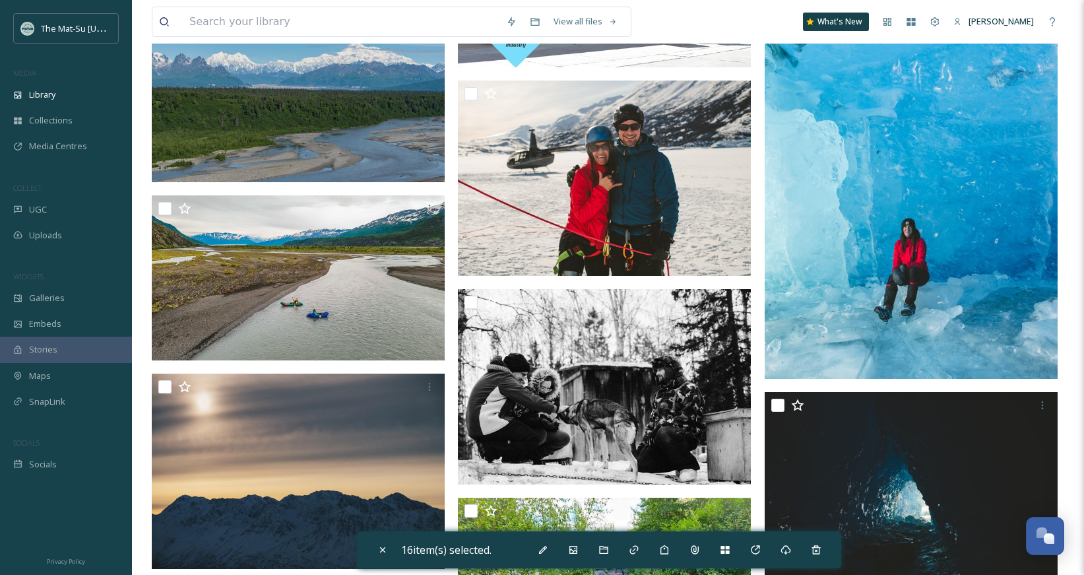
scroll to position [27978, 0]
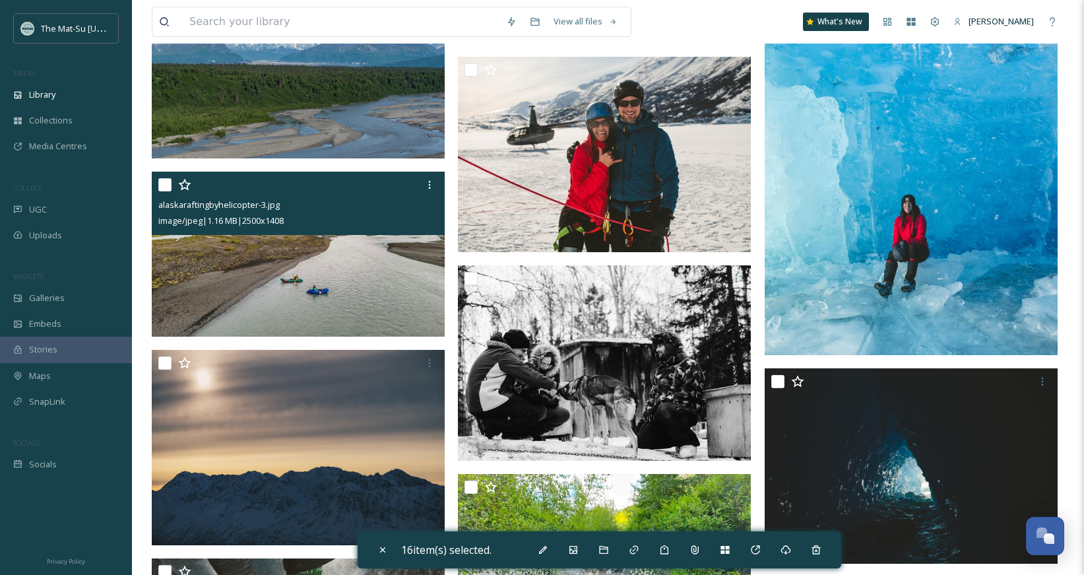
click at [166, 187] on input "checkbox" at bounding box center [164, 184] width 13 height 13
checkbox input "true"
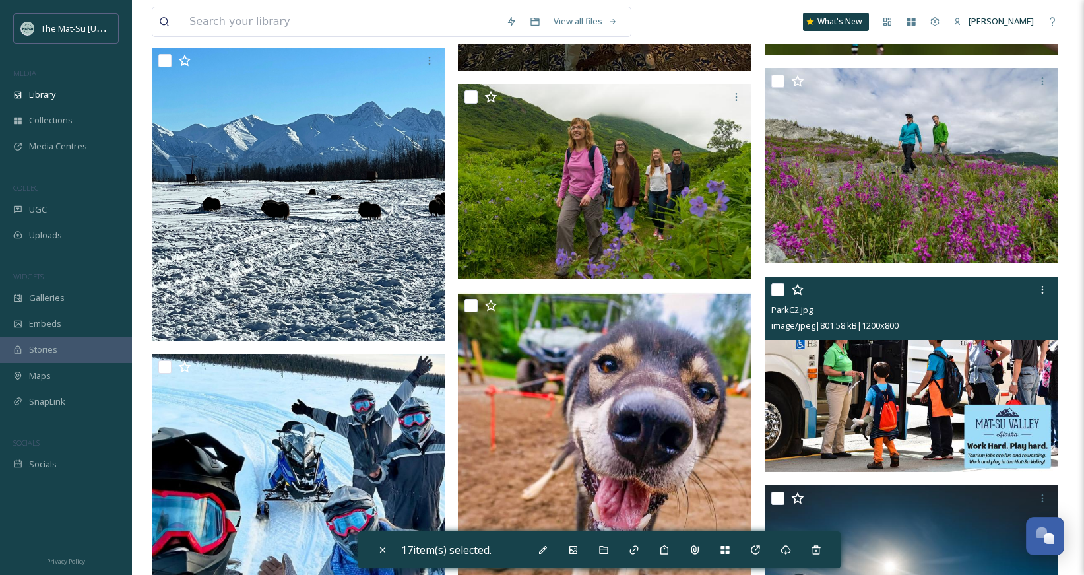
scroll to position [28829, 0]
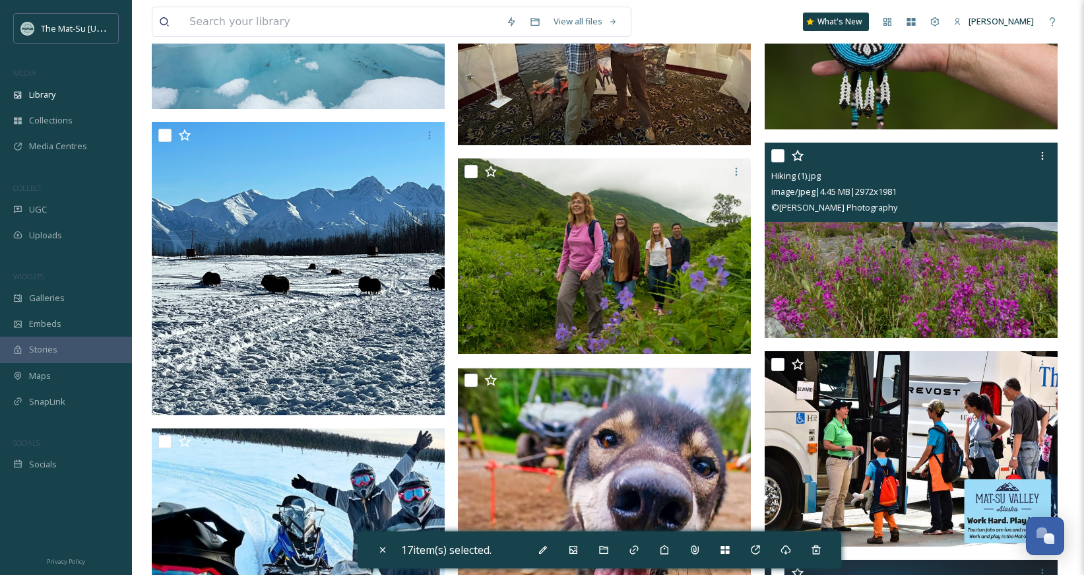
click at [780, 156] on input "checkbox" at bounding box center [777, 155] width 13 height 13
checkbox input "true"
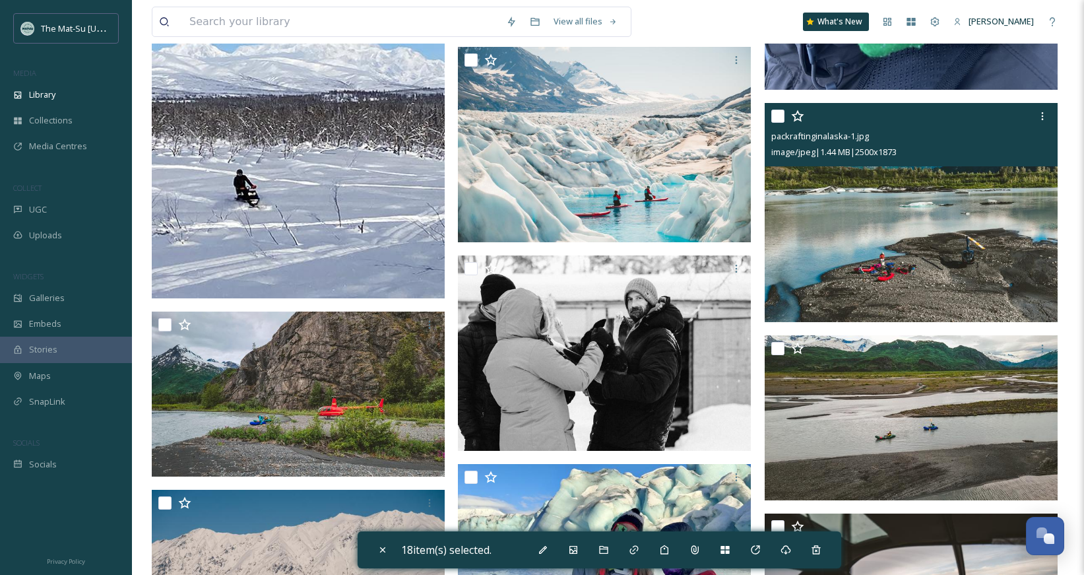
scroll to position [30625, 0]
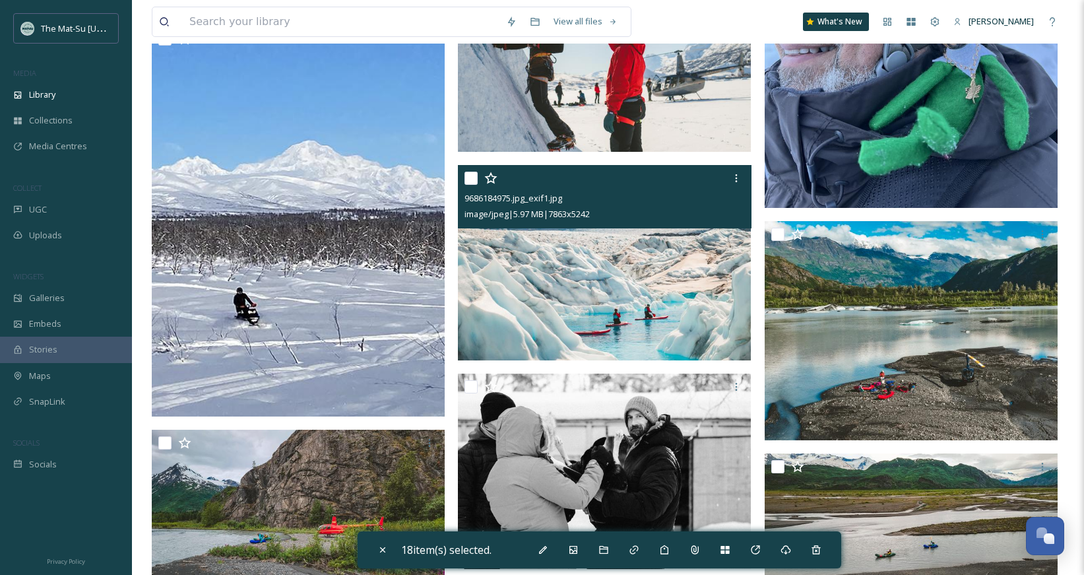
click at [472, 180] on input "checkbox" at bounding box center [470, 178] width 13 height 13
checkbox input "true"
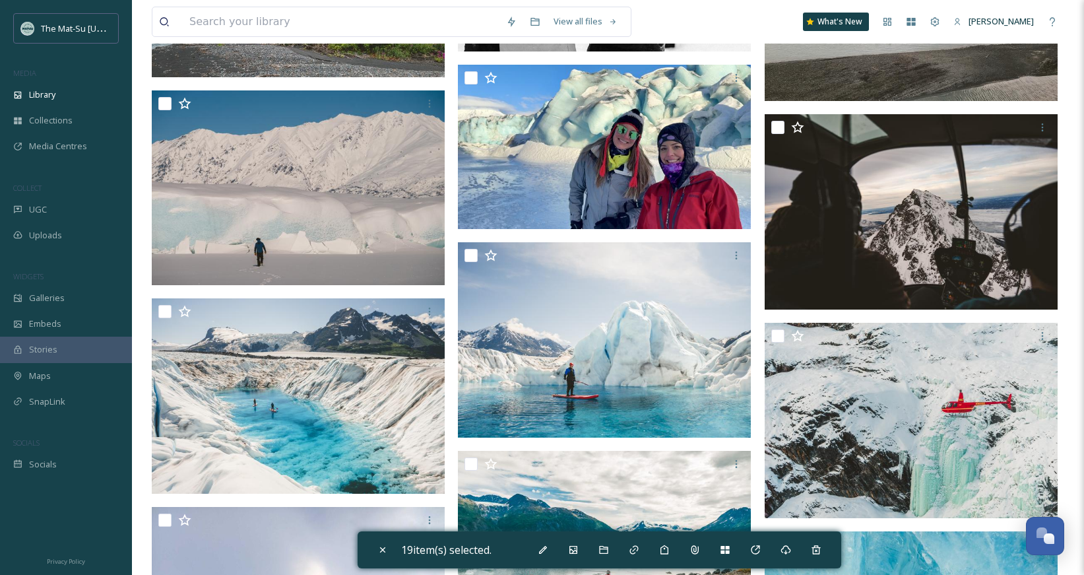
scroll to position [31285, 0]
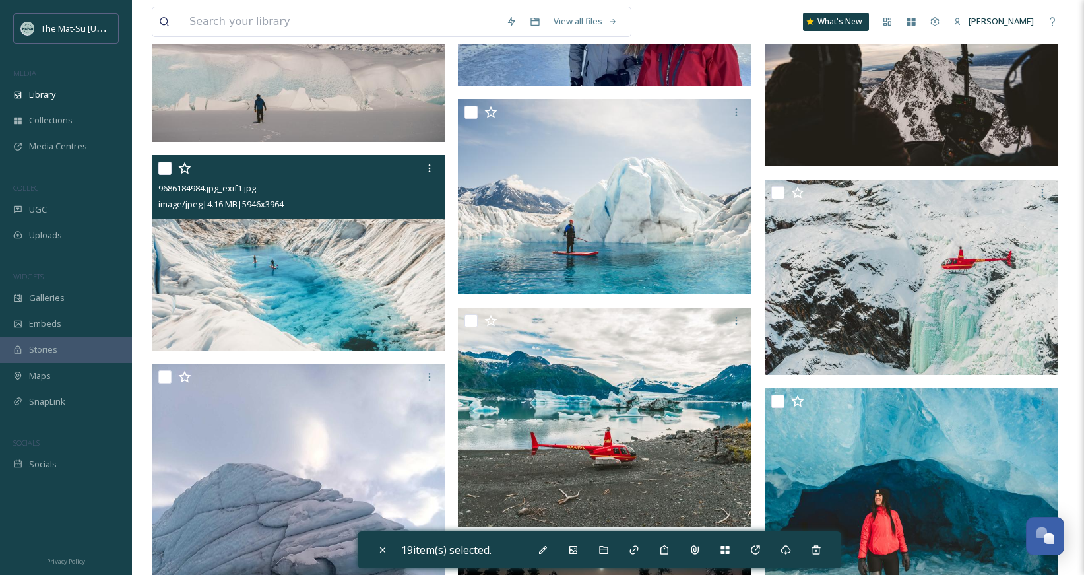
click at [166, 169] on input "checkbox" at bounding box center [164, 168] width 13 height 13
checkbox input "true"
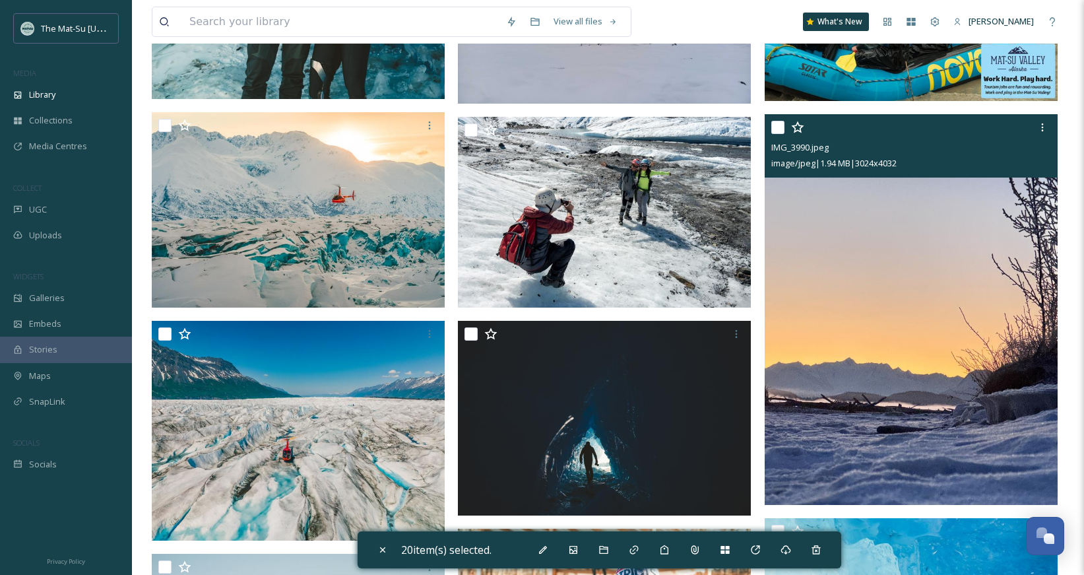
scroll to position [33633, 0]
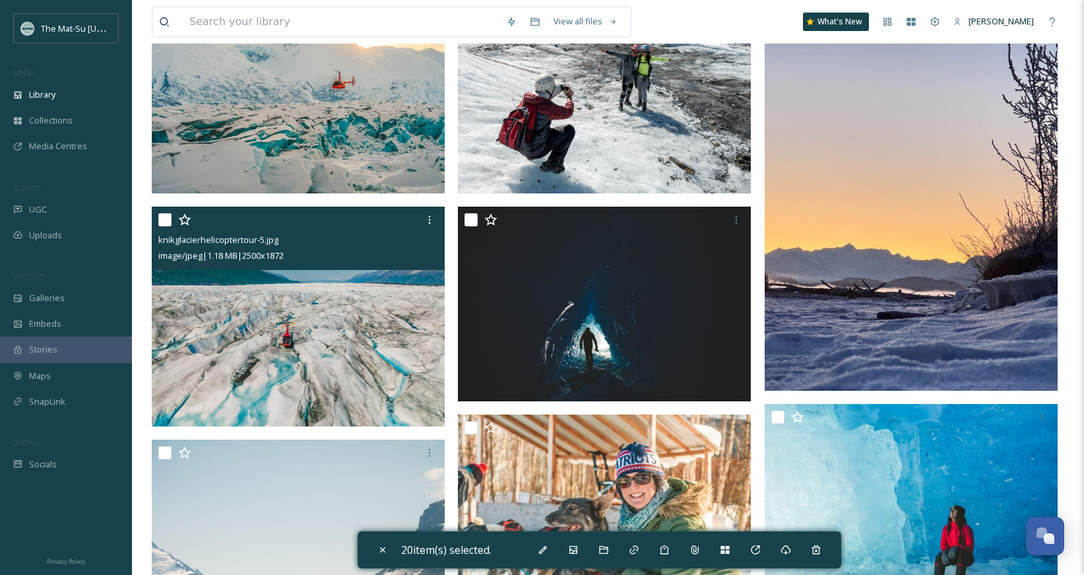
click at [166, 221] on input "checkbox" at bounding box center [164, 219] width 13 height 13
checkbox input "true"
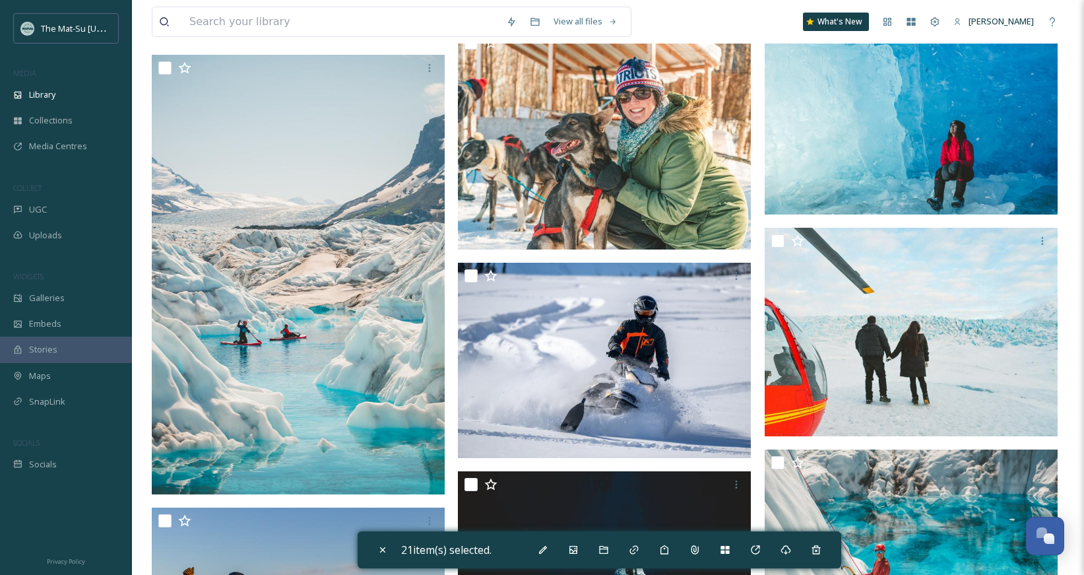
scroll to position [34038, 0]
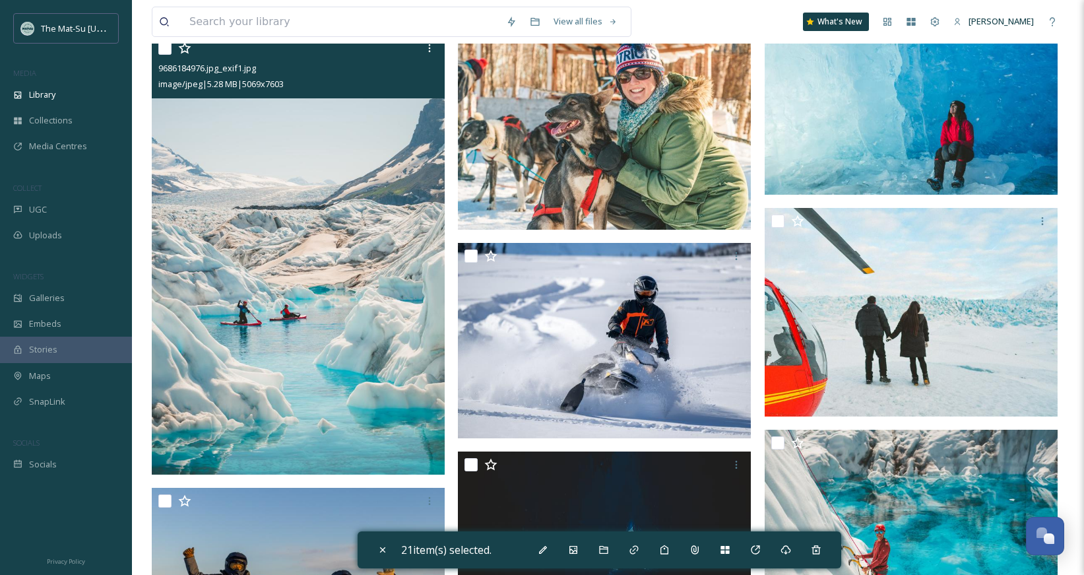
click at [164, 49] on input "checkbox" at bounding box center [164, 48] width 13 height 13
checkbox input "true"
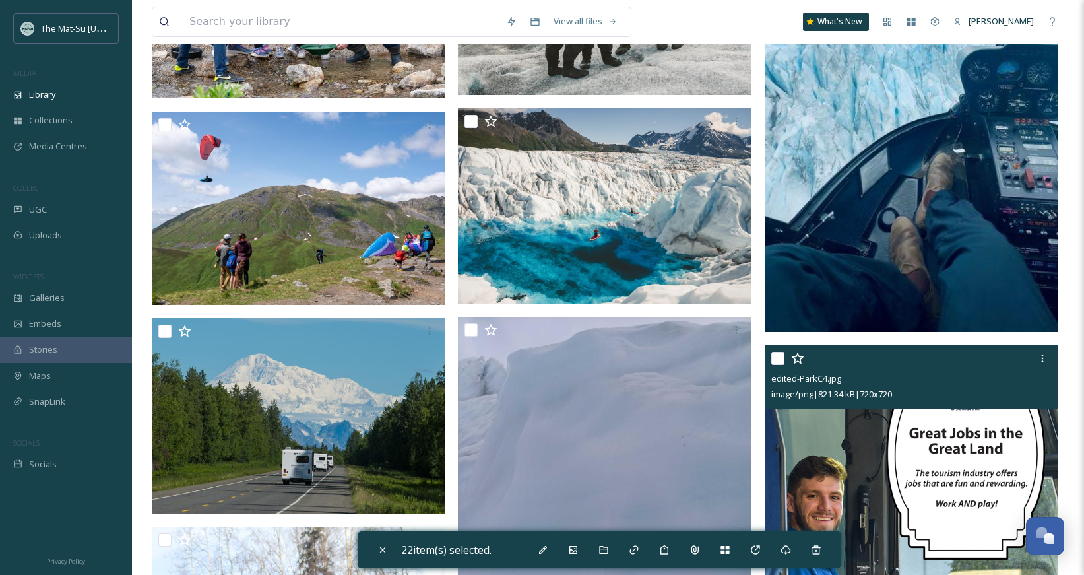
scroll to position [37282, 0]
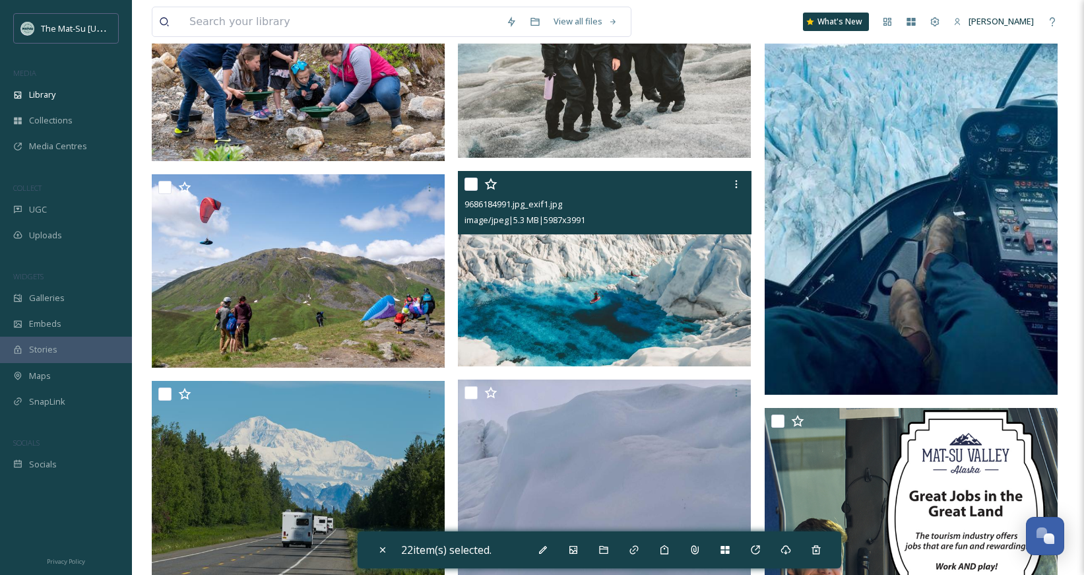
click at [470, 183] on input "checkbox" at bounding box center [470, 183] width 13 height 13
checkbox input "true"
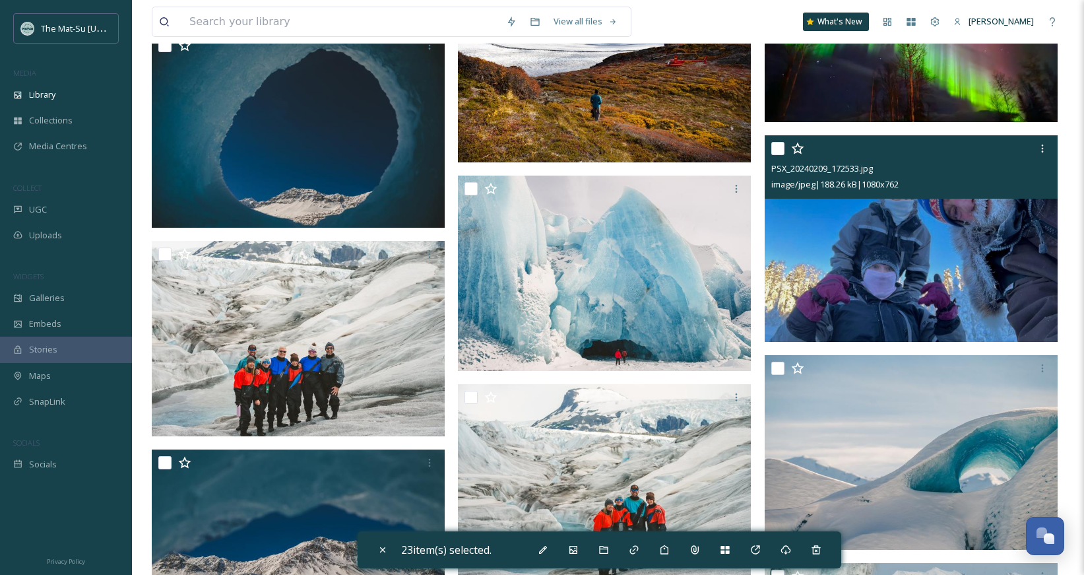
scroll to position [38309, 0]
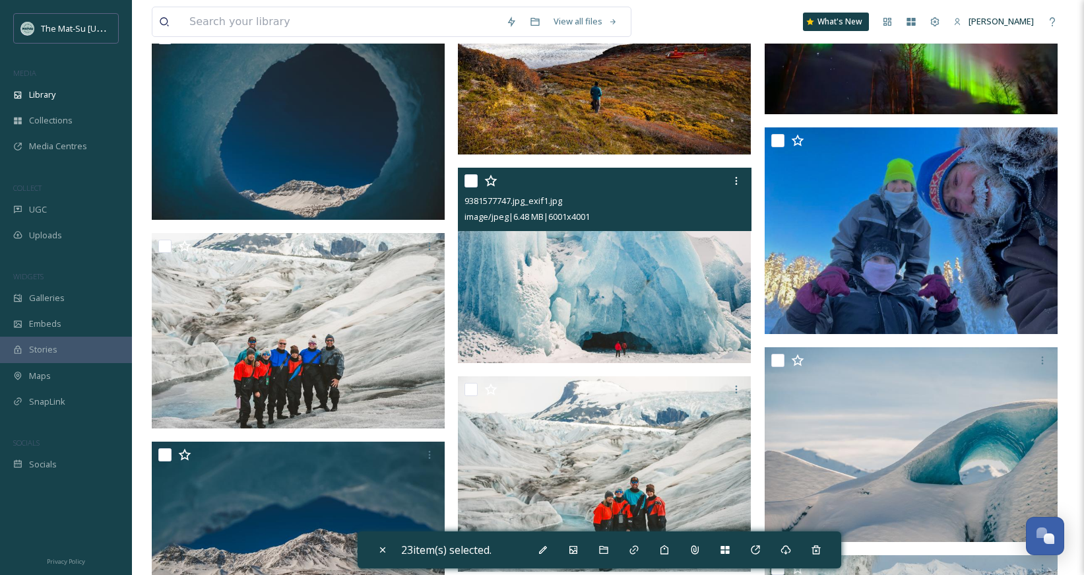
click at [476, 183] on input "checkbox" at bounding box center [470, 180] width 13 height 13
checkbox input "true"
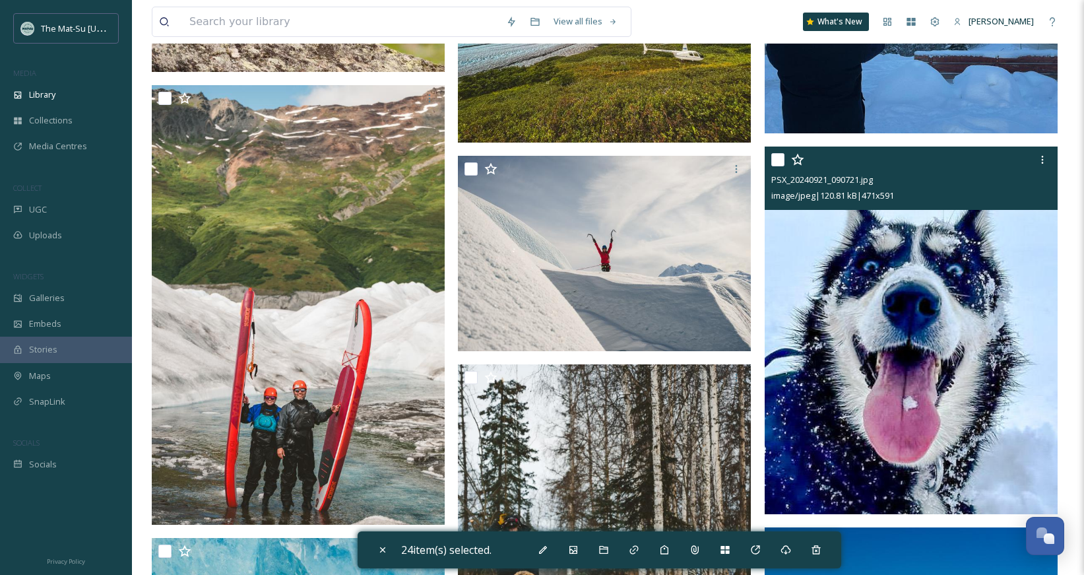
scroll to position [40422, 0]
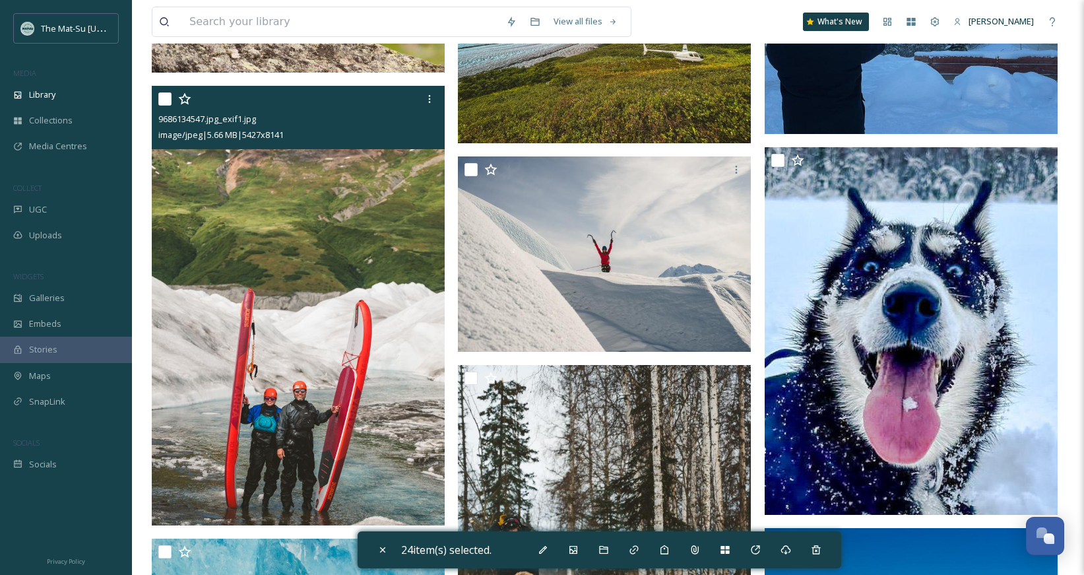
click at [159, 100] on input "checkbox" at bounding box center [164, 98] width 13 height 13
checkbox input "true"
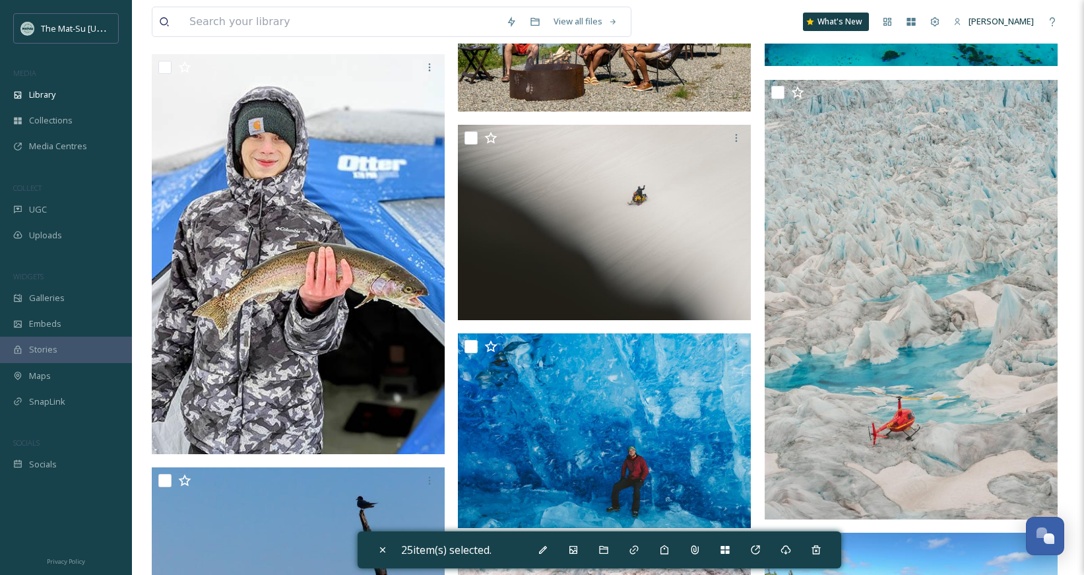
scroll to position [41353, 0]
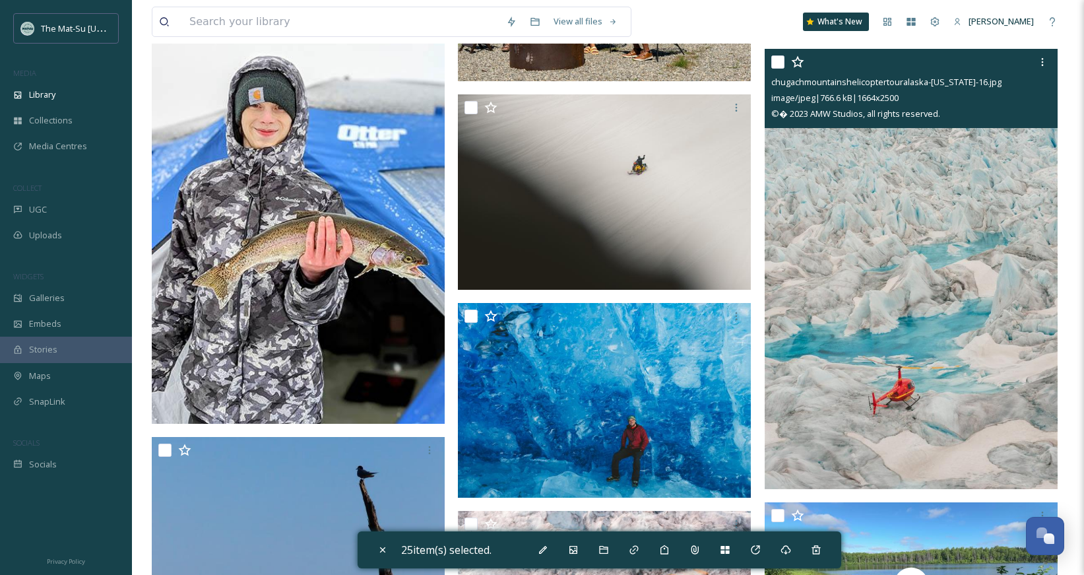
click at [778, 66] on input "checkbox" at bounding box center [777, 61] width 13 height 13
checkbox input "true"
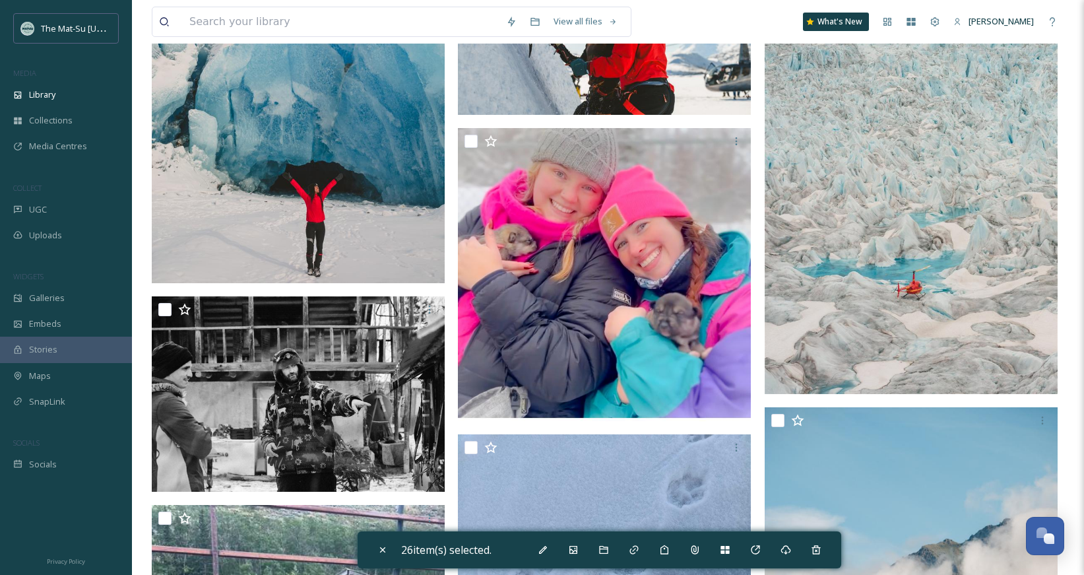
scroll to position [43847, 0]
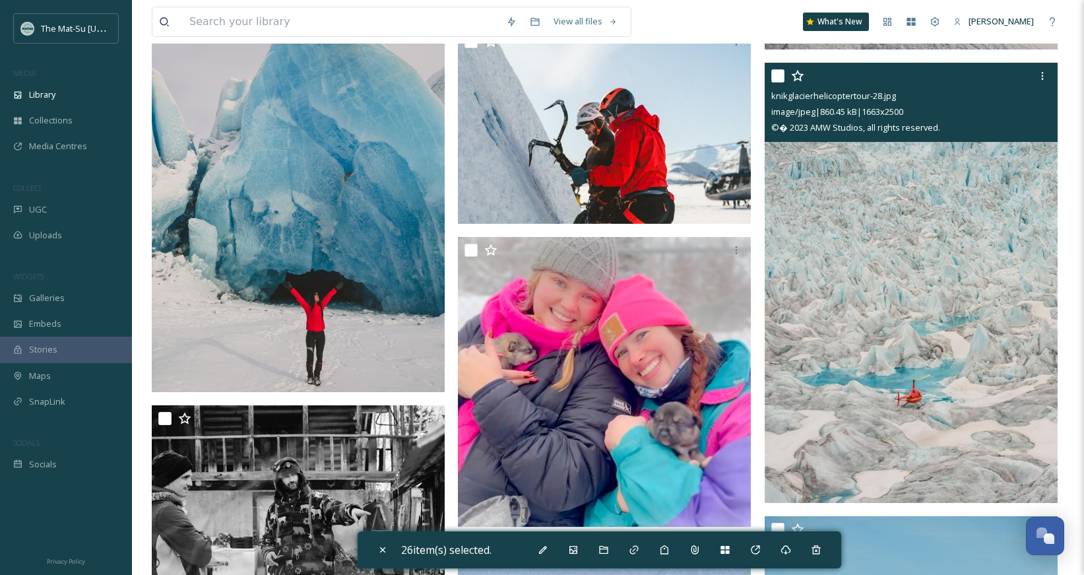
click at [777, 69] on input "checkbox" at bounding box center [777, 75] width 13 height 13
checkbox input "true"
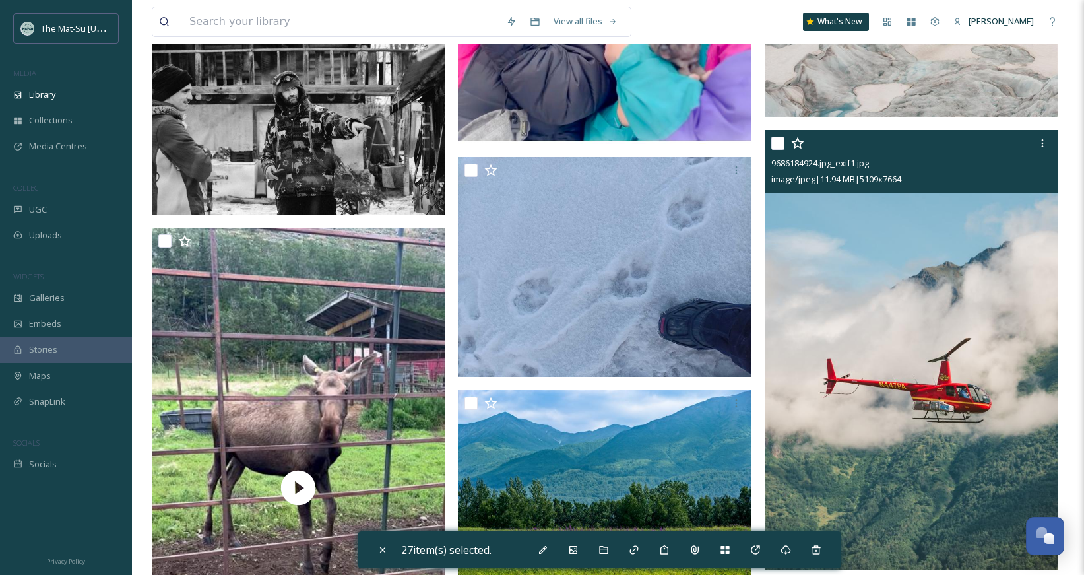
scroll to position [44255, 0]
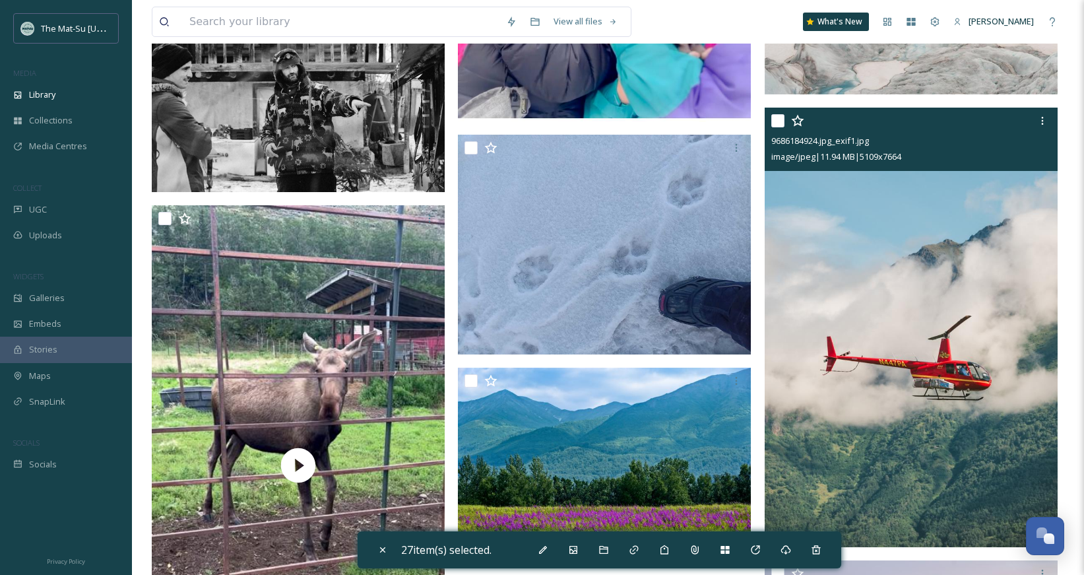
click at [780, 117] on input "checkbox" at bounding box center [777, 120] width 13 height 13
checkbox input "true"
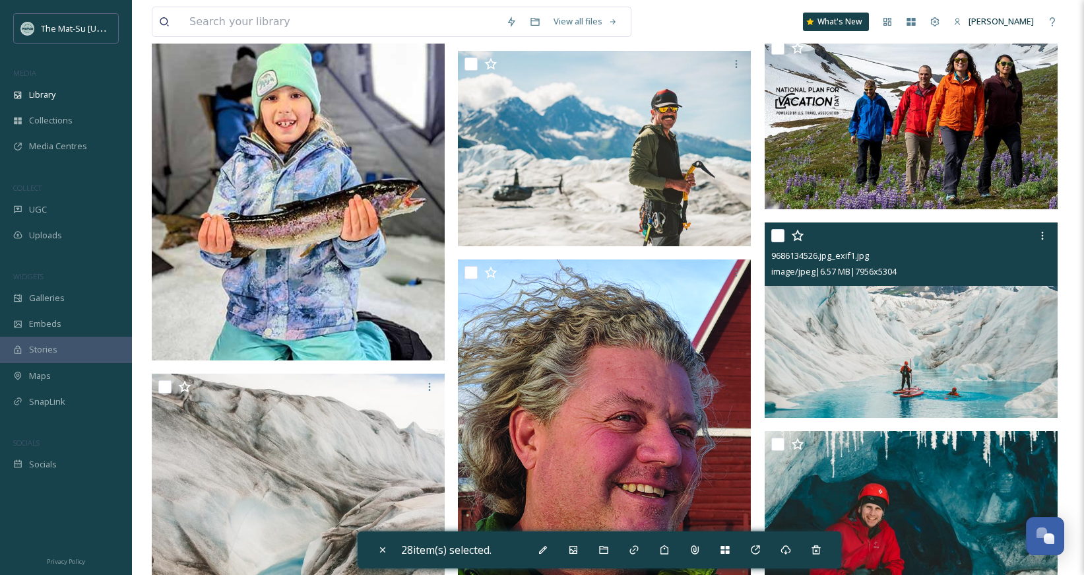
scroll to position [45198, 0]
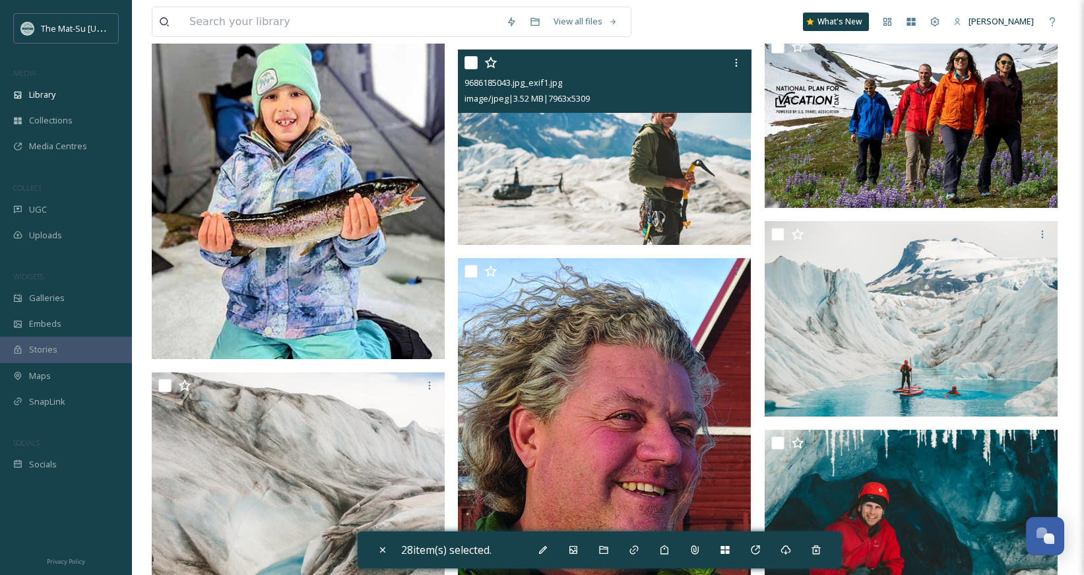
click at [478, 63] on div at bounding box center [605, 63] width 283 height 24
click at [467, 59] on input "checkbox" at bounding box center [470, 62] width 13 height 13
checkbox input "true"
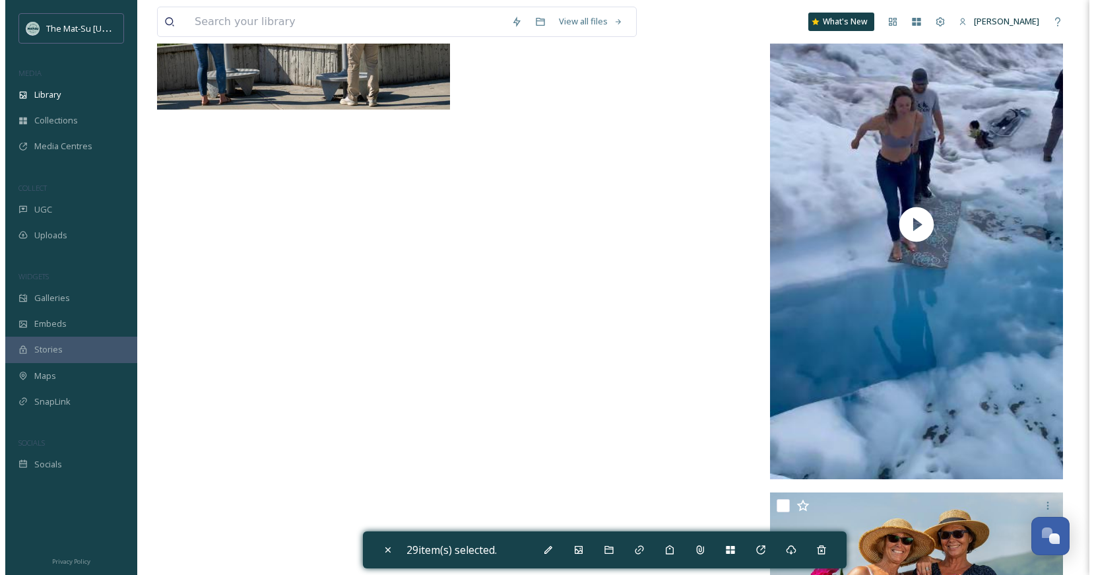
scroll to position [51025, 0]
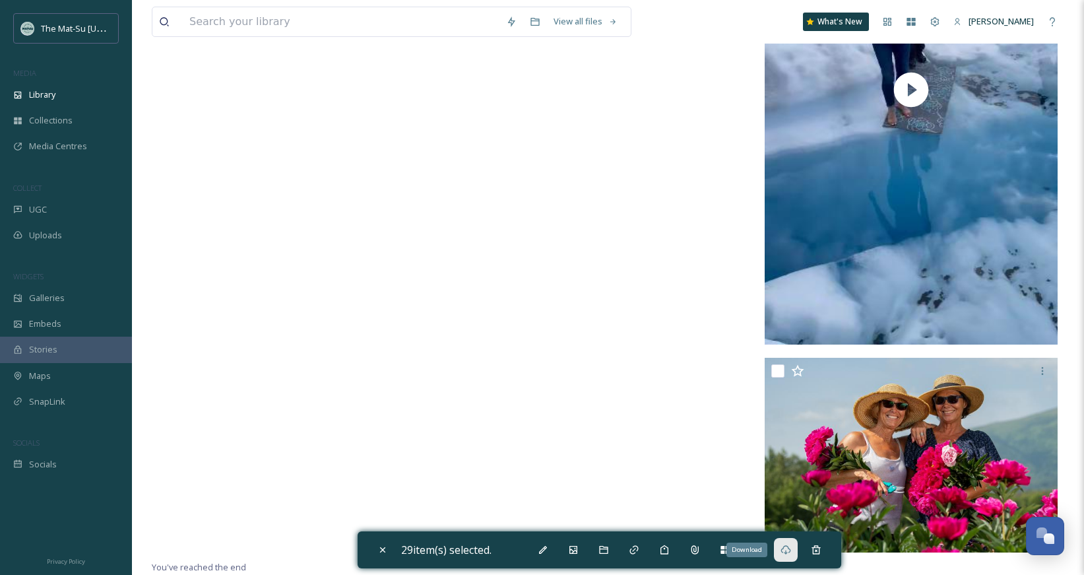
click at [790, 549] on icon at bounding box center [785, 549] width 11 height 11
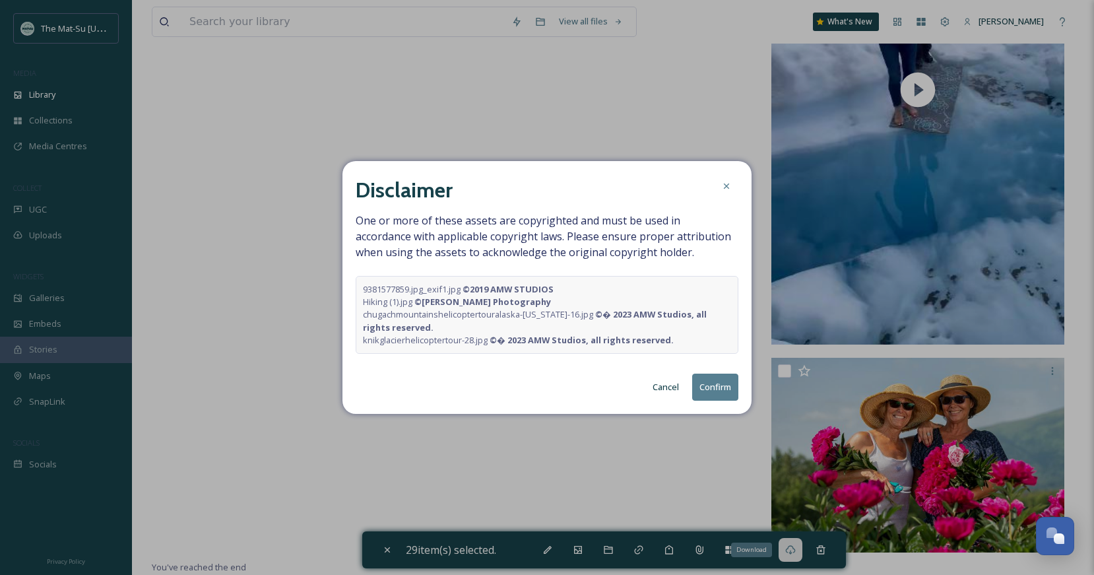
click at [715, 383] on button "Confirm" at bounding box center [715, 386] width 46 height 27
